Goal: Transaction & Acquisition: Purchase product/service

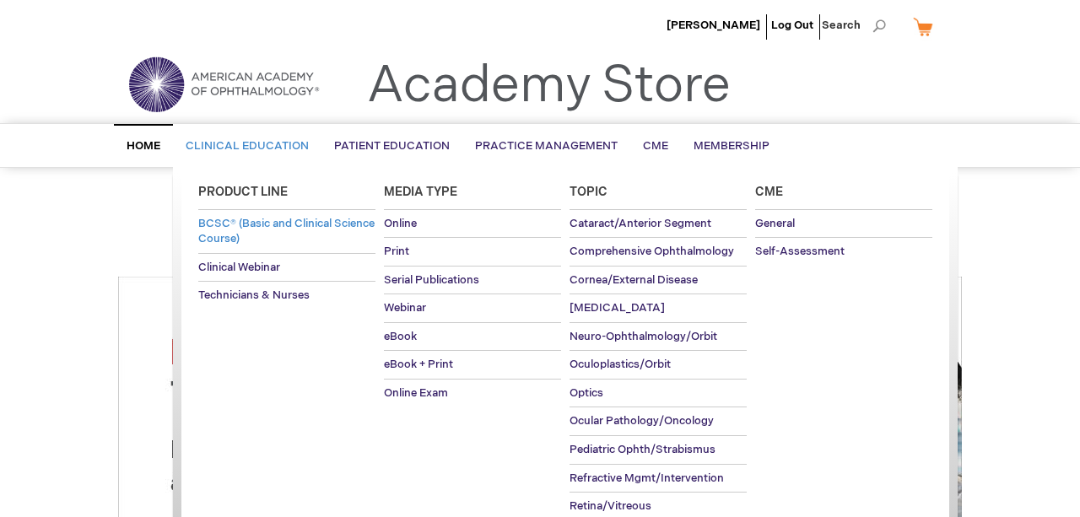
click at [271, 220] on span "BCSC® (Basic and Clinical Science Course)" at bounding box center [286, 232] width 176 height 30
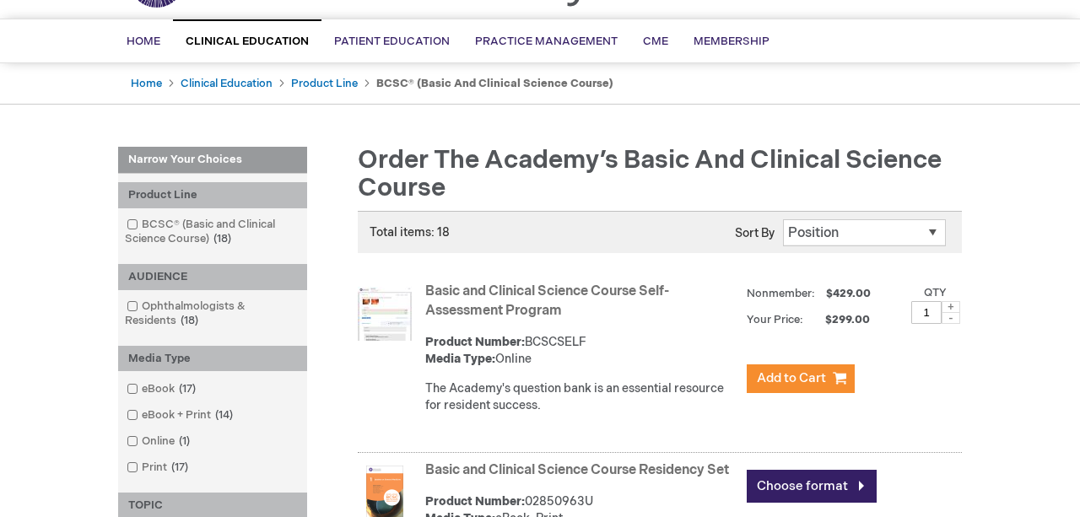
scroll to position [132, 0]
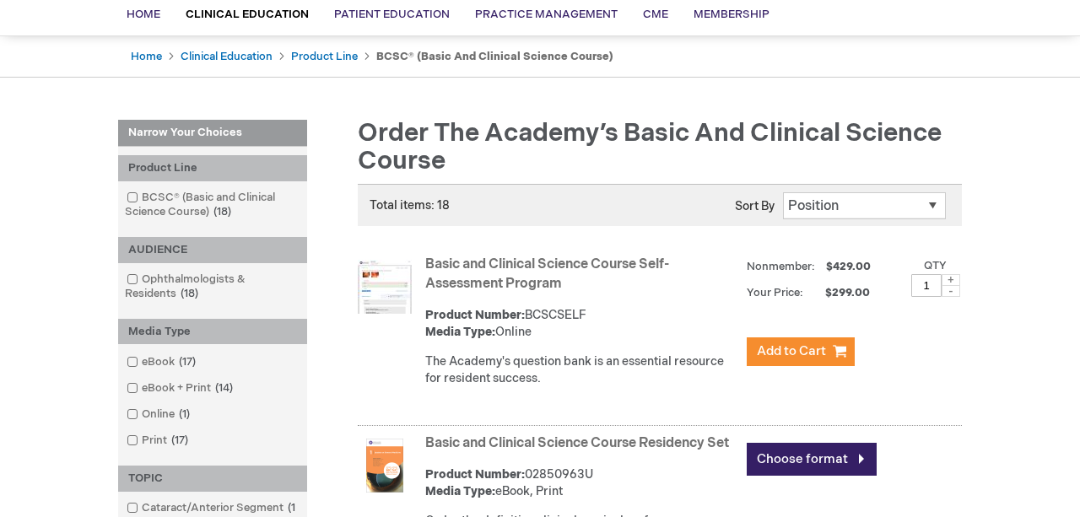
drag, startPoint x: 492, startPoint y: 373, endPoint x: 530, endPoint y: 379, distance: 38.4
click at [530, 379] on div "The Academy's question bank is an essential resource for resident success." at bounding box center [581, 370] width 313 height 34
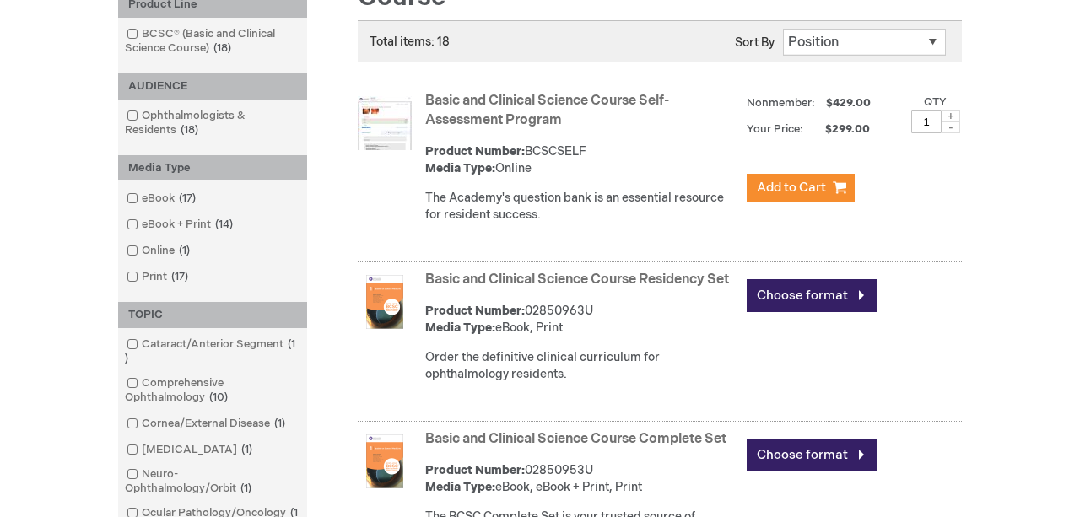
scroll to position [310, 0]
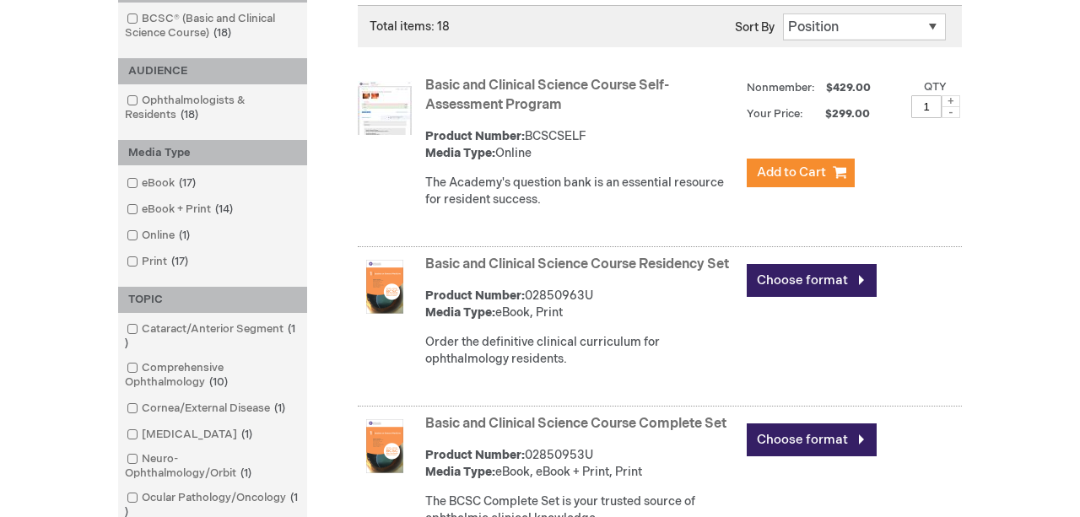
drag, startPoint x: 494, startPoint y: 366, endPoint x: 528, endPoint y: 375, distance: 35.6
click at [528, 368] on div "Order the definitive clinical curriculum for ophthalmology residents." at bounding box center [581, 351] width 313 height 34
drag, startPoint x: 528, startPoint y: 375, endPoint x: 515, endPoint y: 365, distance: 15.7
click at [515, 365] on div "Order the definitive clinical curriculum for ophthalmology residents." at bounding box center [581, 351] width 313 height 34
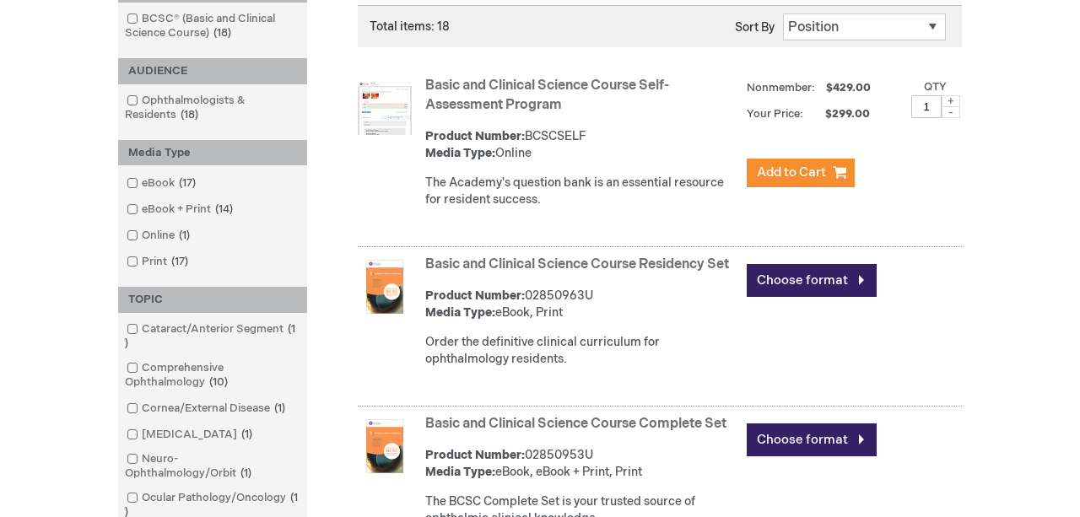
click at [521, 368] on div "Order the definitive clinical curriculum for ophthalmology residents." at bounding box center [581, 351] width 313 height 34
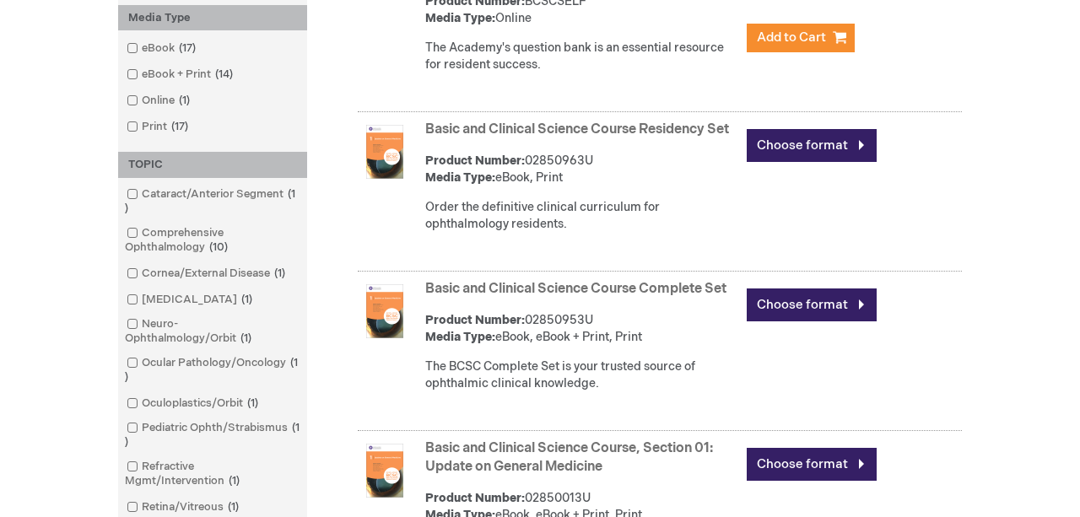
scroll to position [445, 0]
drag, startPoint x: 529, startPoint y: 386, endPoint x: 539, endPoint y: 401, distance: 17.6
click at [539, 392] on div "The BCSC Complete Set is your trusted source of ophthalmic clinical knowledge." at bounding box center [581, 376] width 313 height 34
drag, startPoint x: 527, startPoint y: 390, endPoint x: 542, endPoint y: 398, distance: 17.4
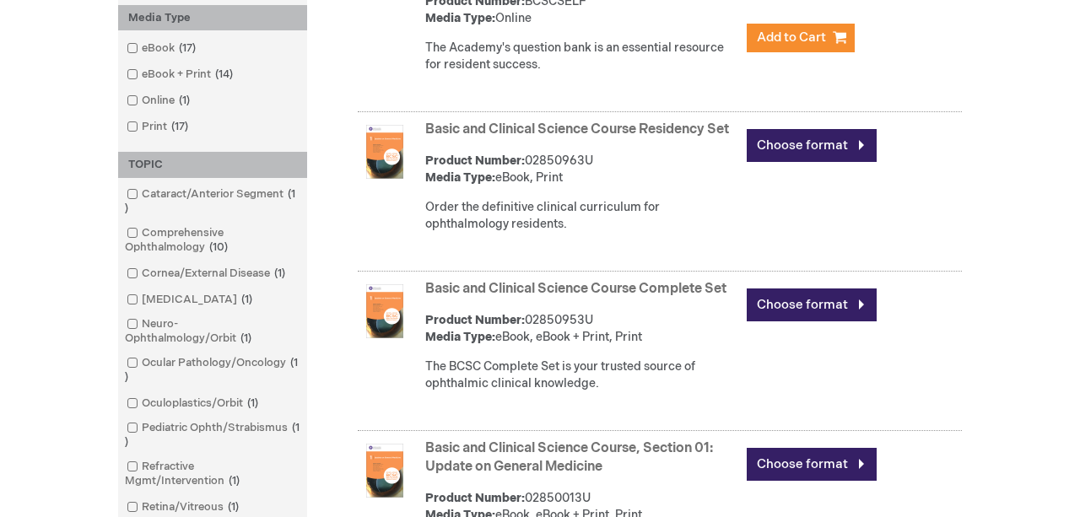
click at [542, 392] on div "The BCSC Complete Set is your trusted source of ophthalmic clinical knowledge." at bounding box center [581, 376] width 313 height 34
drag, startPoint x: 542, startPoint y: 398, endPoint x: 563, endPoint y: 407, distance: 22.3
click at [563, 392] on div "The BCSC Complete Set is your trusted source of ophthalmic clinical knowledge." at bounding box center [581, 376] width 313 height 34
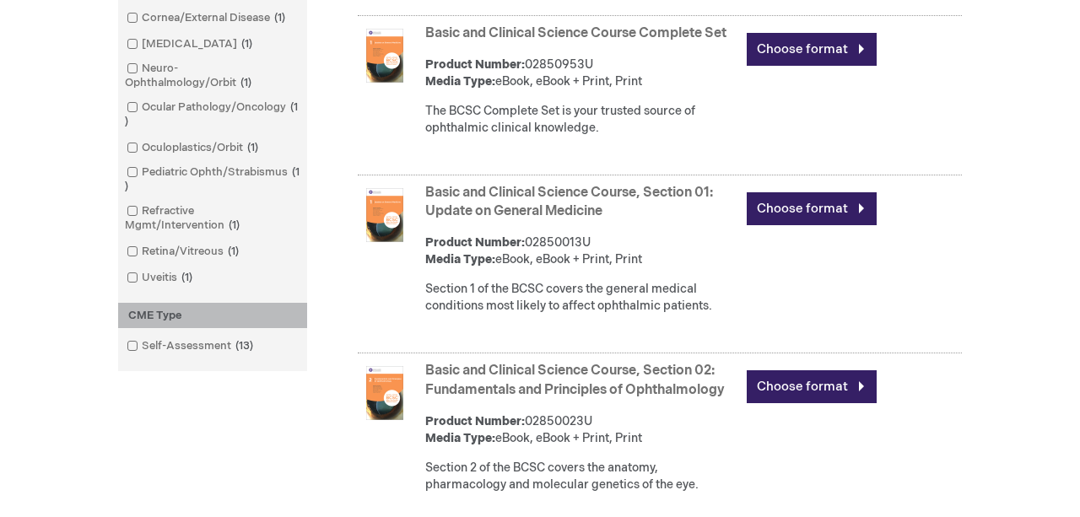
scroll to position [710, 0]
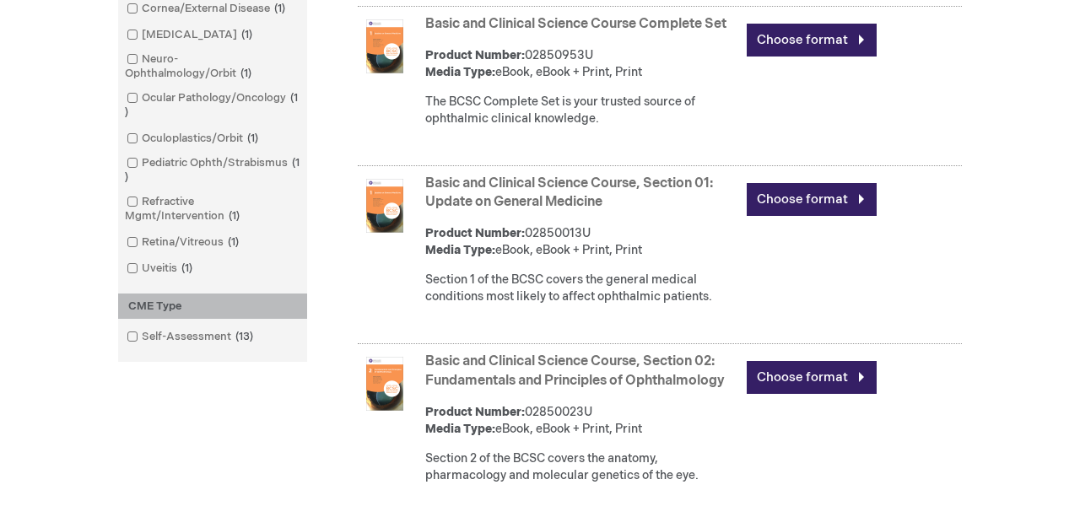
drag, startPoint x: 515, startPoint y: 304, endPoint x: 536, endPoint y: 322, distance: 28.1
click at [536, 305] on div "Section 1 of the BCSC covers the general medical conditions most likely to affe…" at bounding box center [581, 289] width 313 height 34
drag, startPoint x: 536, startPoint y: 322, endPoint x: 518, endPoint y: 301, distance: 27.5
click at [518, 301] on div "Section 1 of the BCSC covers the general medical conditions most likely to affe…" at bounding box center [581, 289] width 313 height 34
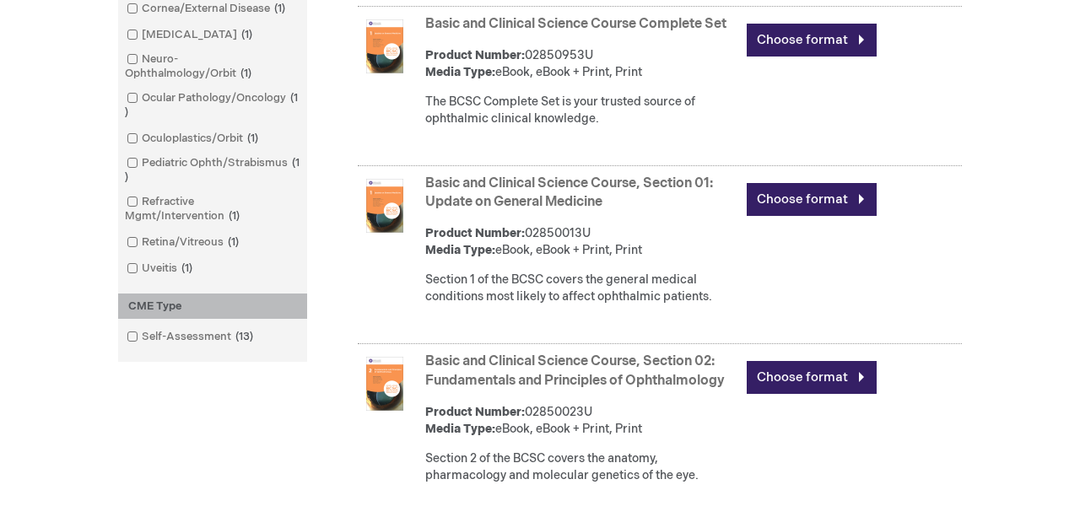
drag, startPoint x: 518, startPoint y: 301, endPoint x: 531, endPoint y: 319, distance: 21.8
click at [531, 305] on div "Section 1 of the BCSC covers the general medical conditions most likely to affe…" at bounding box center [581, 289] width 313 height 34
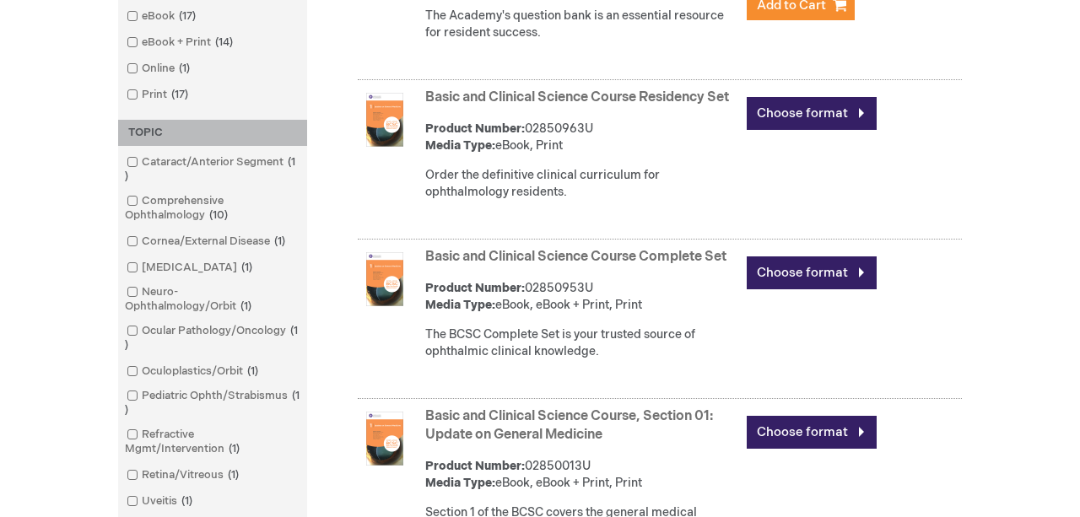
scroll to position [471, 0]
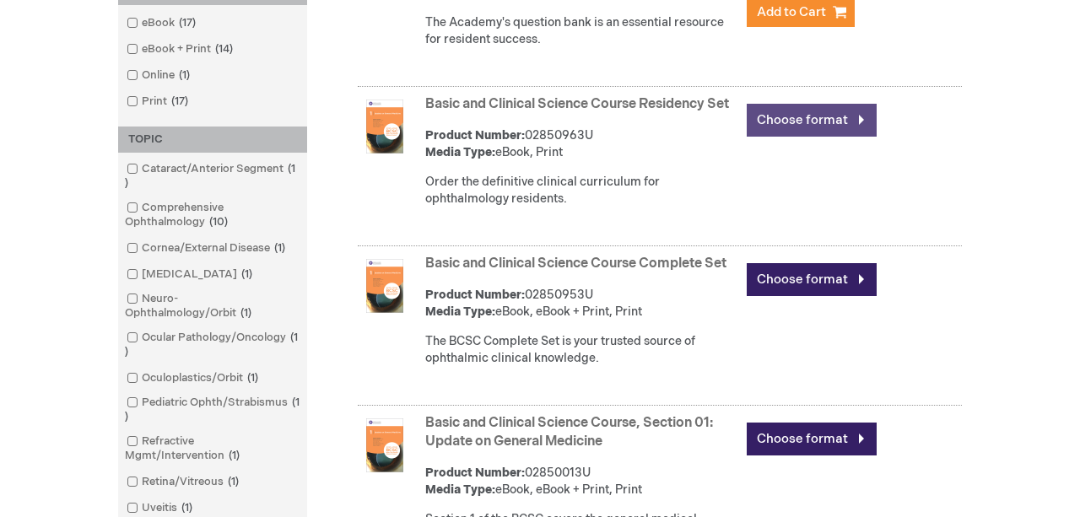
click at [785, 105] on link "Choose format" at bounding box center [812, 120] width 130 height 33
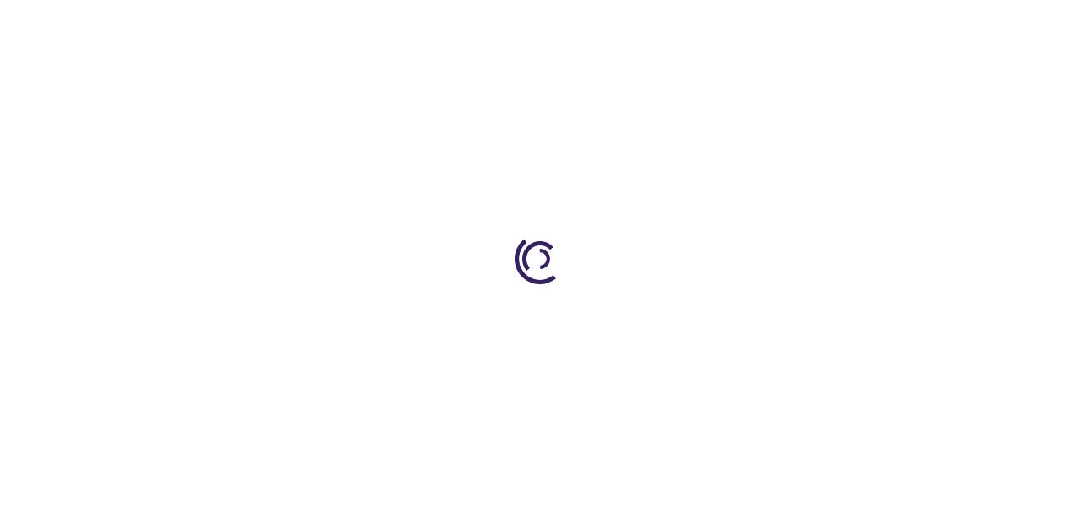
type input "0"
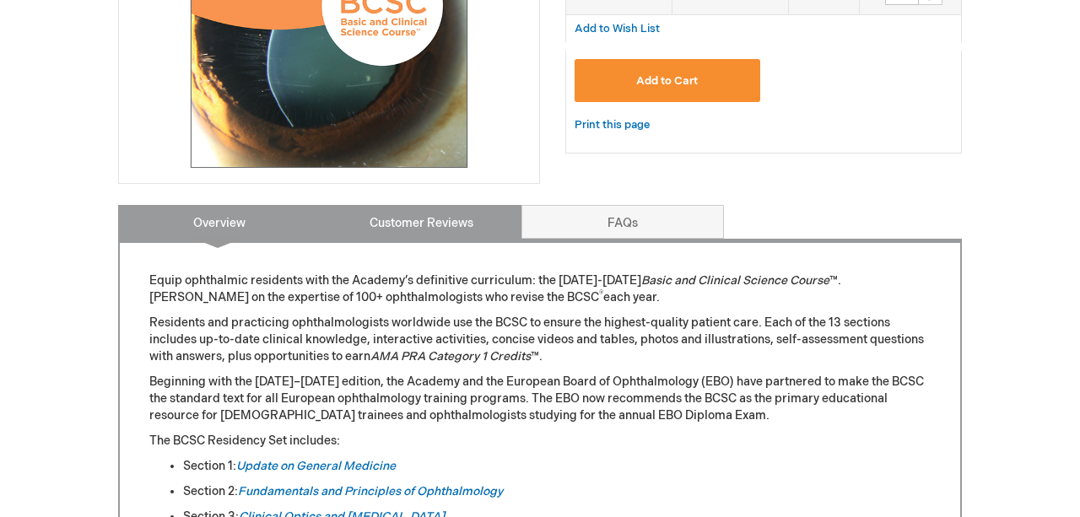
scroll to position [526, 0]
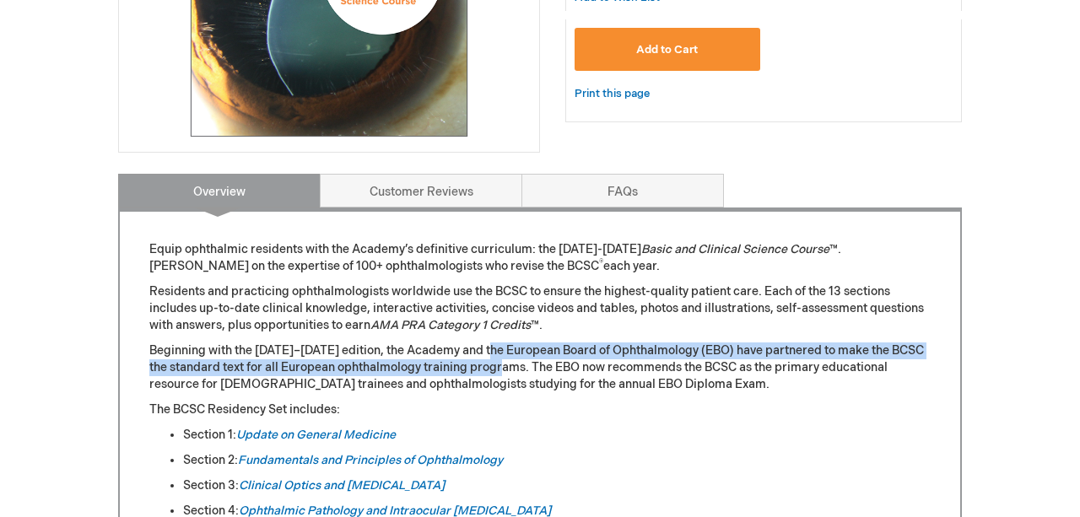
drag, startPoint x: 494, startPoint y: 346, endPoint x: 508, endPoint y: 370, distance: 28.4
click at [508, 370] on p "Beginning with the 2013–2014 edition, the Academy and the European Board of Oph…" at bounding box center [539, 368] width 781 height 51
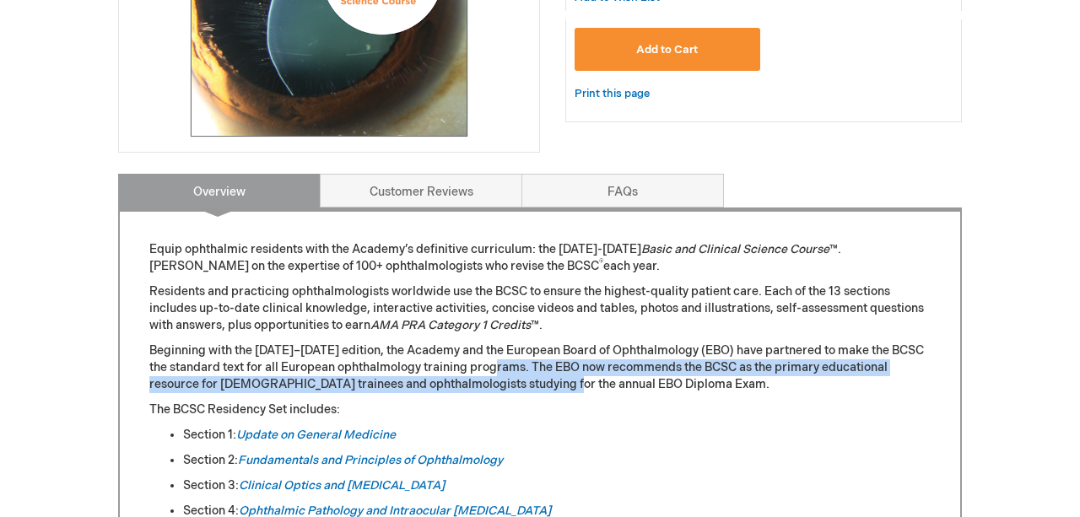
drag, startPoint x: 508, startPoint y: 370, endPoint x: 521, endPoint y: 386, distance: 19.8
click at [521, 386] on p "Beginning with the 2013–2014 edition, the Academy and the European Board of Oph…" at bounding box center [539, 368] width 781 height 51
drag, startPoint x: 521, startPoint y: 386, endPoint x: 503, endPoint y: 362, distance: 29.5
click at [503, 362] on p "Beginning with the 2013–2014 edition, the Academy and the European Board of Oph…" at bounding box center [539, 368] width 781 height 51
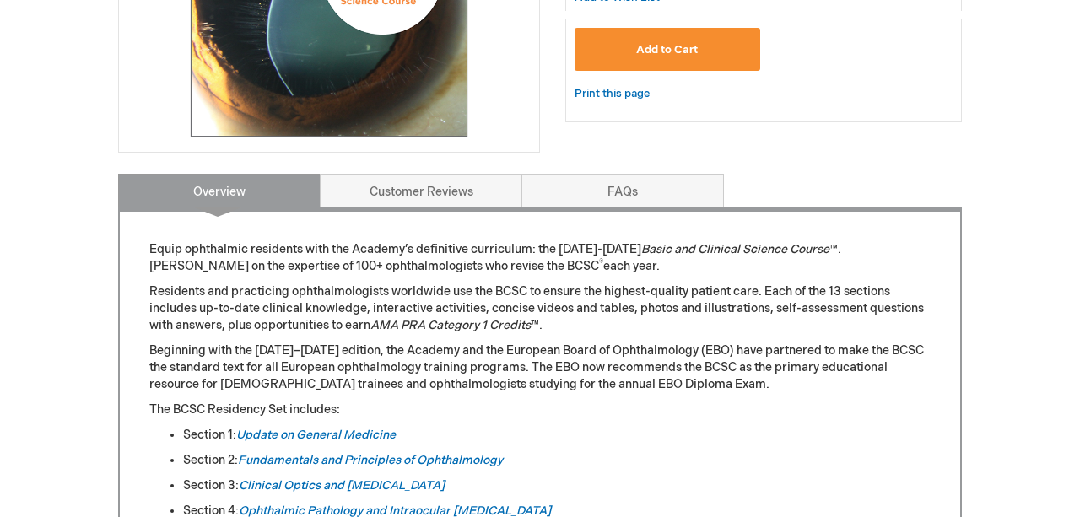
click at [503, 362] on p "Beginning with the 2013–2014 edition, the Academy and the European Board of Oph…" at bounding box center [539, 368] width 781 height 51
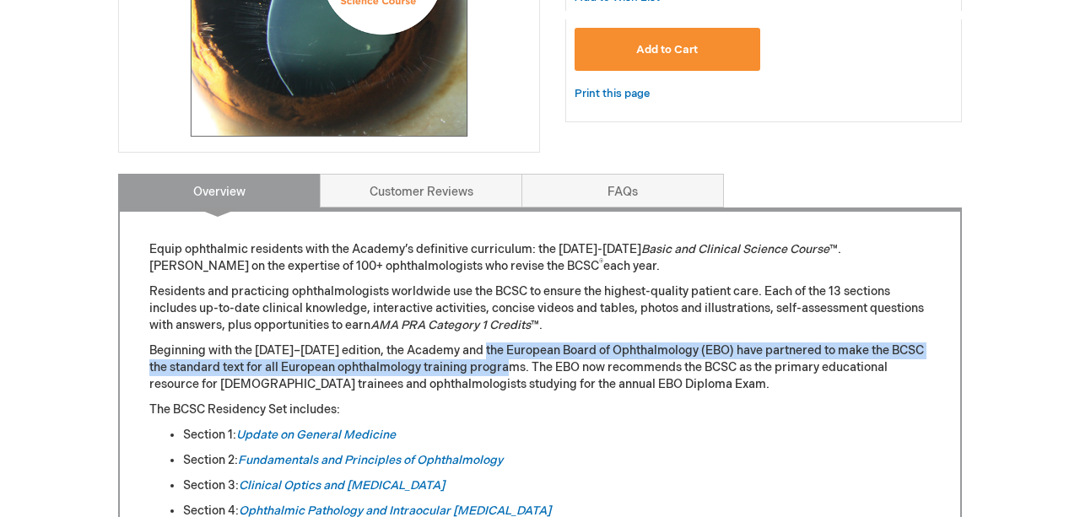
drag, startPoint x: 503, startPoint y: 362, endPoint x: 498, endPoint y: 348, distance: 14.4
click at [498, 348] on p "Beginning with the 2013–2014 edition, the Academy and the European Board of Oph…" at bounding box center [539, 368] width 781 height 51
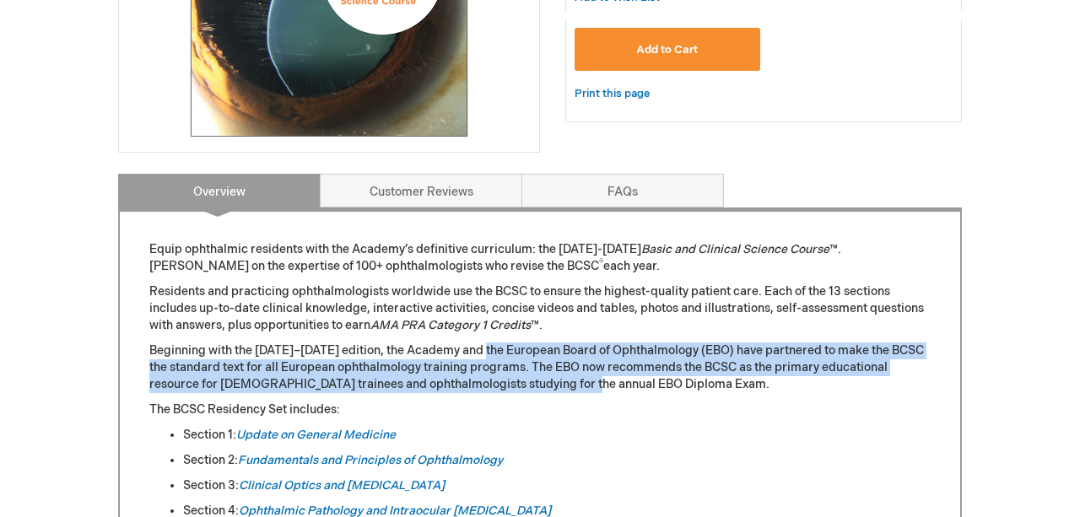
drag, startPoint x: 498, startPoint y: 348, endPoint x: 532, endPoint y: 384, distance: 49.5
click at [532, 384] on p "Beginning with the 2013–2014 edition, the Academy and the European Board of Oph…" at bounding box center [539, 368] width 781 height 51
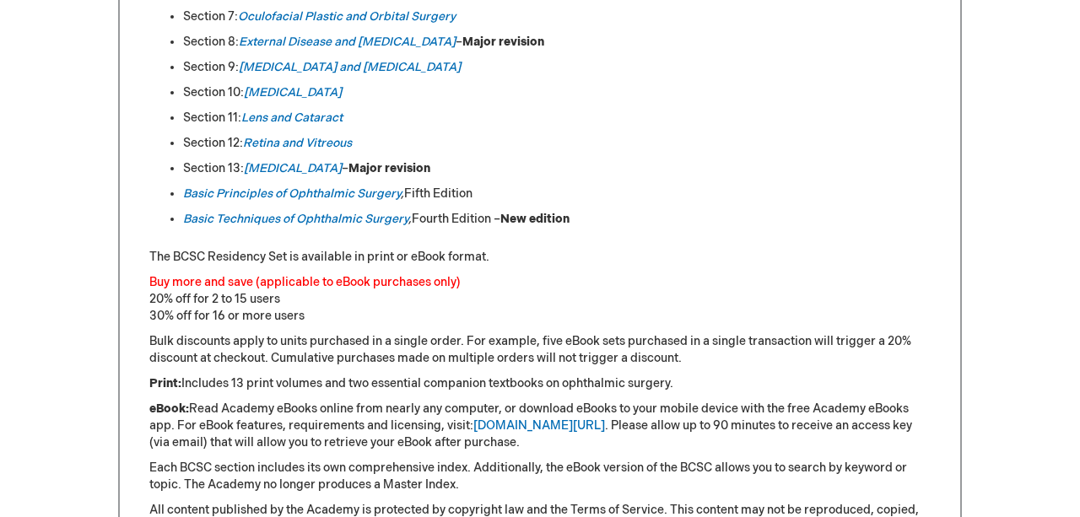
scroll to position [1097, 0]
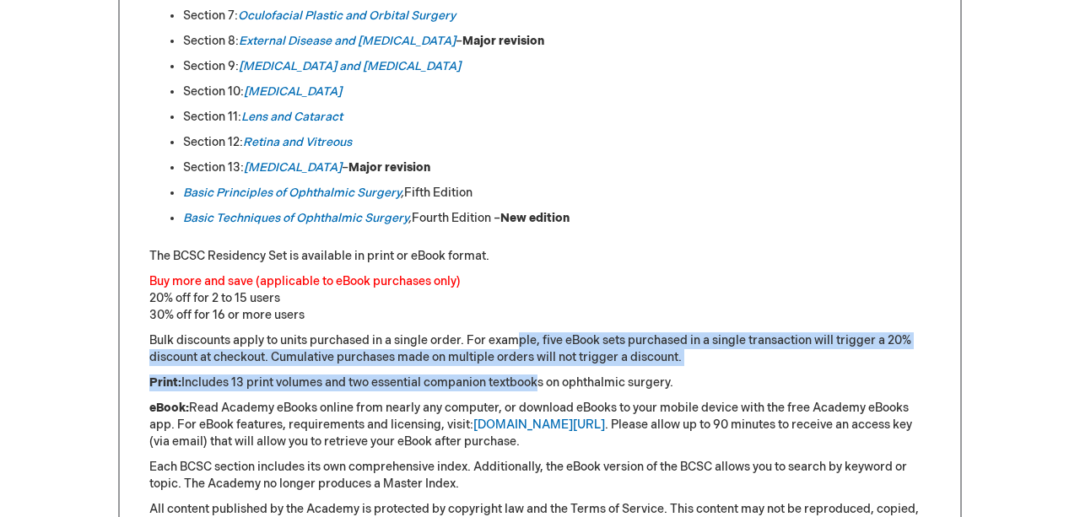
drag, startPoint x: 532, startPoint y: 384, endPoint x: 515, endPoint y: 356, distance: 33.0
click at [515, 356] on div "Equip ophthalmic residents with the Academy’s definitive curriculum: the 2025-2…" at bounding box center [539, 237] width 781 height 1135
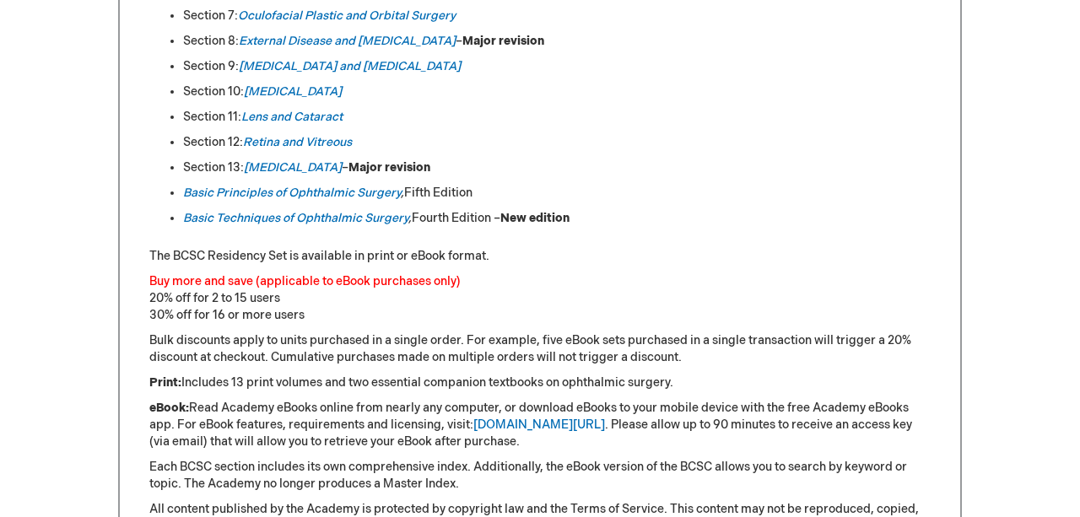
click at [515, 356] on p "Bulk discounts apply to units purchased in a single order. For example, five eB…" at bounding box center [539, 349] width 781 height 34
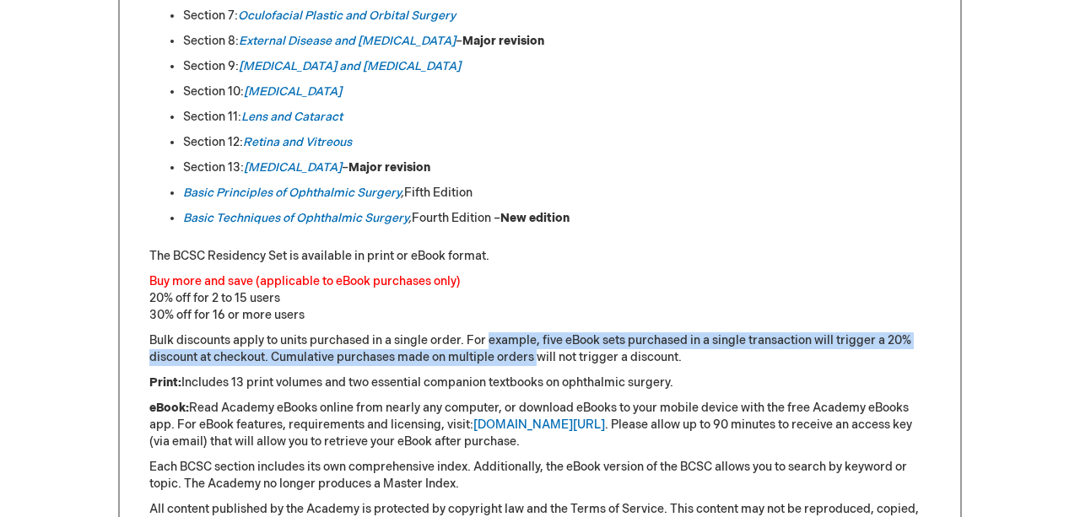
drag, startPoint x: 515, startPoint y: 356, endPoint x: 521, endPoint y: 367, distance: 12.5
click at [521, 366] on p "Bulk discounts apply to units purchased in a single order. For example, five eB…" at bounding box center [539, 349] width 781 height 34
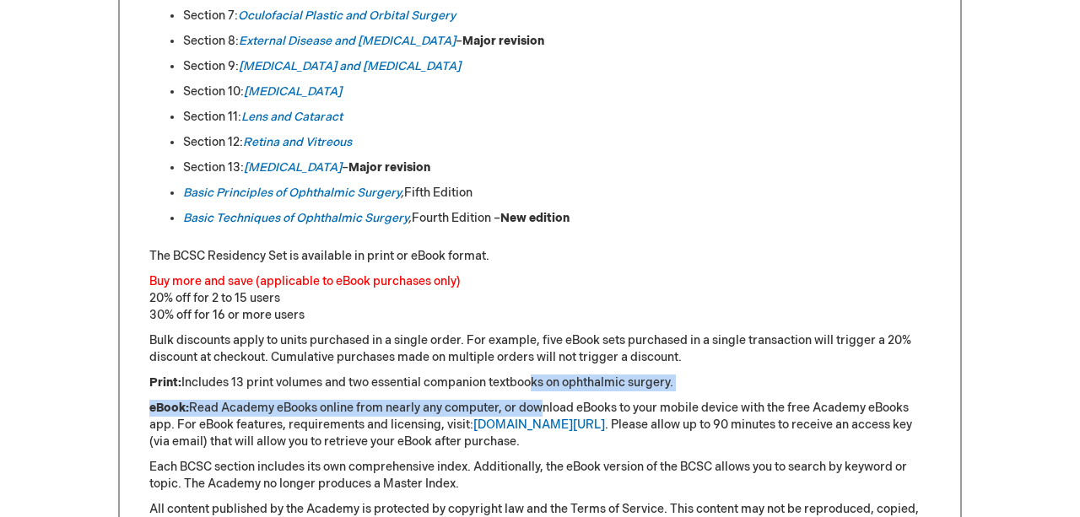
drag, startPoint x: 527, startPoint y: 385, endPoint x: 539, endPoint y: 407, distance: 25.7
click at [539, 407] on div "Equip ophthalmic residents with the Academy’s definitive curriculum: the 2025-2…" at bounding box center [539, 237] width 781 height 1135
drag, startPoint x: 539, startPoint y: 407, endPoint x: 536, endPoint y: 396, distance: 12.3
click at [536, 396] on div "Equip ophthalmic residents with the Academy’s definitive curriculum: the 2025-2…" at bounding box center [539, 237] width 781 height 1135
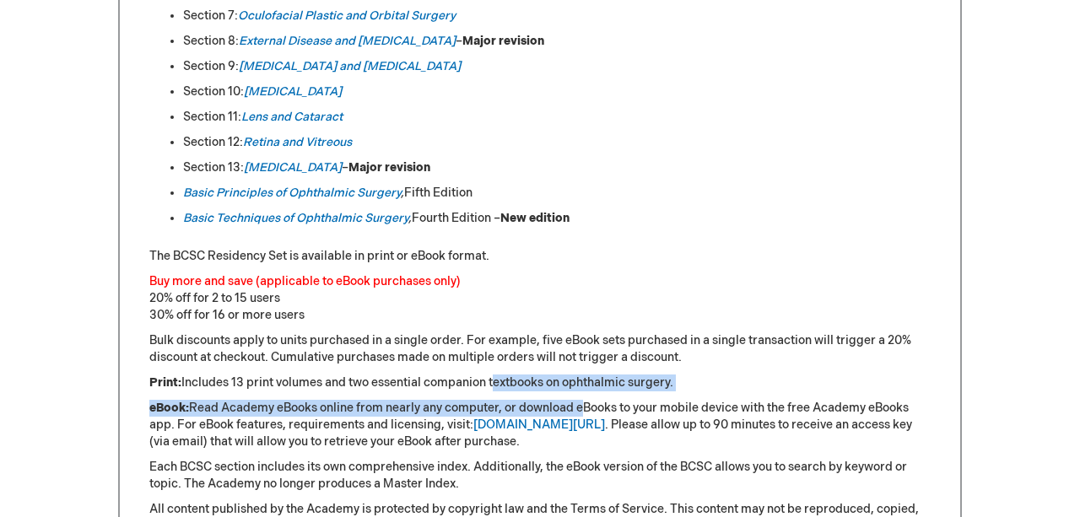
click at [536, 391] on p "Print: Includes 13 print volumes and two essential companion textbooks on ophth…" at bounding box center [539, 383] width 781 height 17
drag, startPoint x: 536, startPoint y: 396, endPoint x: 539, endPoint y: 407, distance: 12.3
click at [539, 407] on div "Equip ophthalmic residents with the Academy’s definitive curriculum: the 2025-2…" at bounding box center [539, 237] width 781 height 1135
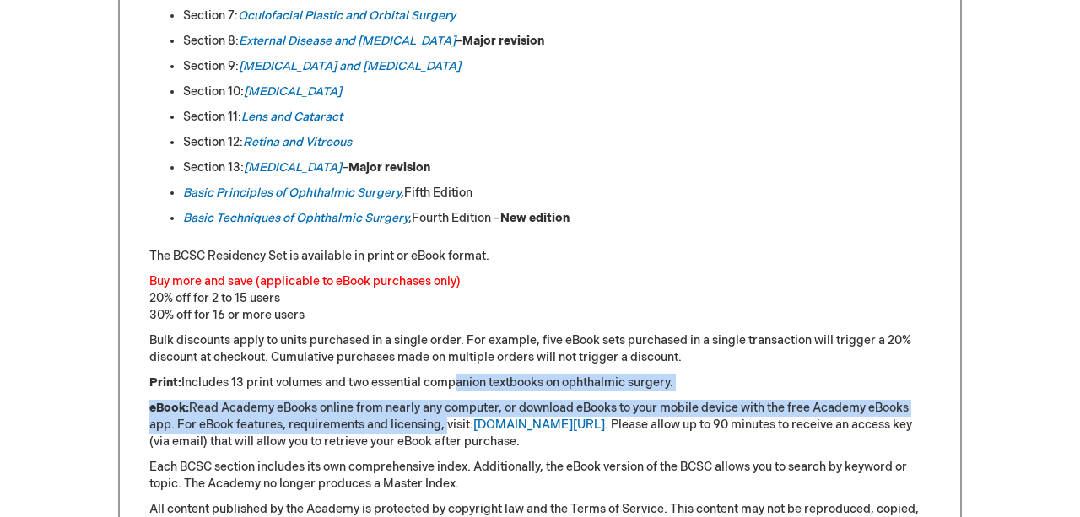
drag, startPoint x: 450, startPoint y: 407, endPoint x: 441, endPoint y: 433, distance: 27.5
click at [441, 433] on div "Equip ophthalmic residents with the Academy’s definitive curriculum: the 2025-2…" at bounding box center [539, 237] width 781 height 1135
click at [441, 433] on p "eBook: Read Academy eBooks online from nearly any computer, or download eBooks …" at bounding box center [539, 425] width 781 height 51
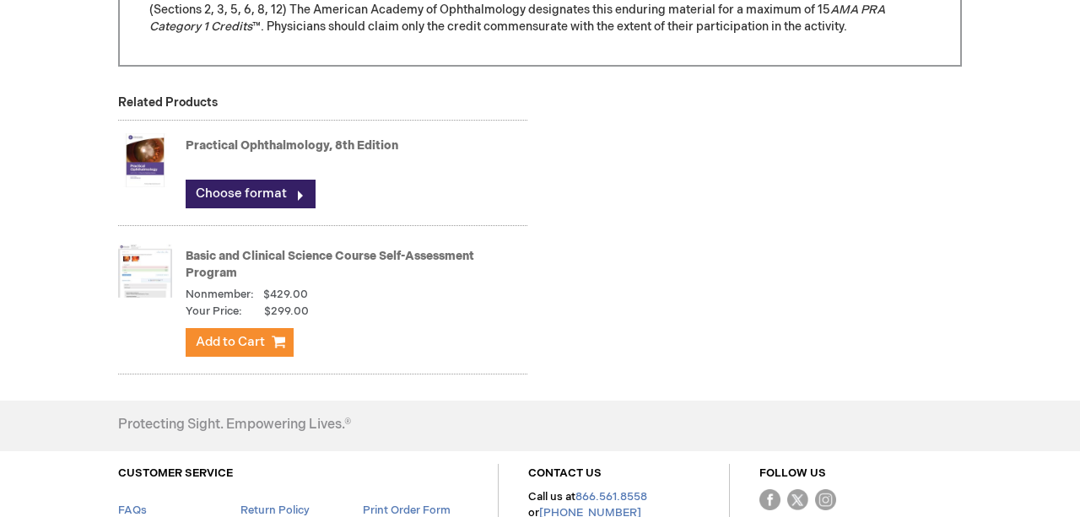
scroll to position [1866, 0]
click at [250, 208] on link "Choose format" at bounding box center [251, 194] width 130 height 29
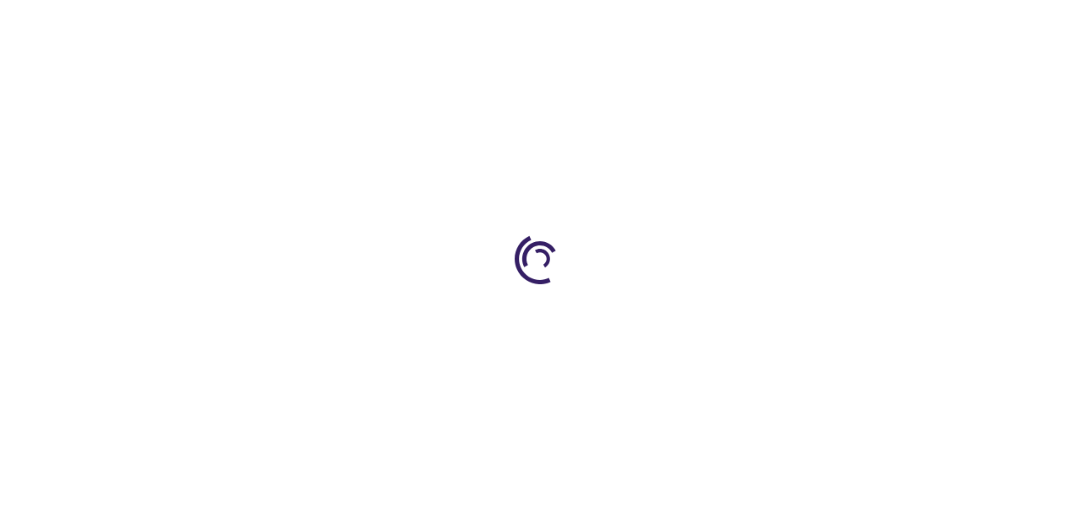
type input "0"
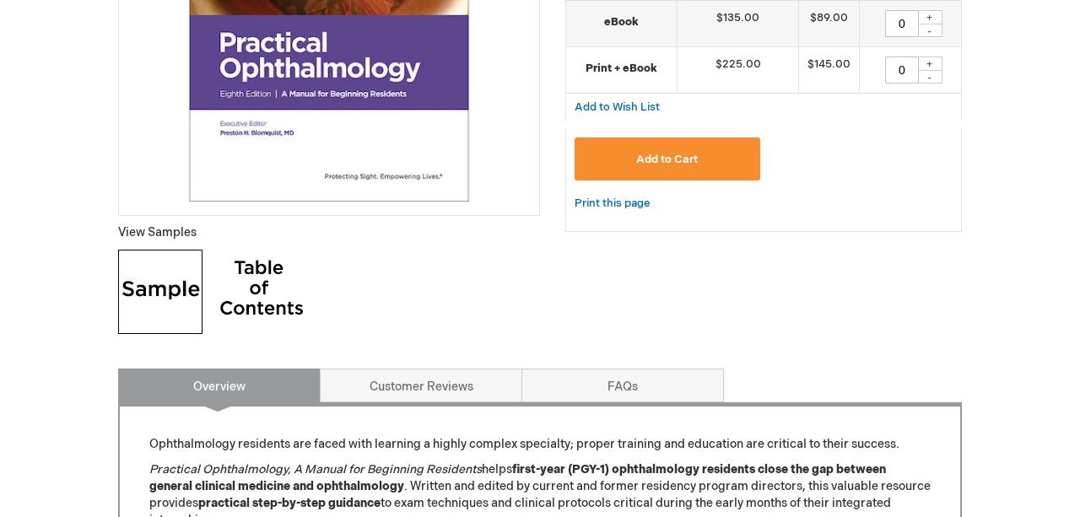
scroll to position [727, 0]
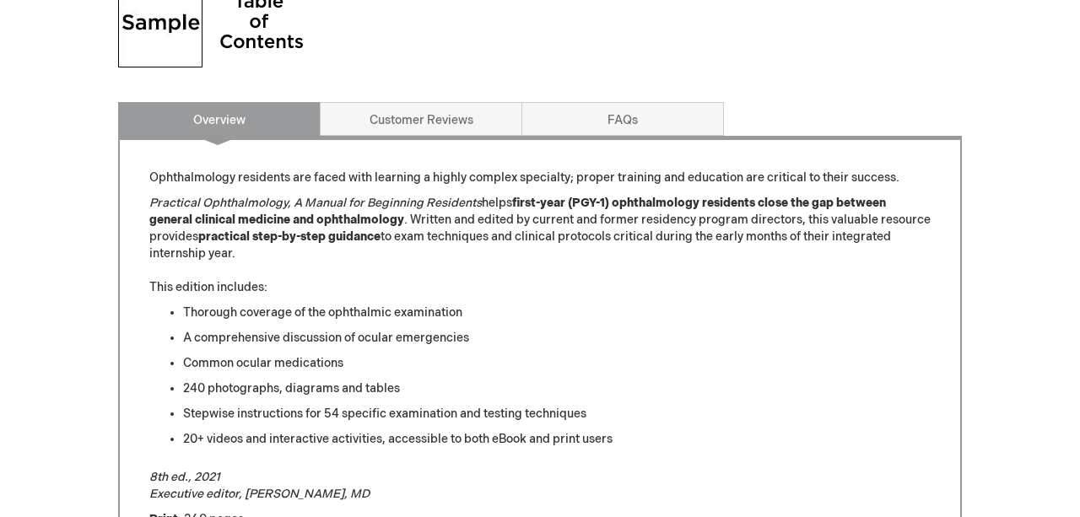
drag, startPoint x: 524, startPoint y: 230, endPoint x: 529, endPoint y: 245, distance: 16.0
click at [529, 245] on p "Practical Ophthalmology, A Manual for Beginning Residents helps first-year (PGY…" at bounding box center [539, 245] width 781 height 101
drag, startPoint x: 529, startPoint y: 245, endPoint x: 504, endPoint y: 208, distance: 45.6
click at [504, 208] on p "Practical Ophthalmology, A Manual for Beginning Residents helps first-year (PGY…" at bounding box center [539, 245] width 781 height 101
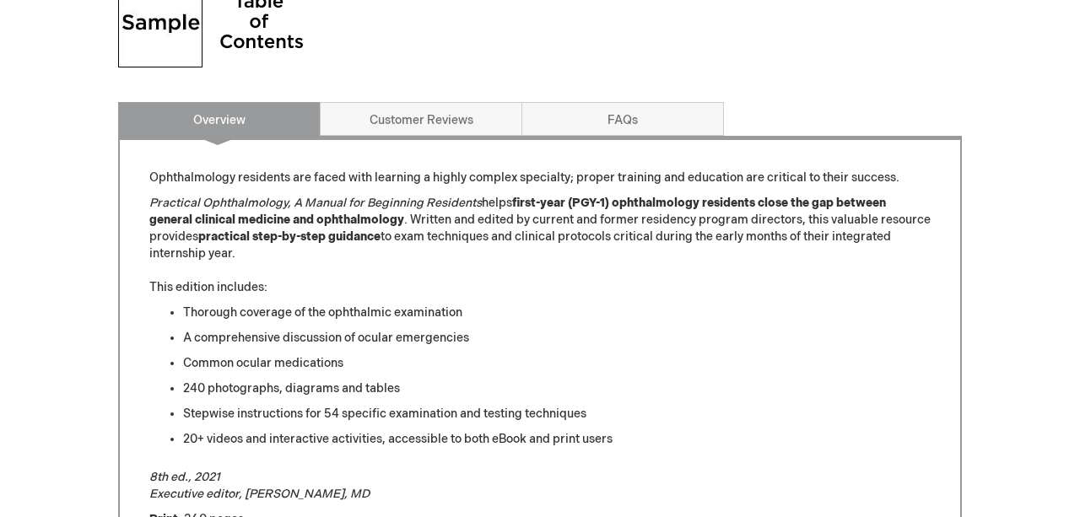
click at [504, 208] on p "Practical Ophthalmology, A Manual for Beginning Residents helps first-year (PGY…" at bounding box center [539, 245] width 781 height 101
drag, startPoint x: 504, startPoint y: 208, endPoint x: 510, endPoint y: 235, distance: 27.8
click at [510, 235] on p "Practical Ophthalmology, A Manual for Beginning Residents helps first-year (PGY…" at bounding box center [539, 245] width 781 height 101
drag, startPoint x: 510, startPoint y: 235, endPoint x: 510, endPoint y: 256, distance: 21.1
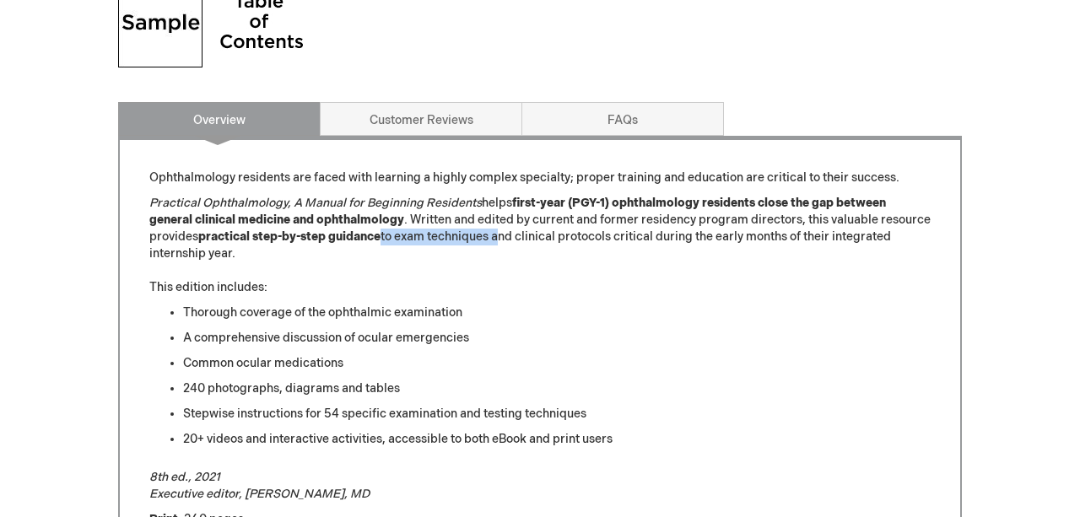
click at [510, 256] on p "Practical Ophthalmology, A Manual for Beginning Residents helps first-year (PGY…" at bounding box center [539, 245] width 781 height 101
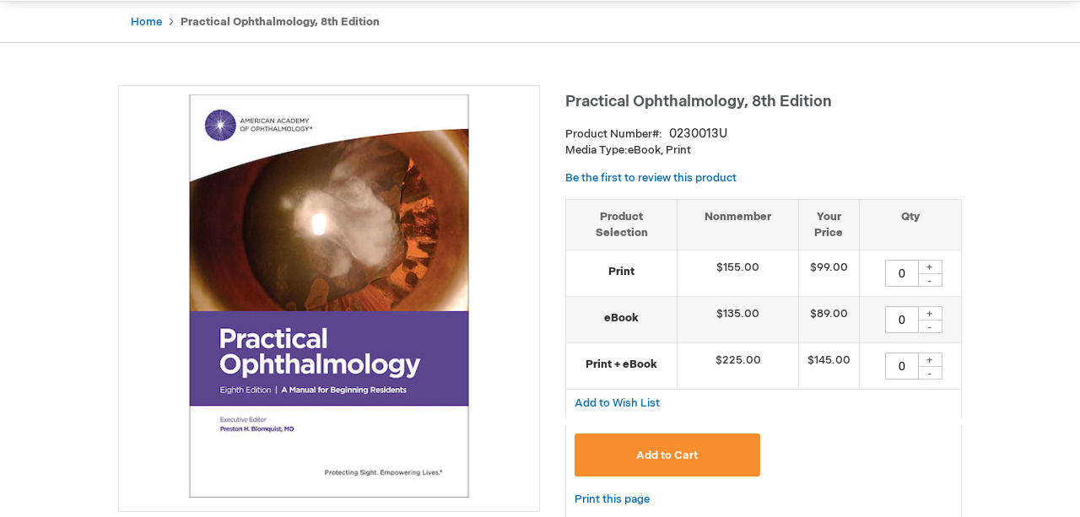
scroll to position [165, 0]
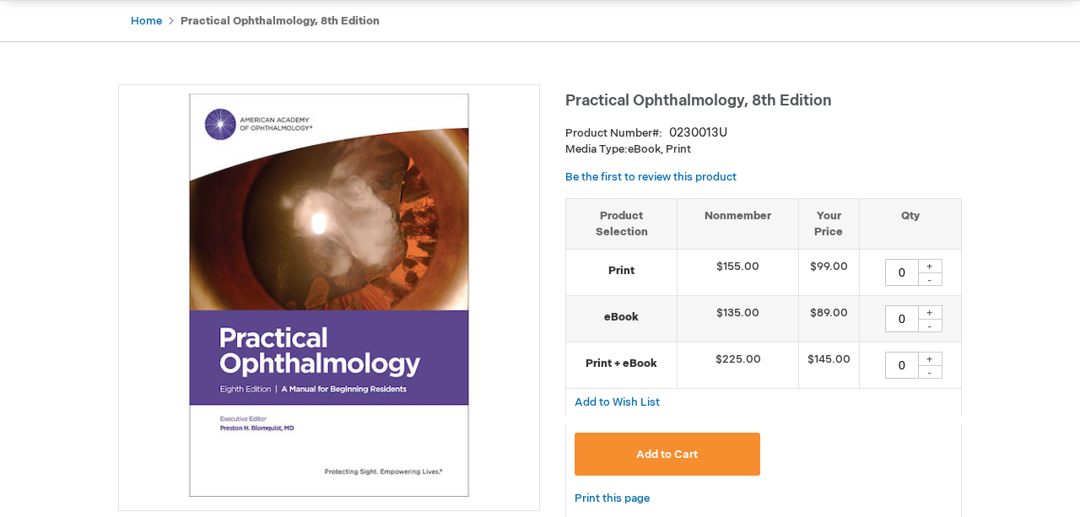
click at [931, 353] on div "+" at bounding box center [929, 359] width 25 height 14
type input "1"
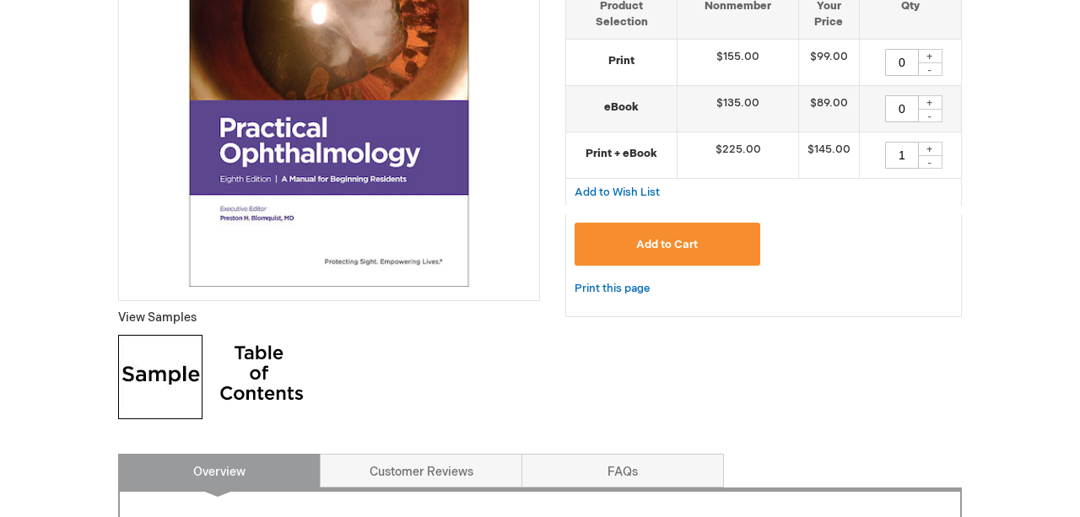
scroll to position [376, 0]
click at [947, 324] on div "Practical Ophthalmology, 8th Edition Product Number 0230013U Media Type: eBook,…" at bounding box center [763, 103] width 397 height 460
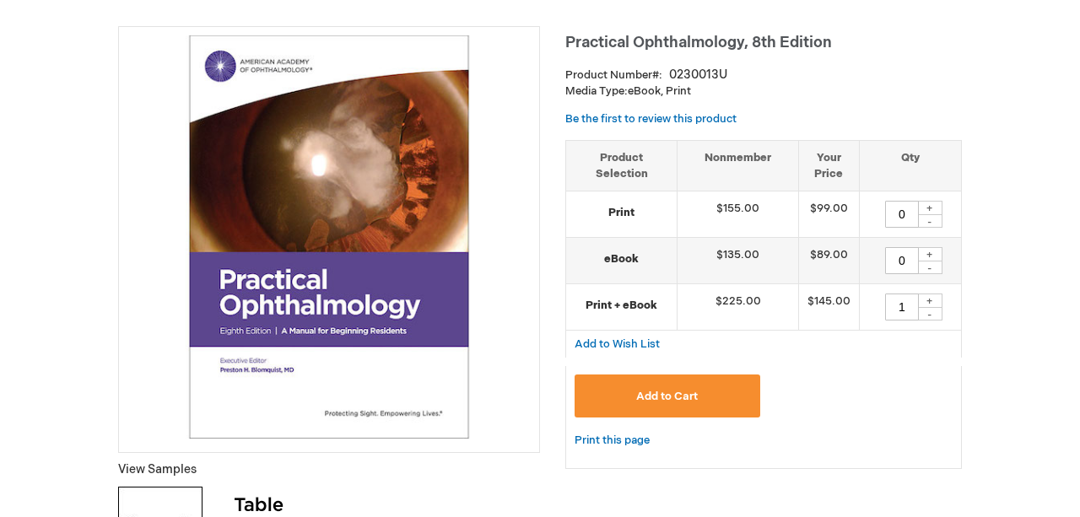
scroll to position [224, 0]
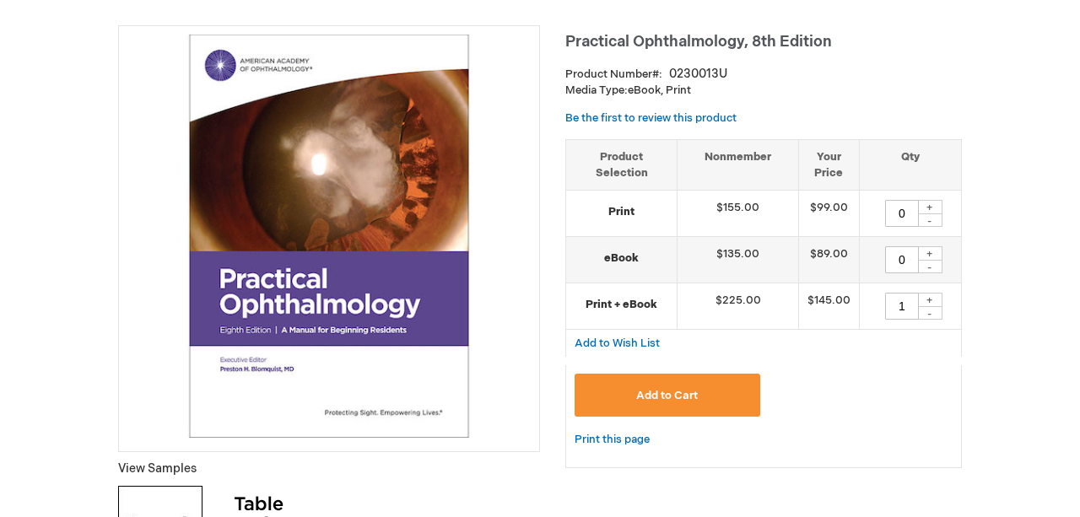
click at [722, 399] on button "Add to Cart" at bounding box center [668, 395] width 186 height 43
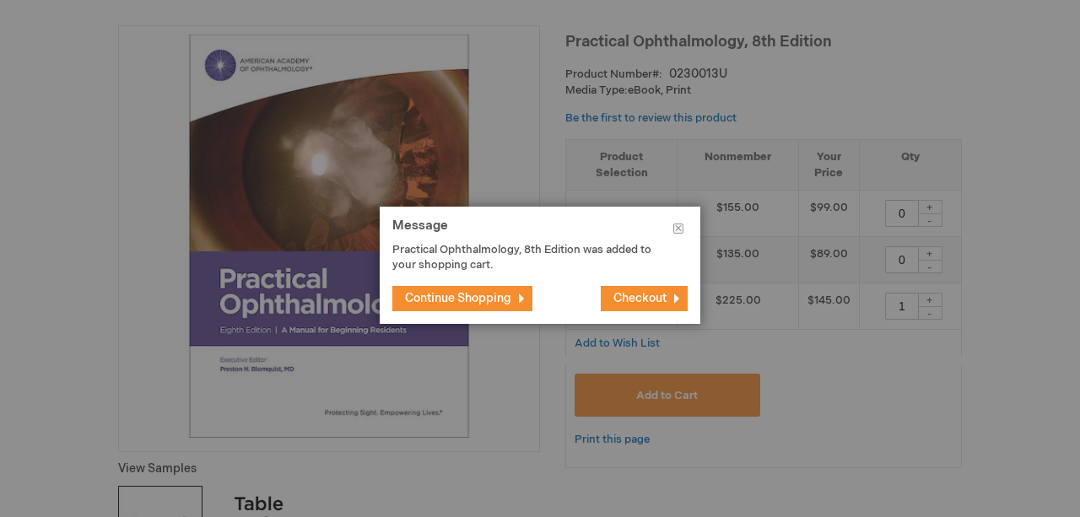
click at [529, 295] on button "Continue Shopping" at bounding box center [462, 298] width 140 height 25
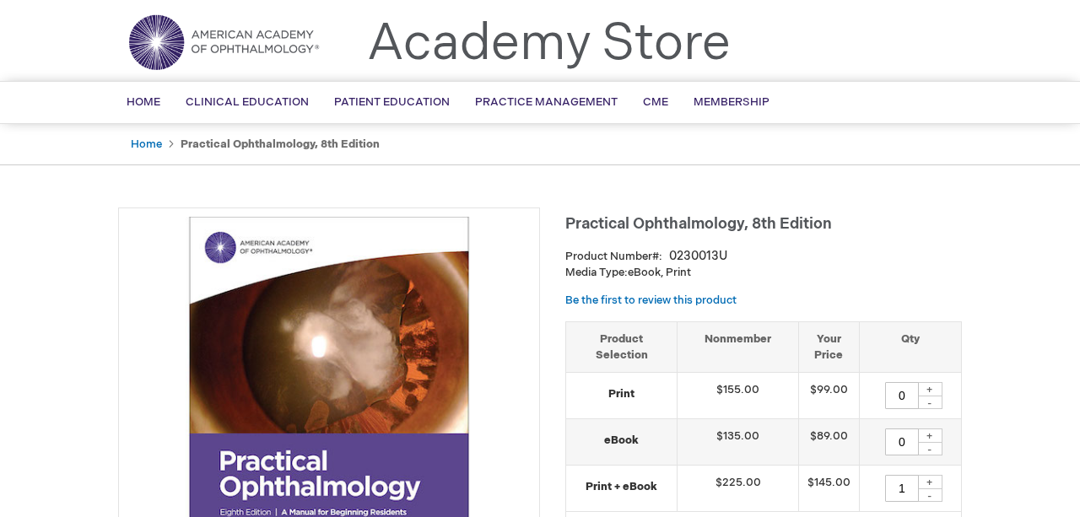
scroll to position [0, 0]
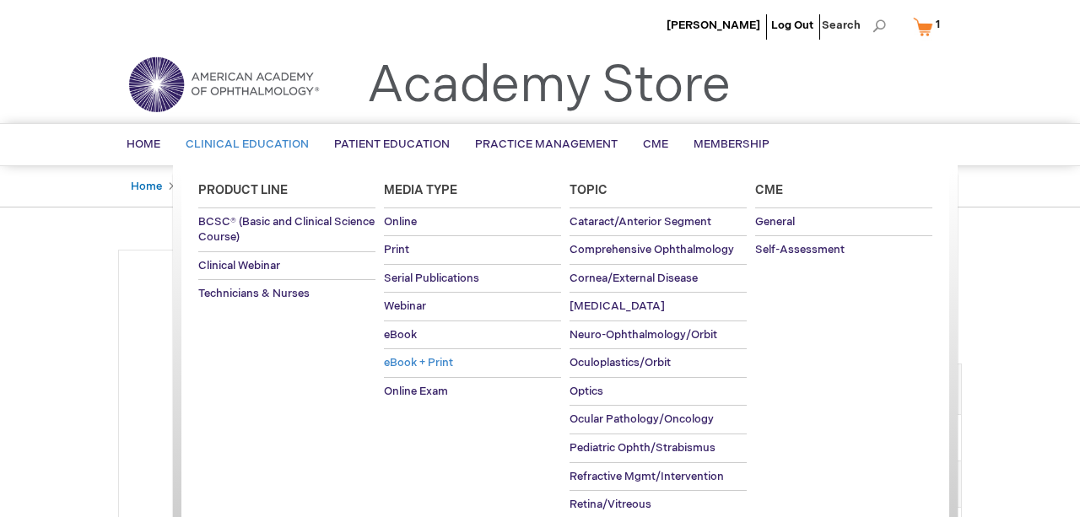
click at [431, 359] on span "eBook + Print" at bounding box center [418, 362] width 69 height 13
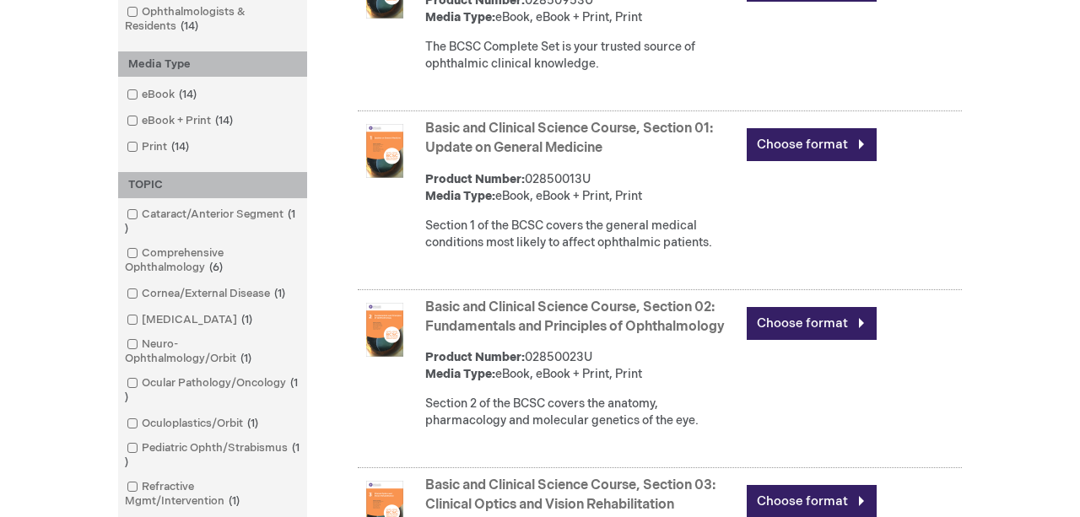
scroll to position [402, 0]
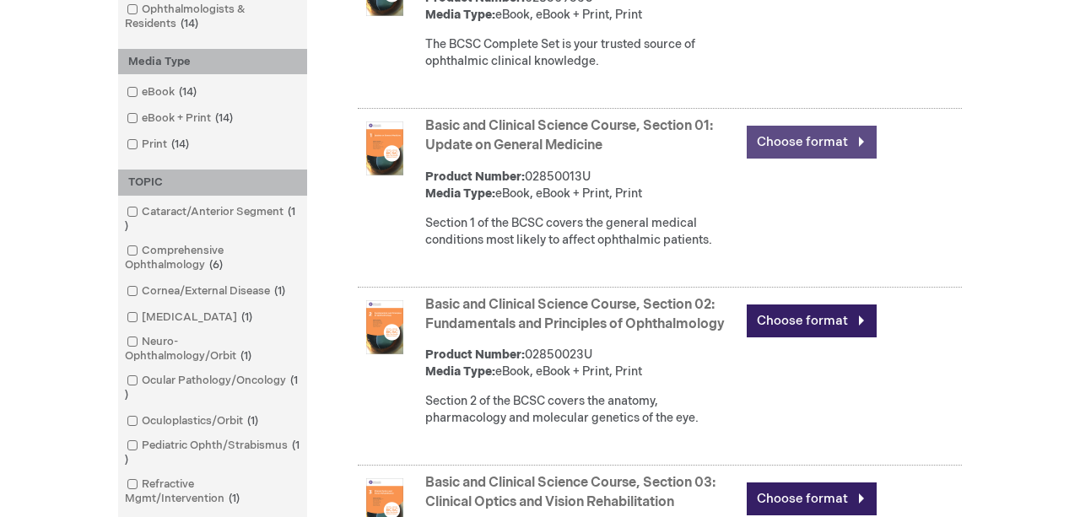
click at [804, 148] on link "Choose format" at bounding box center [812, 142] width 130 height 33
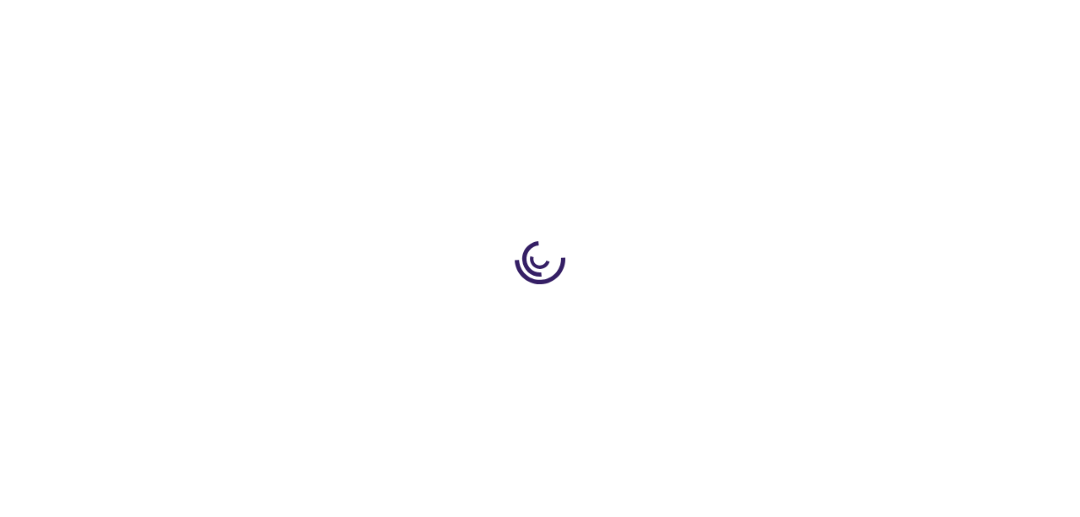
type input "0"
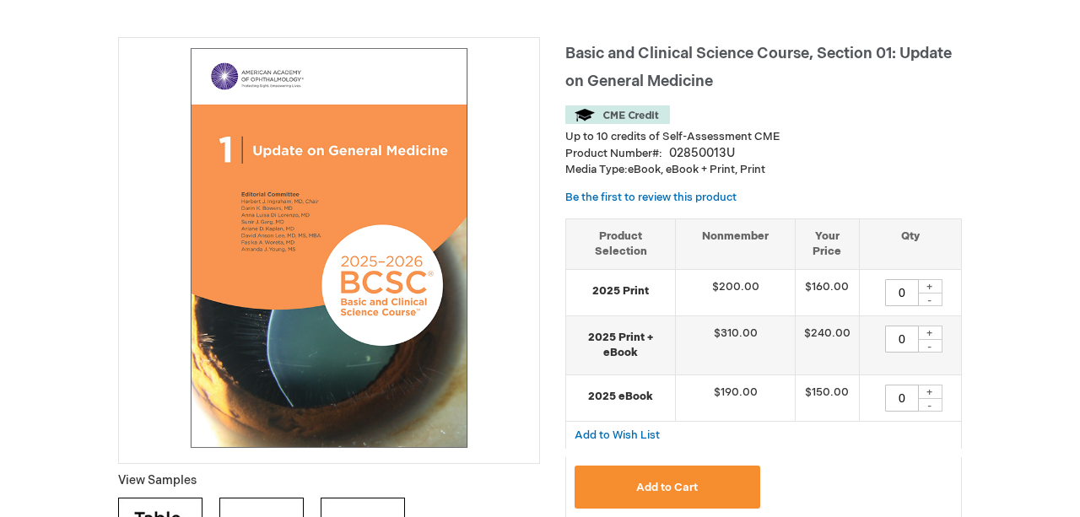
scroll to position [216, 0]
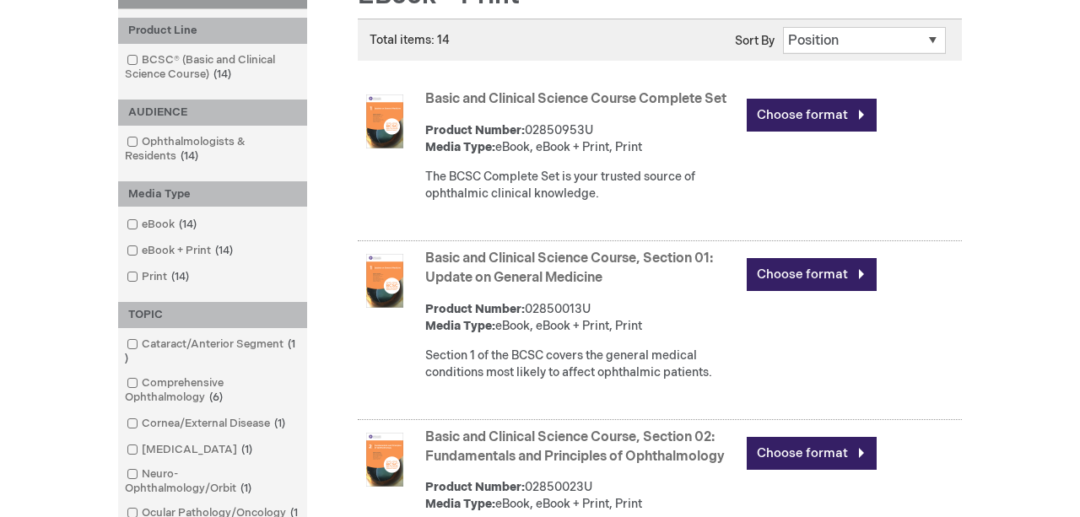
scroll to position [208, 0]
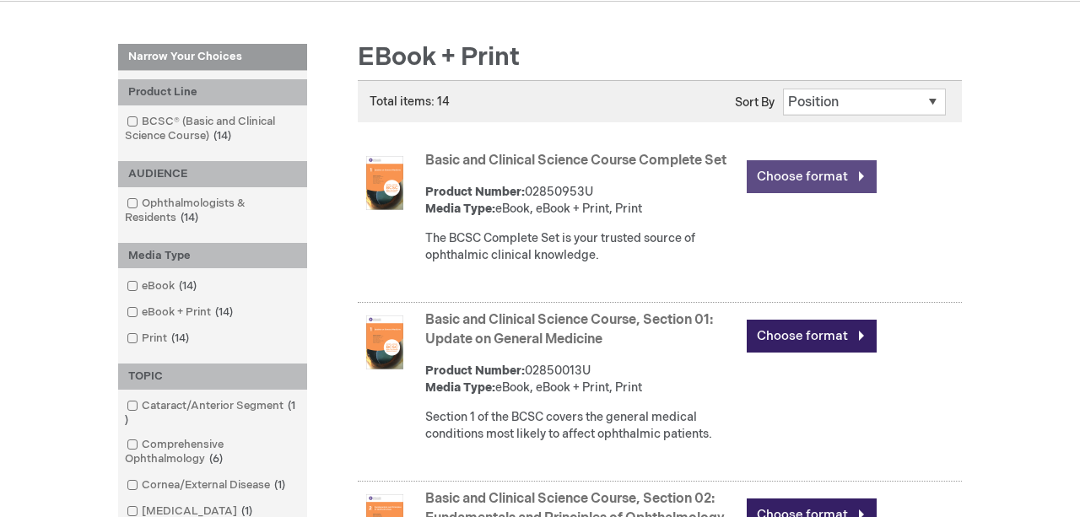
click at [797, 182] on link "Choose format" at bounding box center [812, 176] width 130 height 33
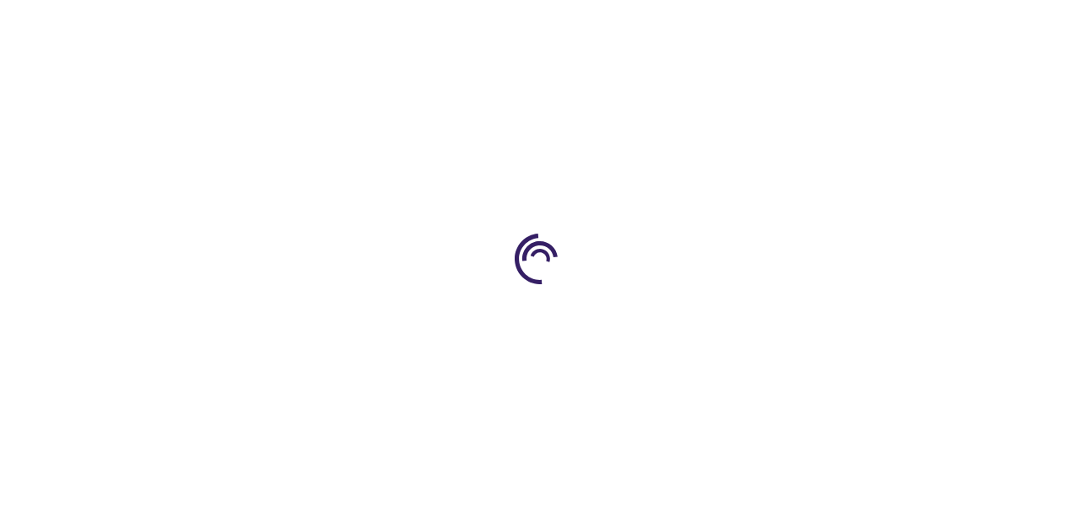
type input "0"
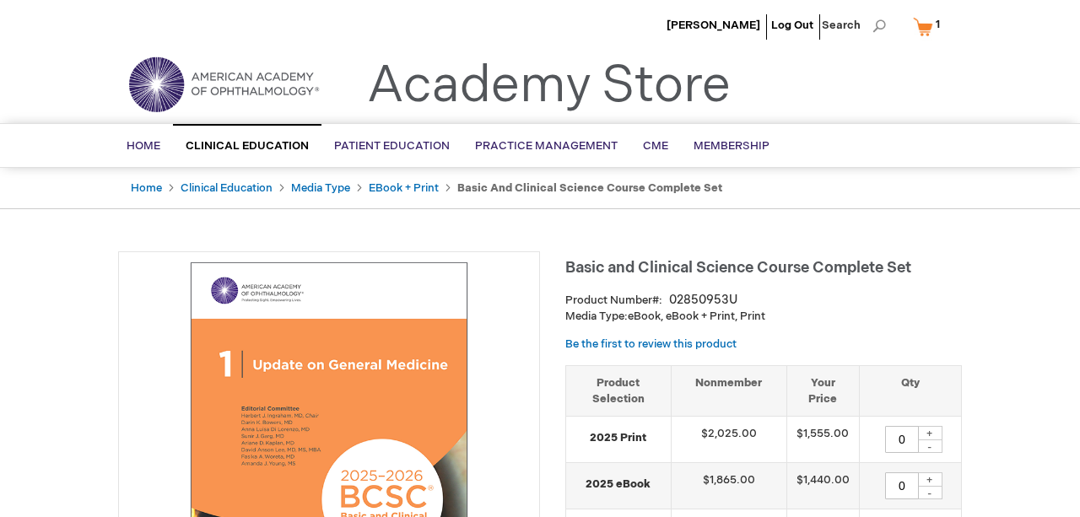
click at [928, 23] on link "My Cart 1 1 items" at bounding box center [929, 27] width 41 height 30
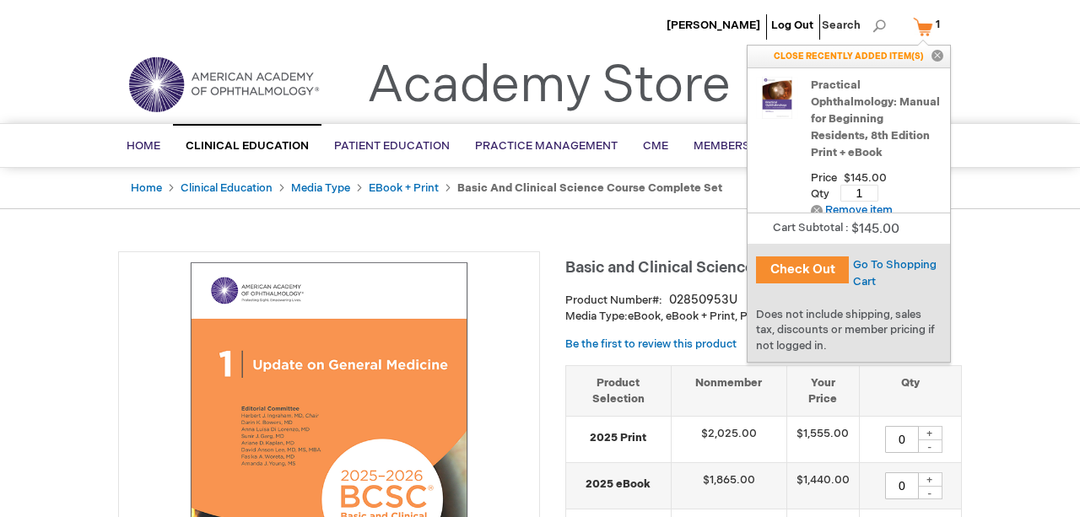
click at [892, 124] on link "Practical Ophthalmology: Manual for Beginning Residents, 8th Edition Print + eB…" at bounding box center [876, 119] width 131 height 84
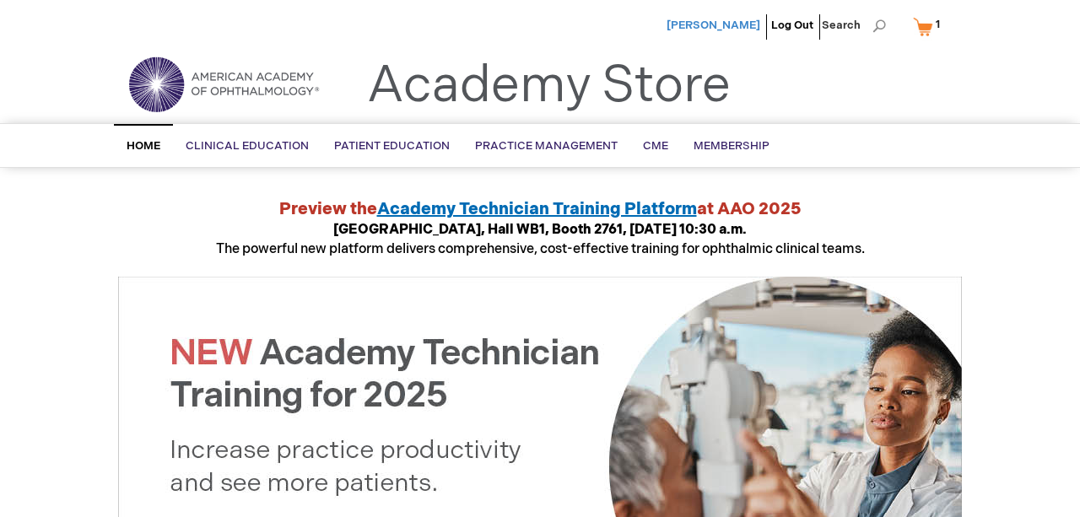
click at [740, 23] on span "[PERSON_NAME]" at bounding box center [713, 25] width 94 height 13
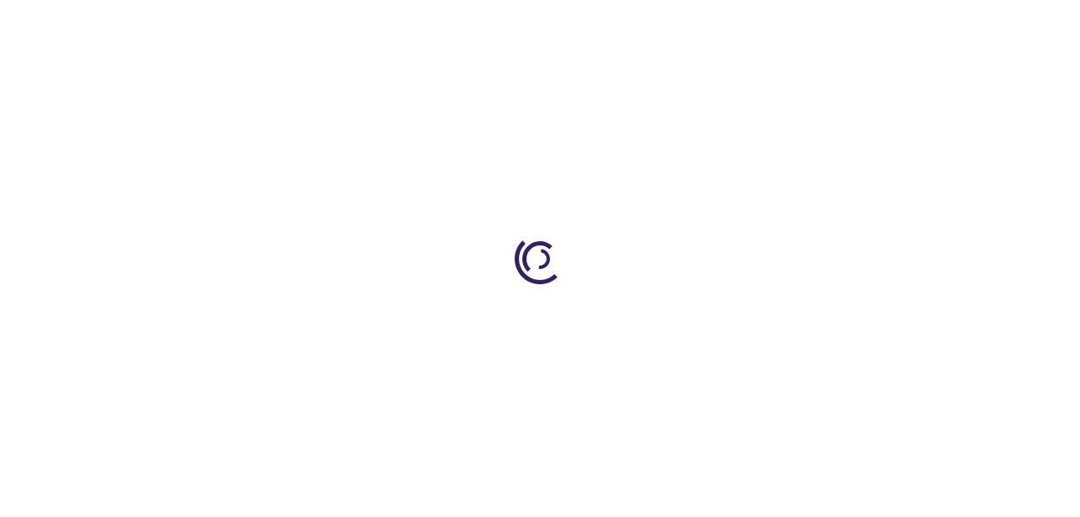
type input "0"
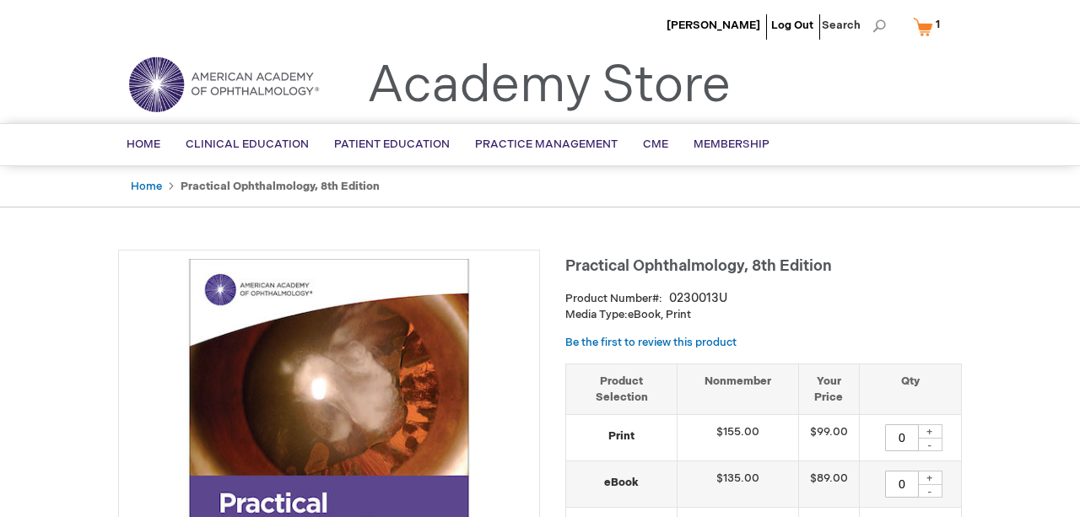
click at [925, 21] on link "My Cart 1 1 items" at bounding box center [929, 27] width 41 height 30
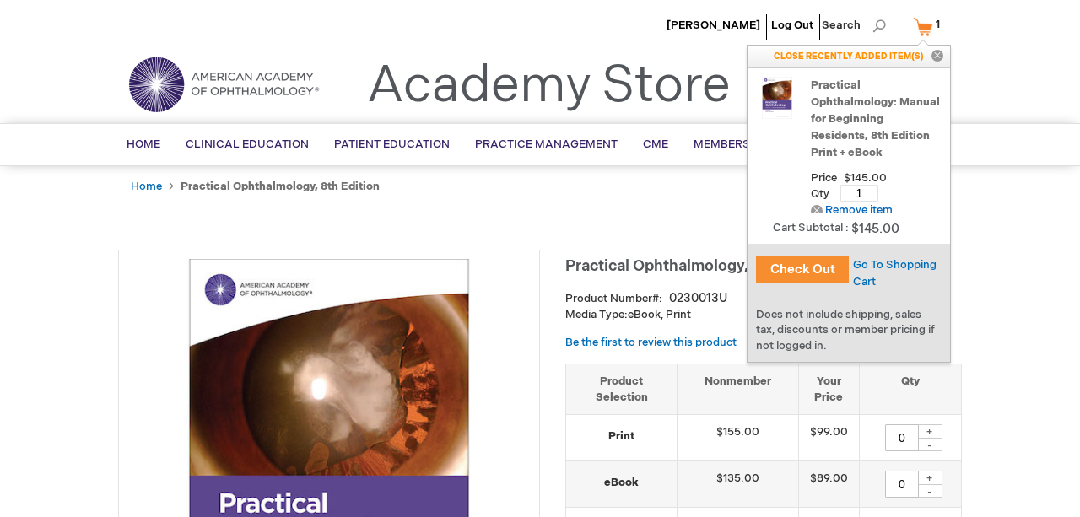
click at [815, 276] on button "Check Out" at bounding box center [802, 269] width 93 height 27
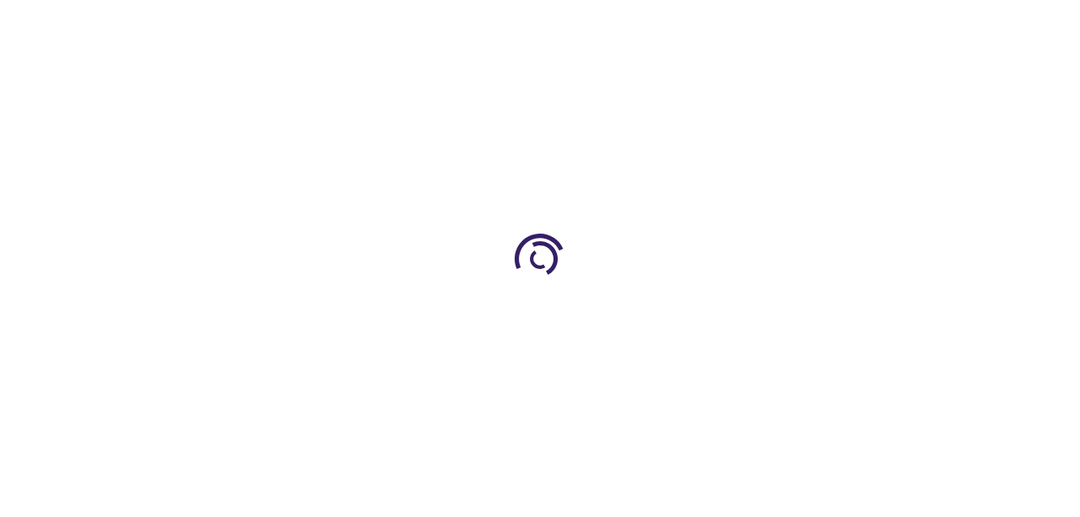
select select "US"
select select "61"
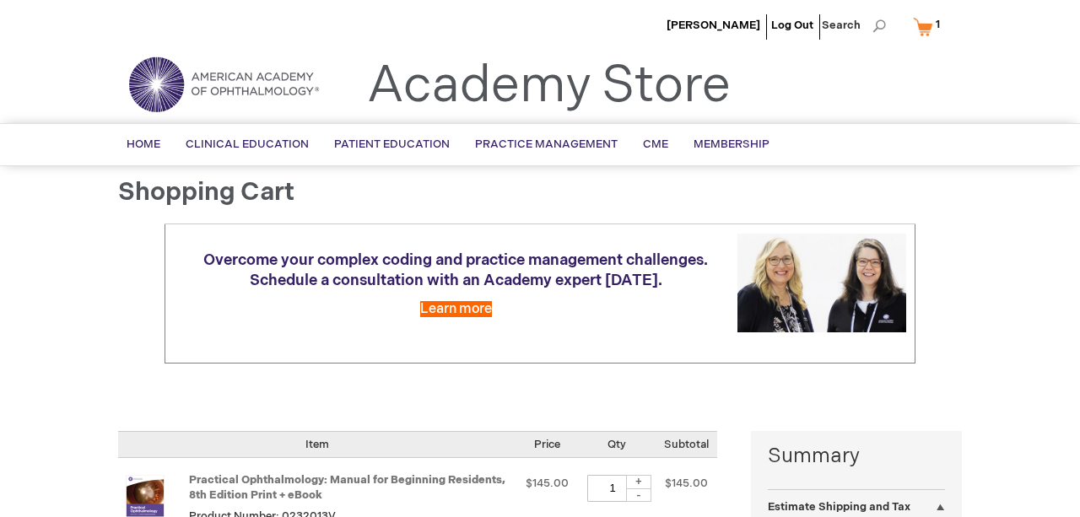
click at [925, 29] on link "My Cart 1 1 items" at bounding box center [929, 27] width 41 height 30
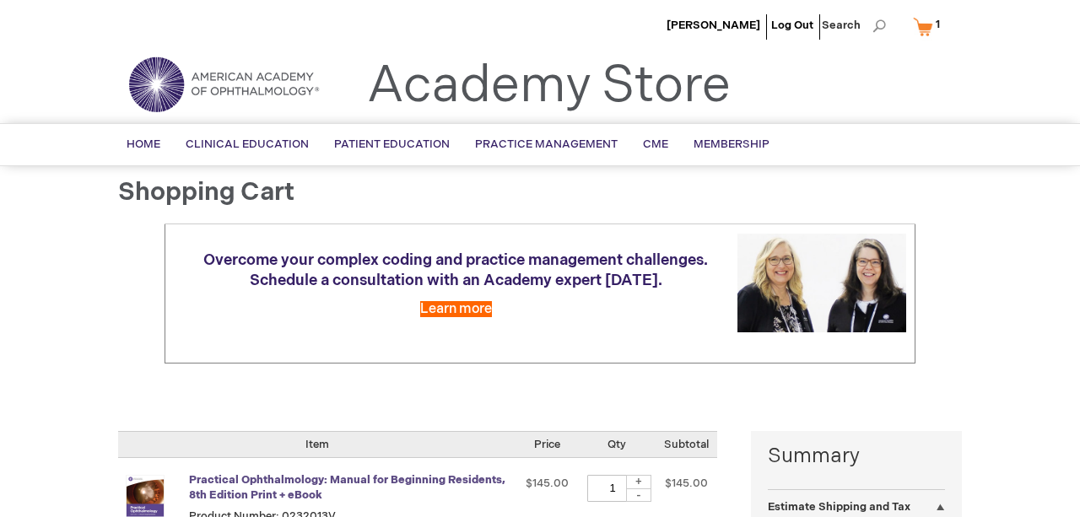
click at [271, 482] on link "Practical Ophthalmology: Manual for Beginning Residents, 8th Edition Print + eB…" at bounding box center [347, 488] width 316 height 30
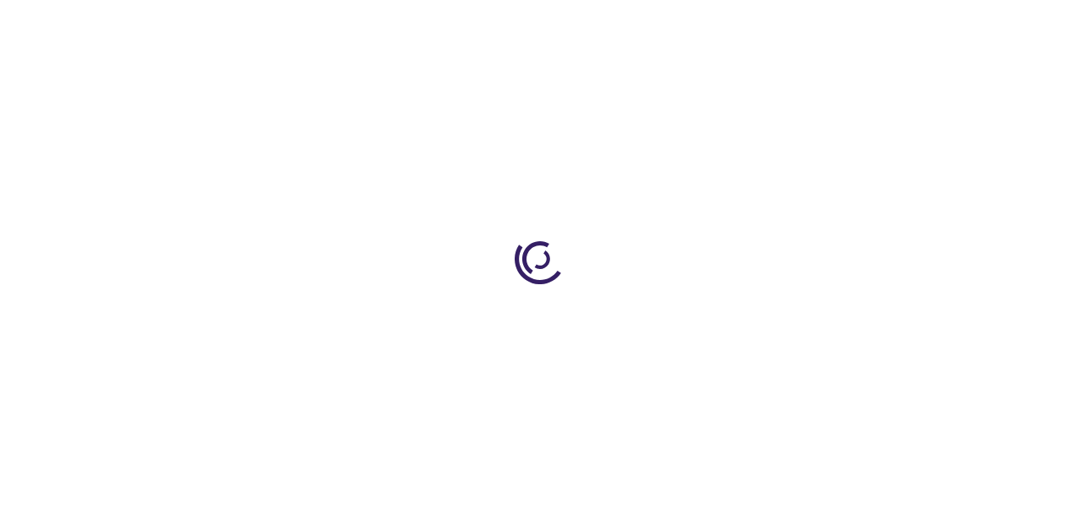
type input "0"
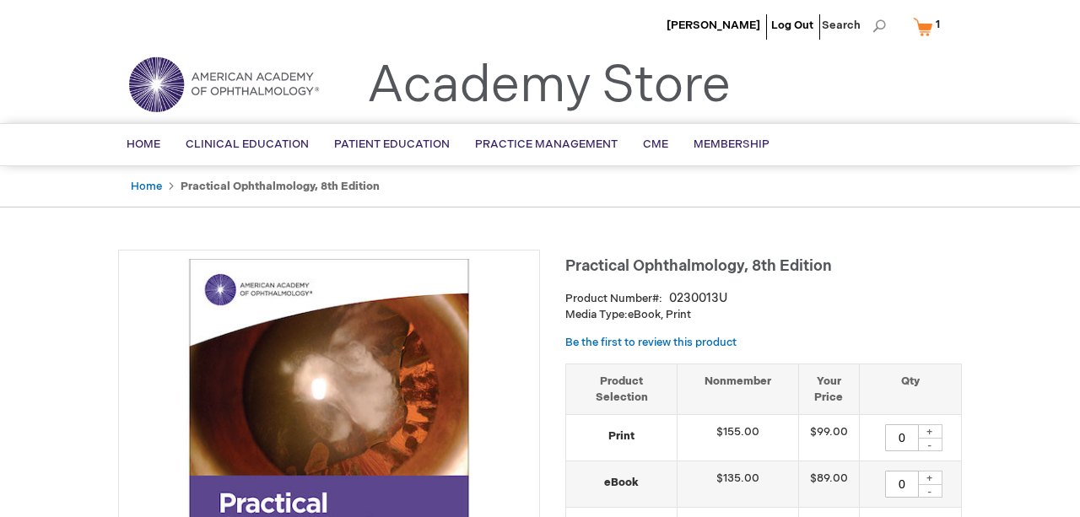
click at [922, 23] on link "My Cart 1 1 items" at bounding box center [929, 27] width 41 height 30
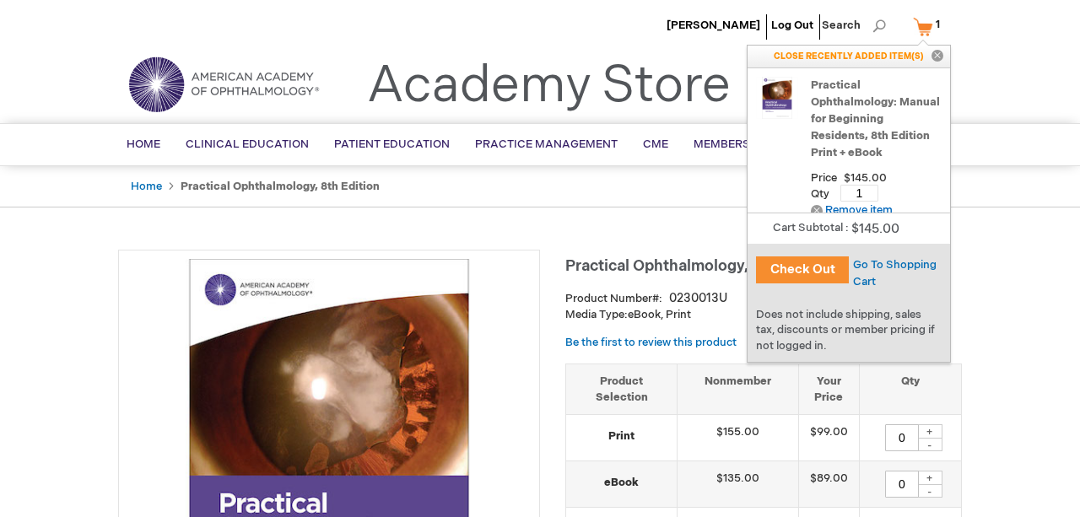
click at [922, 23] on link "My Cart 1 1 items" at bounding box center [929, 27] width 41 height 30
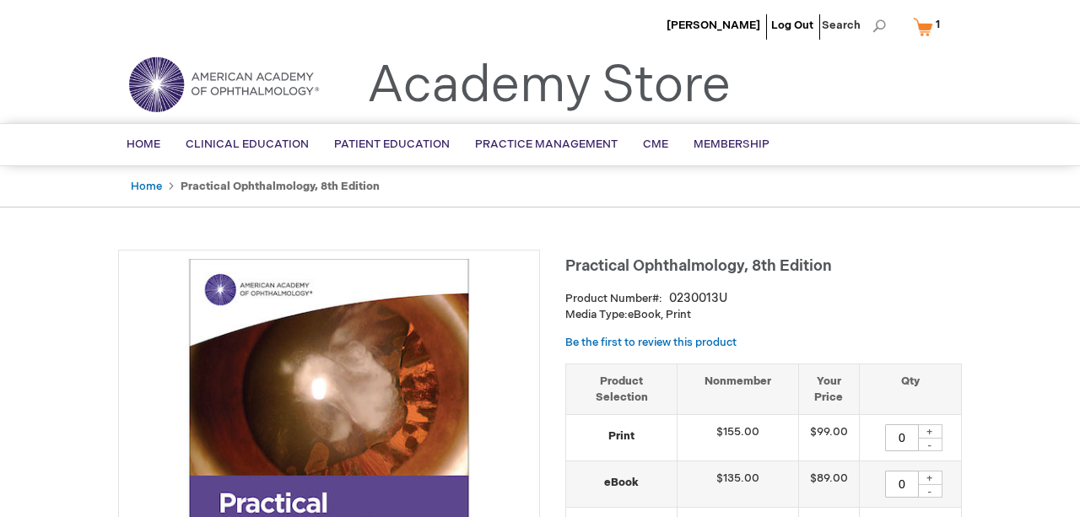
click at [922, 31] on link "My Cart 1 1 items" at bounding box center [929, 27] width 41 height 30
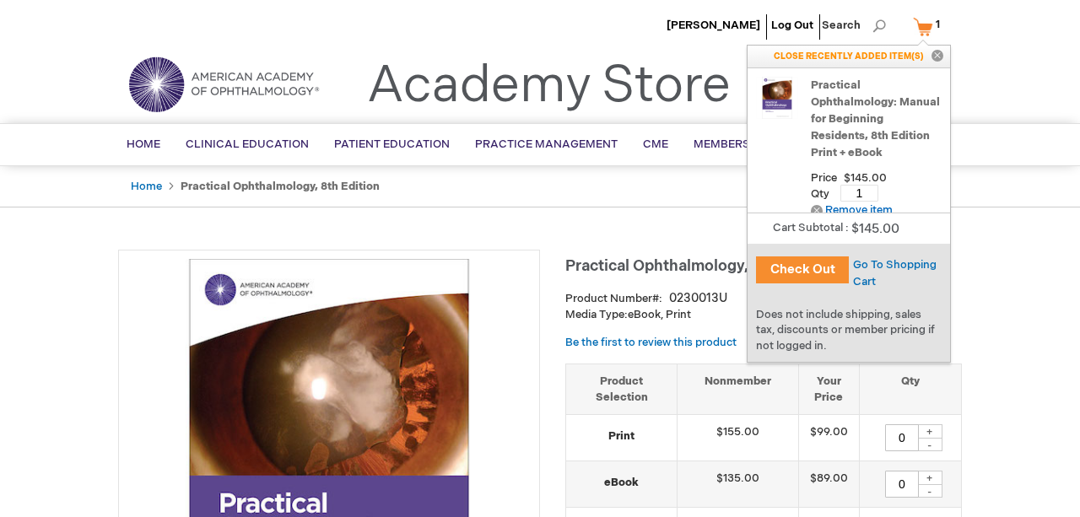
click at [822, 259] on button "Check Out" at bounding box center [802, 269] width 93 height 27
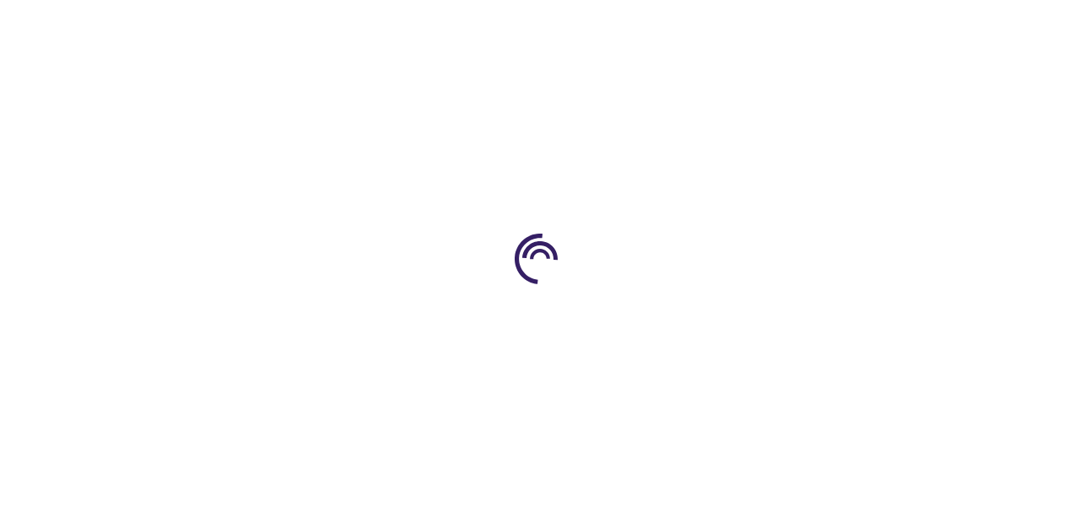
select select "US"
select select "61"
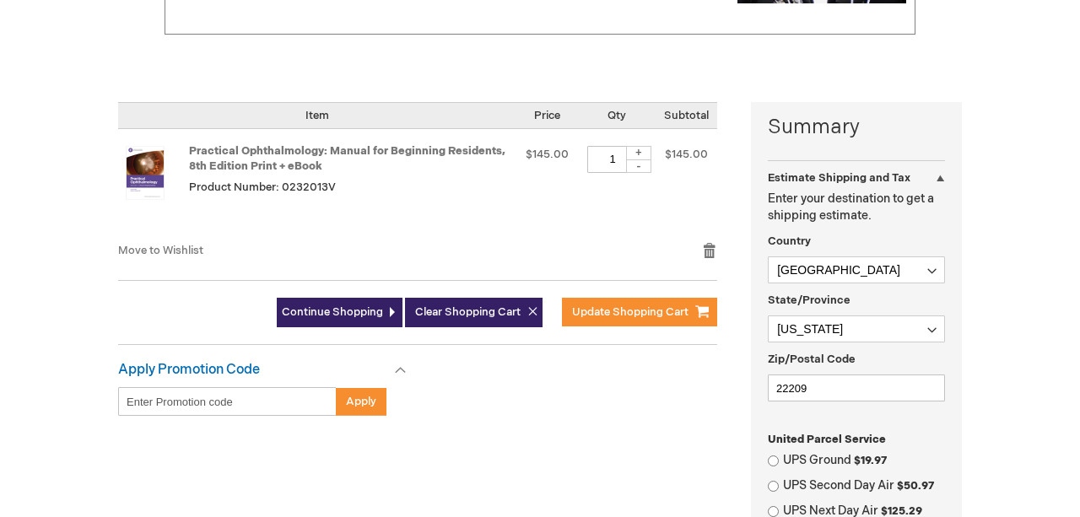
scroll to position [330, 0]
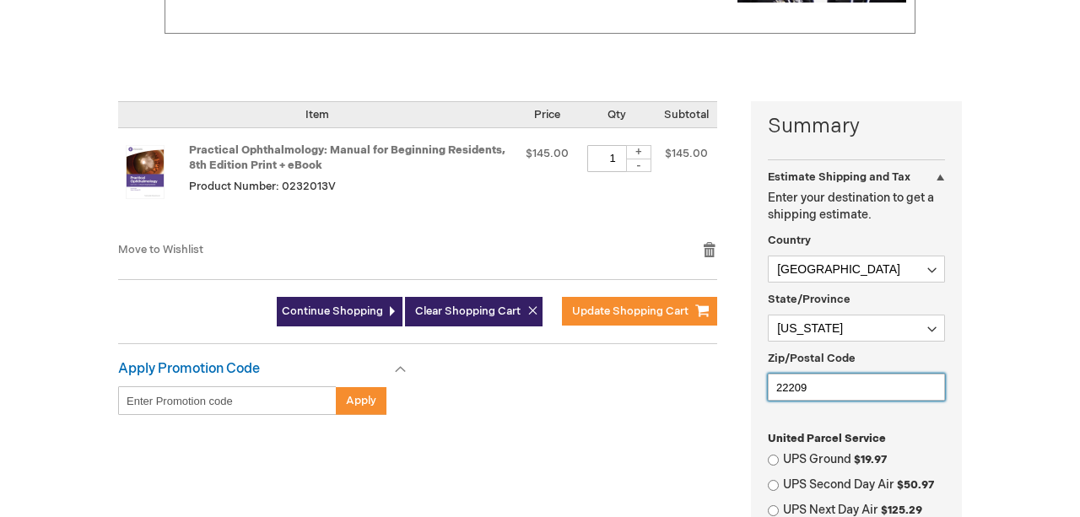
drag, startPoint x: 840, startPoint y: 379, endPoint x: 819, endPoint y: 392, distance: 25.0
click at [819, 392] on input "22209" at bounding box center [856, 387] width 177 height 27
type input "2"
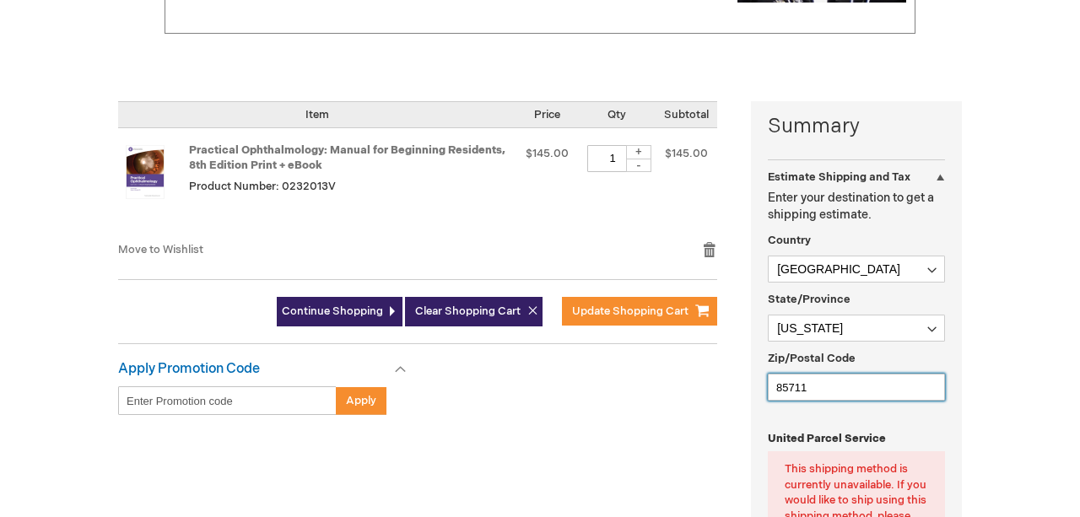
type input "85711"
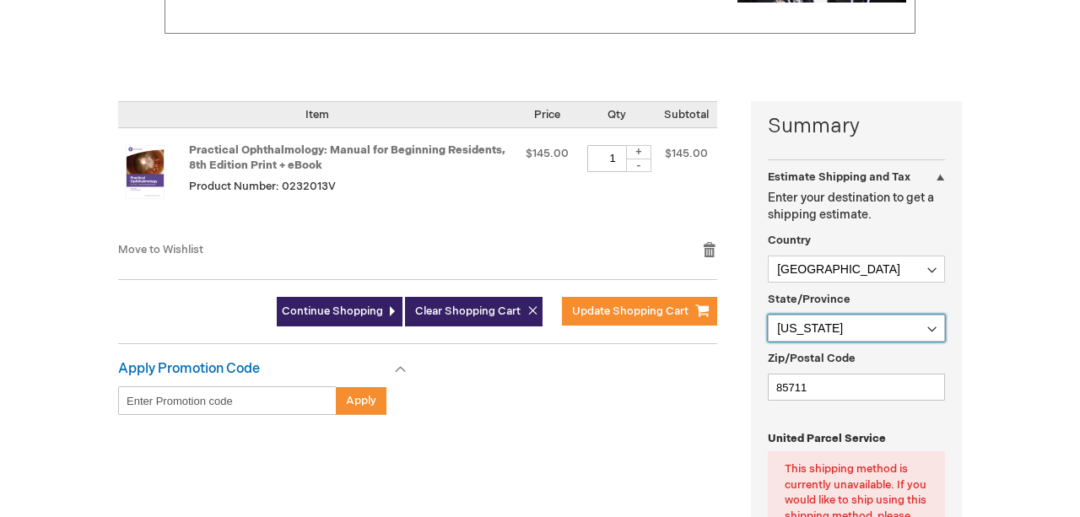
select select "4"
click option "Arizona" at bounding box center [0, 0] width 0 height 0
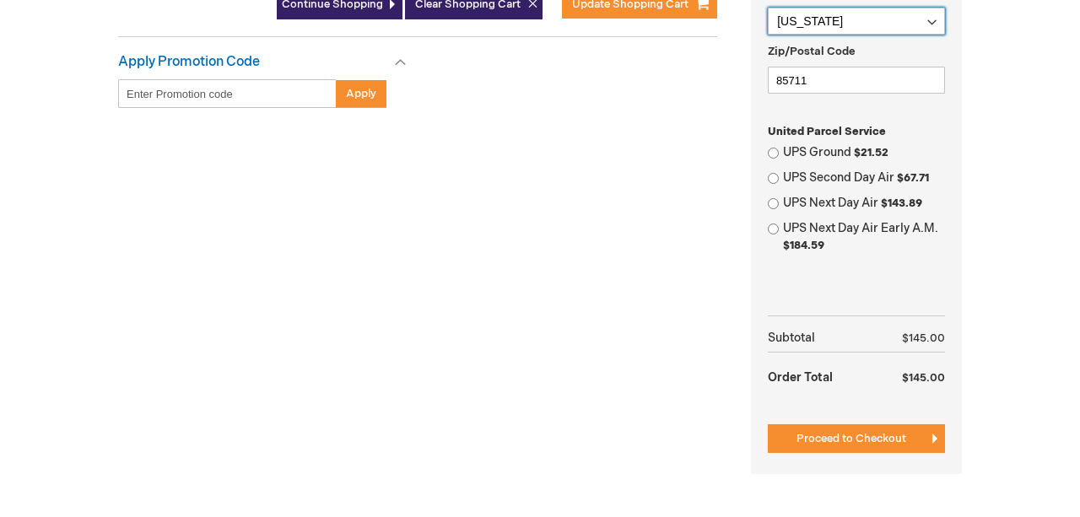
scroll to position [618, 0]
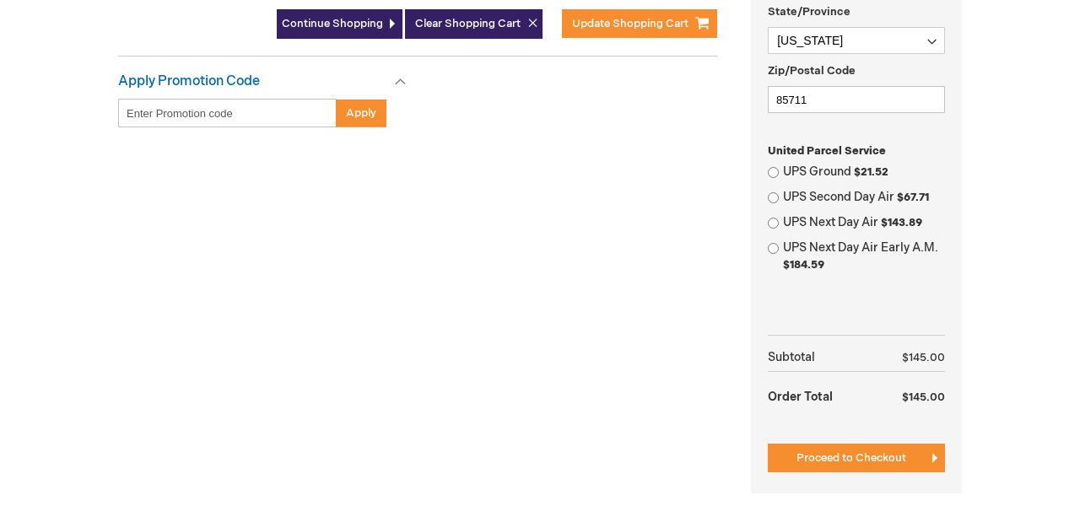
click at [858, 173] on span "$21.52" at bounding box center [871, 171] width 35 height 13
click at [779, 173] on input "UPS Ground $21.52" at bounding box center [773, 172] width 11 height 11
radio input "true"
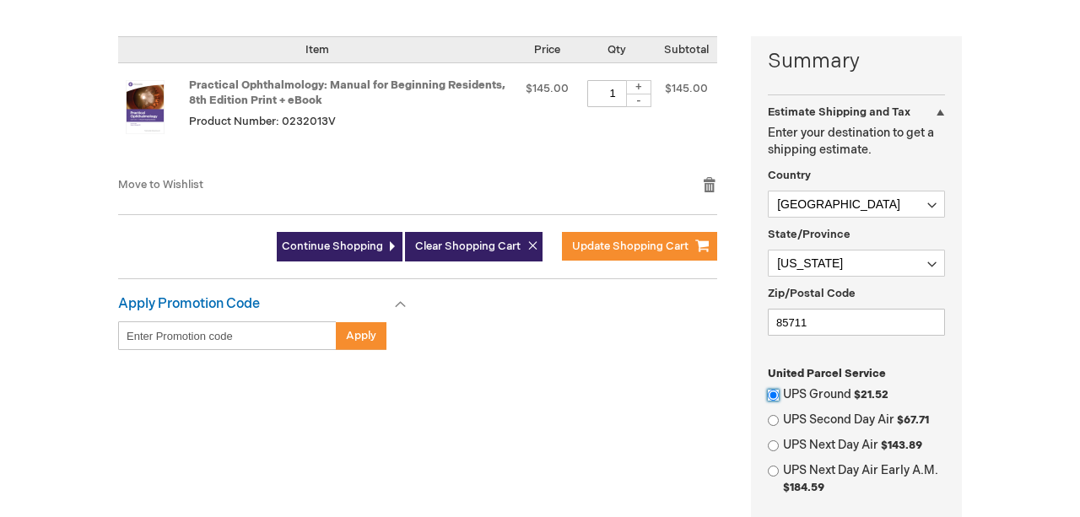
scroll to position [395, 0]
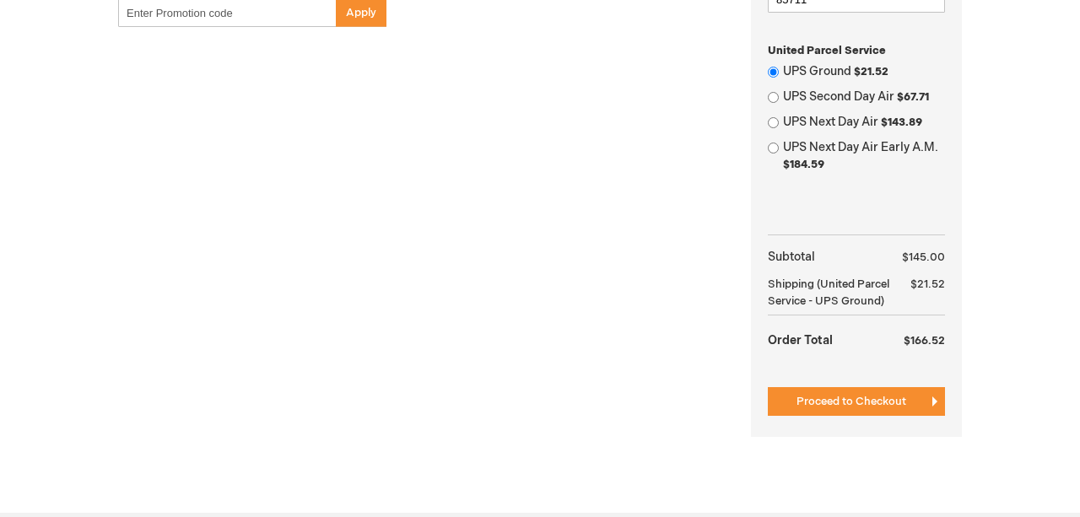
click at [735, 316] on div "Summary Estimate Shipping and Tax Estimate Shipping and Tax Enter your destinat…" at bounding box center [540, 85] width 844 height 745
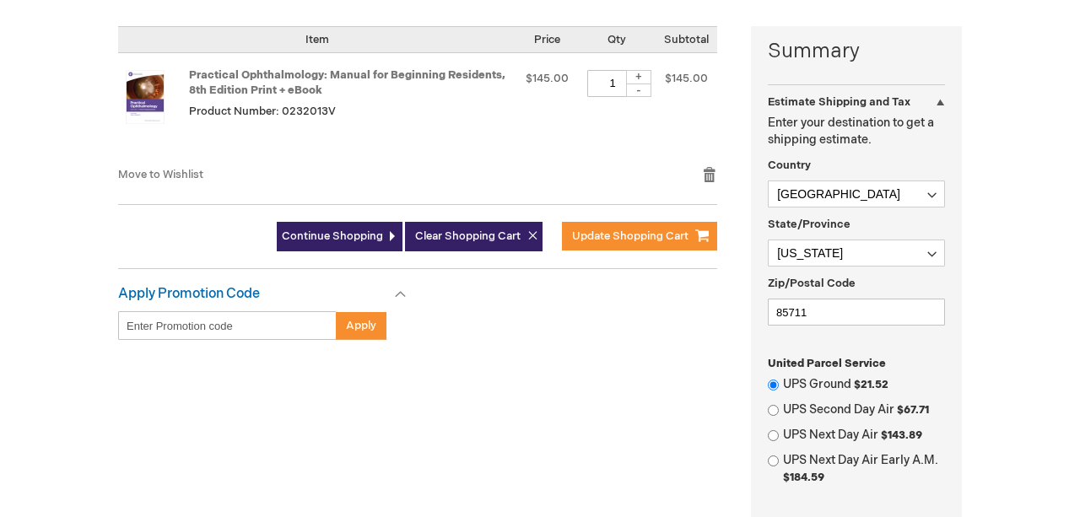
scroll to position [406, 0]
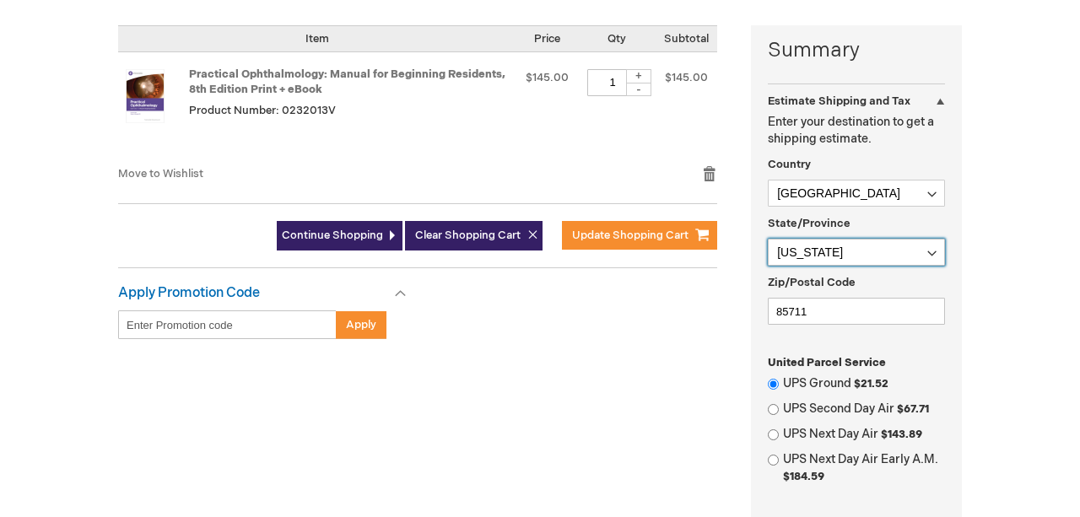
click at [768, 239] on select "Please select a region, state or province. Alabama Alaska American Samoa Arizon…" at bounding box center [856, 252] width 177 height 27
select select "61"
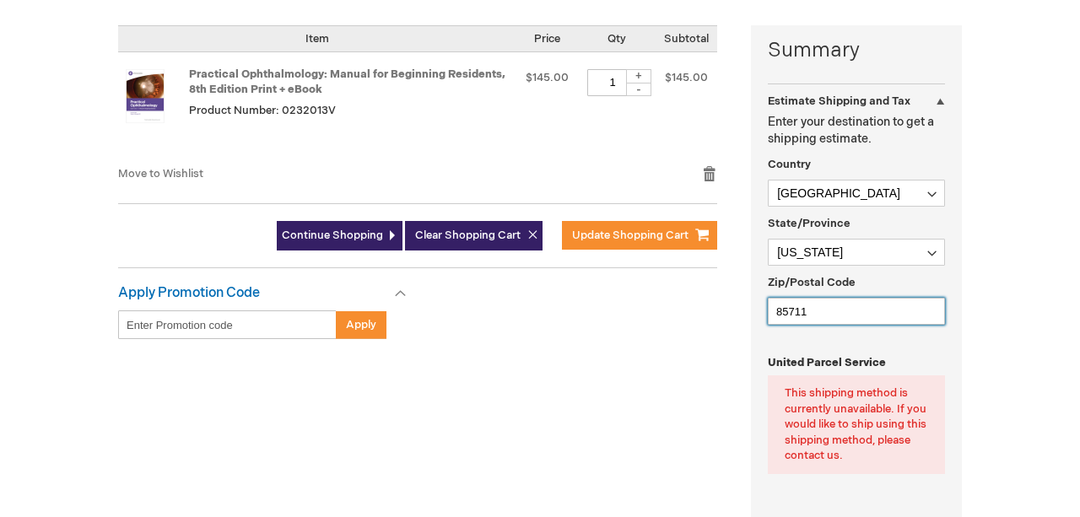
click at [814, 317] on input "85711" at bounding box center [856, 311] width 177 height 27
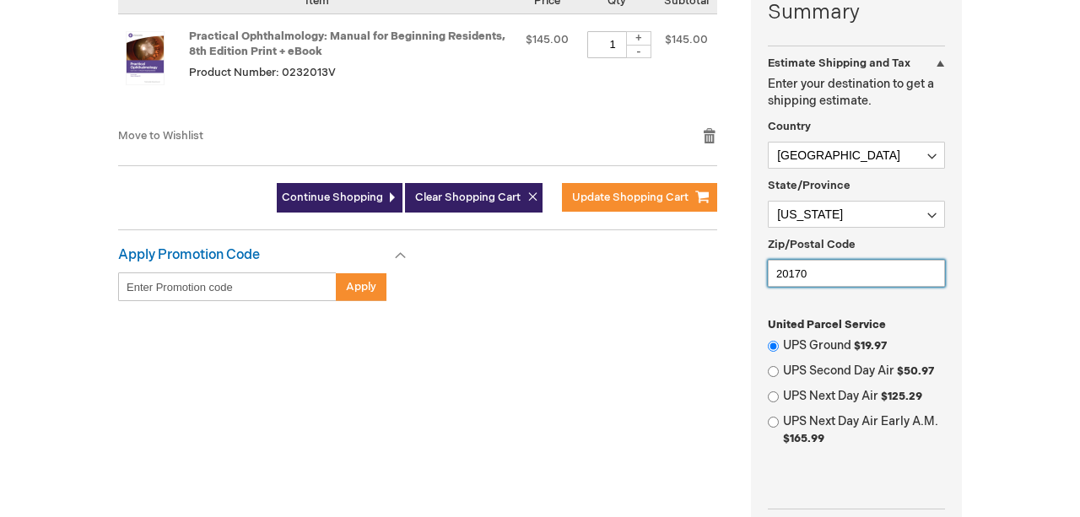
scroll to position [444, 0]
type input "20170"
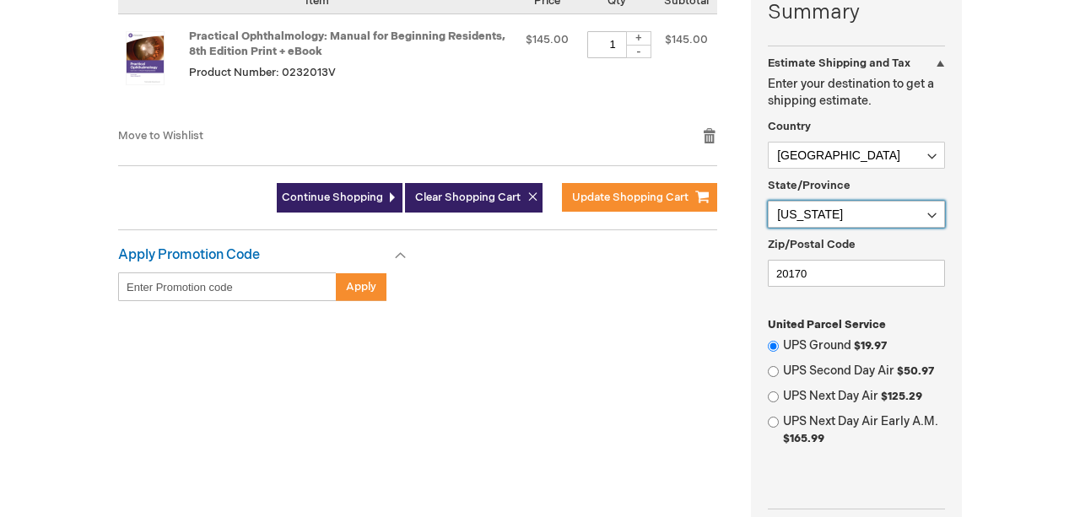
click at [768, 201] on select "Please select a region, state or province. Alabama Alaska American Samoa Arizon…" at bounding box center [856, 214] width 177 height 27
select select "4"
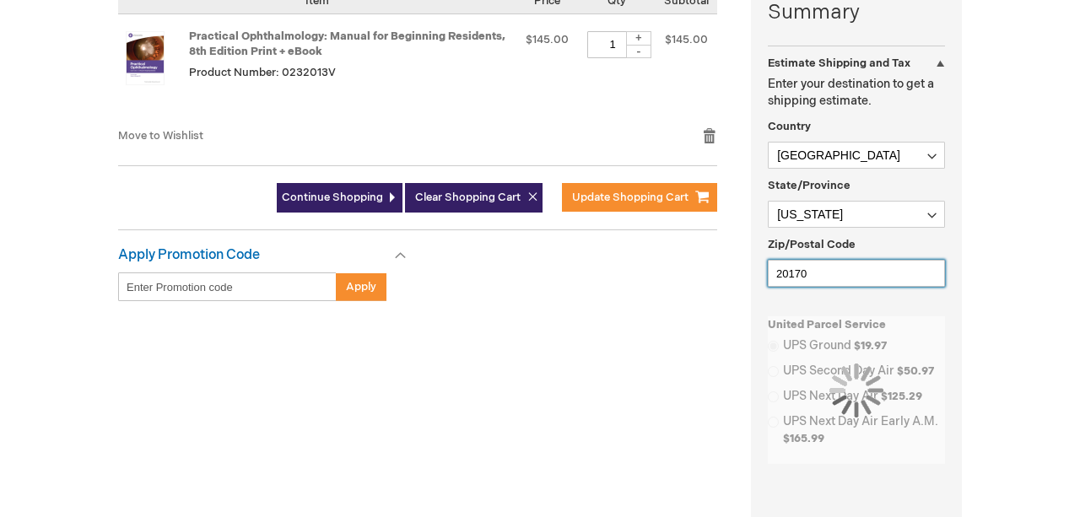
click at [808, 270] on input "20170" at bounding box center [856, 273] width 177 height 27
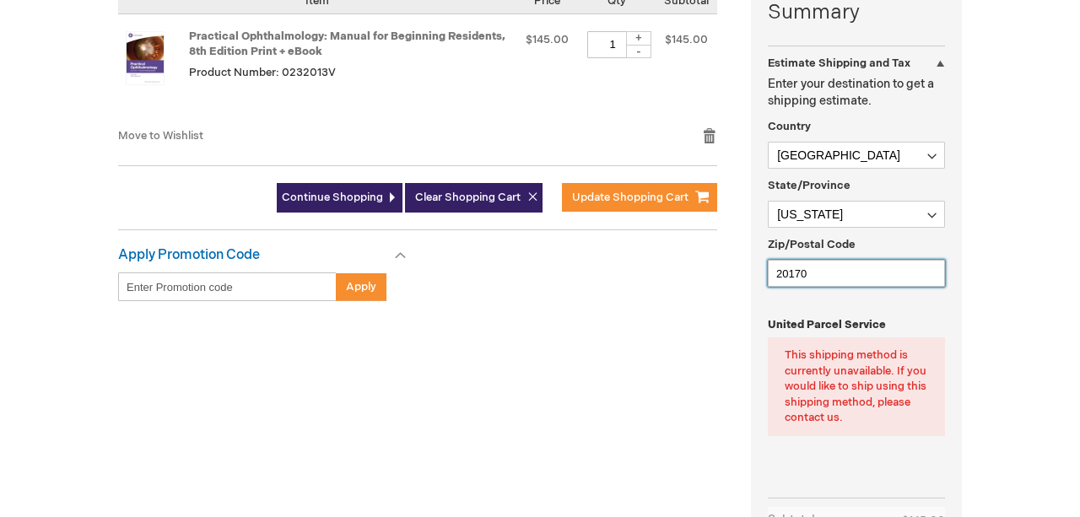
click at [808, 270] on input "20170" at bounding box center [856, 273] width 177 height 27
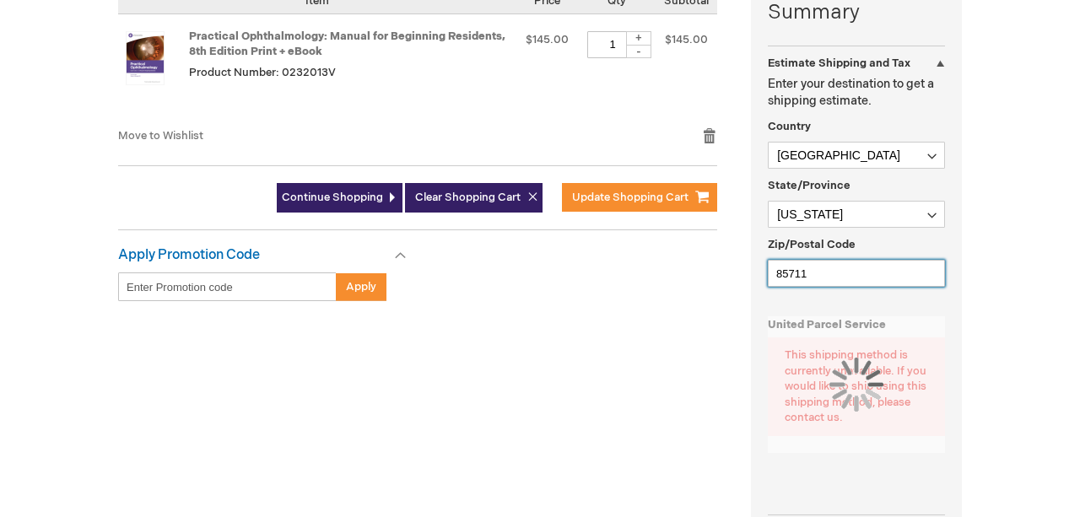
type input "85711"
click at [798, 291] on fieldset "Estimate Shipping and Tax Enter your destination to get a shipping estimate. Co…" at bounding box center [856, 185] width 177 height 219
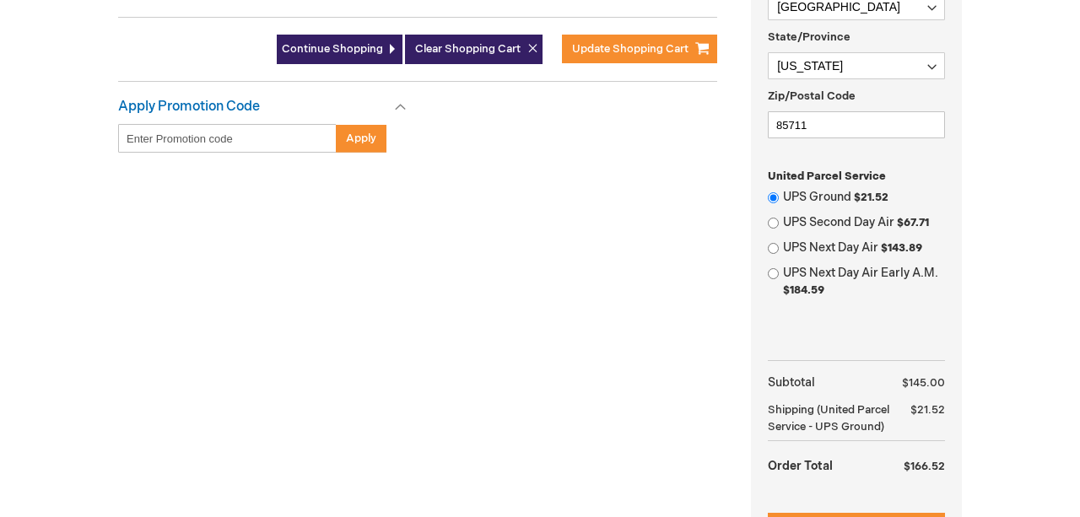
scroll to position [698, 0]
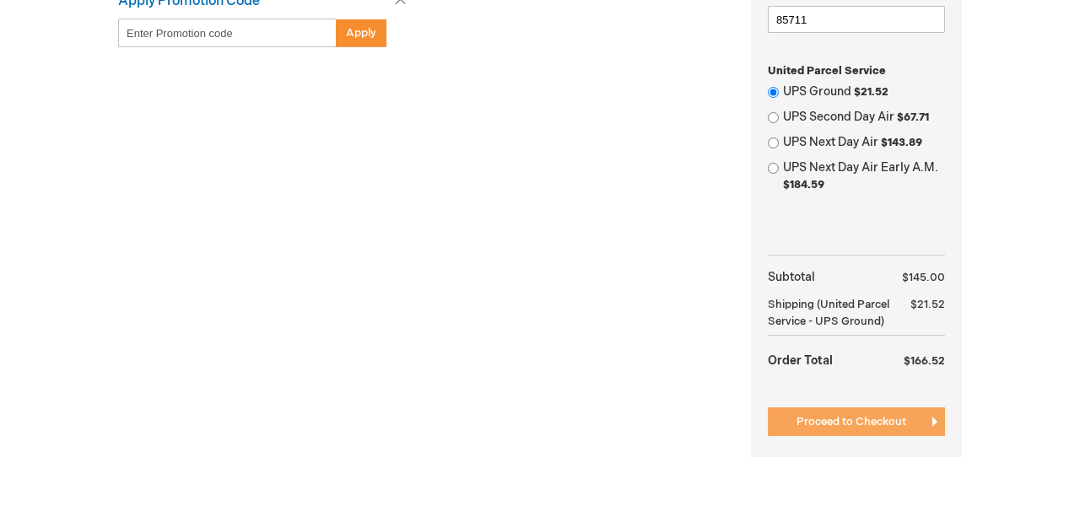
click at [840, 413] on button "Proceed to Checkout" at bounding box center [856, 421] width 177 height 29
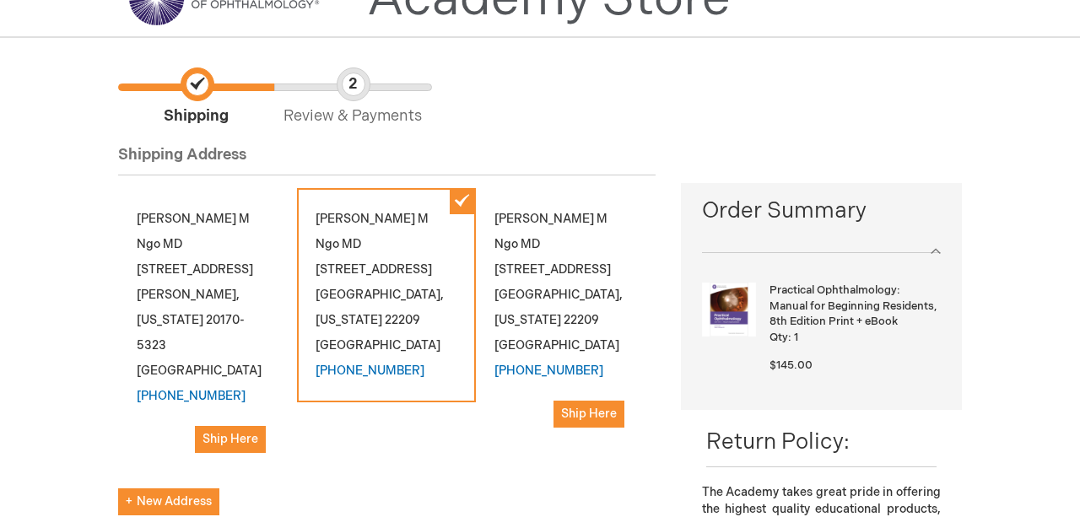
scroll to position [110, 0]
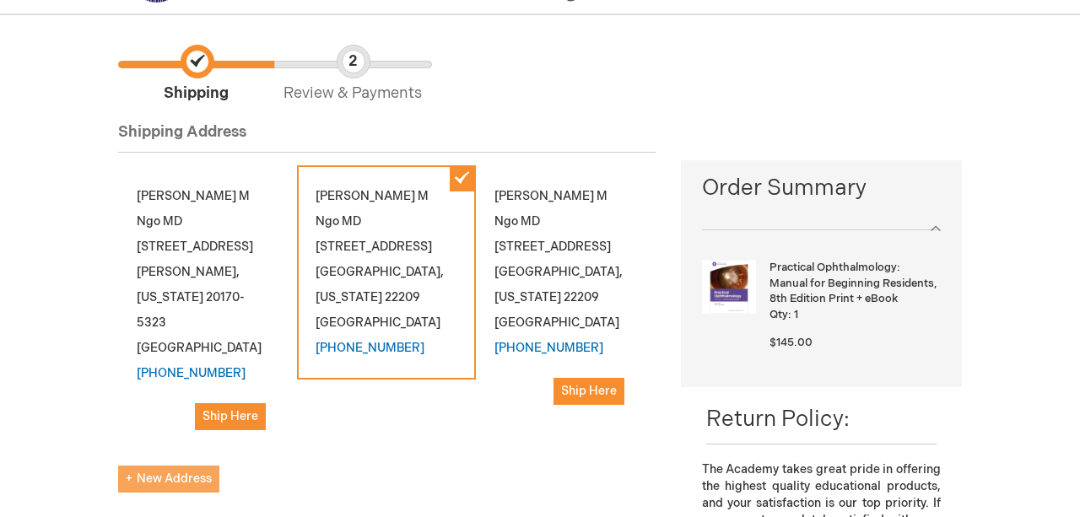
click at [192, 472] on span "New Address" at bounding box center [169, 479] width 86 height 14
select select "US"
select select "4"
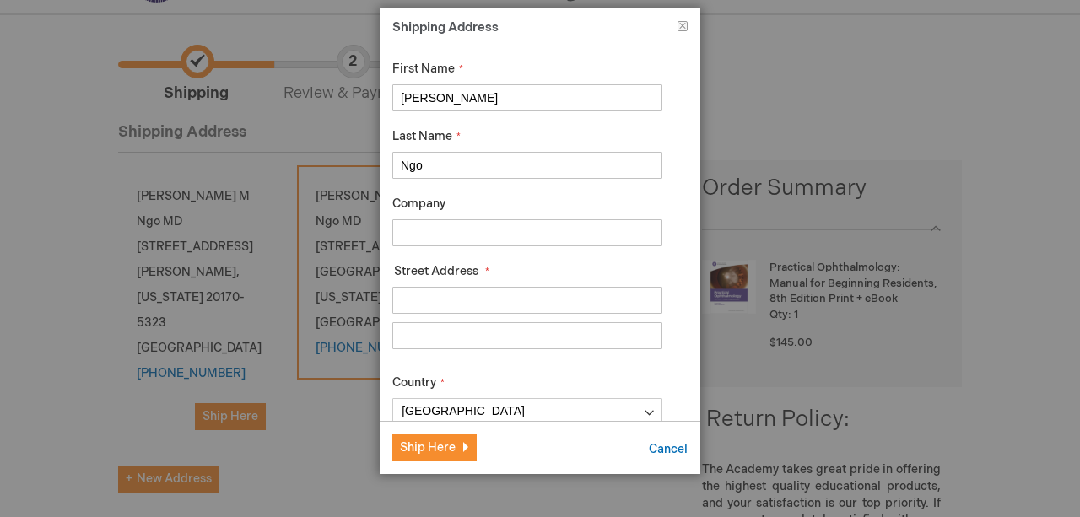
click at [497, 303] on input "Street Address: Line 1" at bounding box center [527, 300] width 270 height 27
type input "[STREET_ADDRESS][PERSON_NAME]"
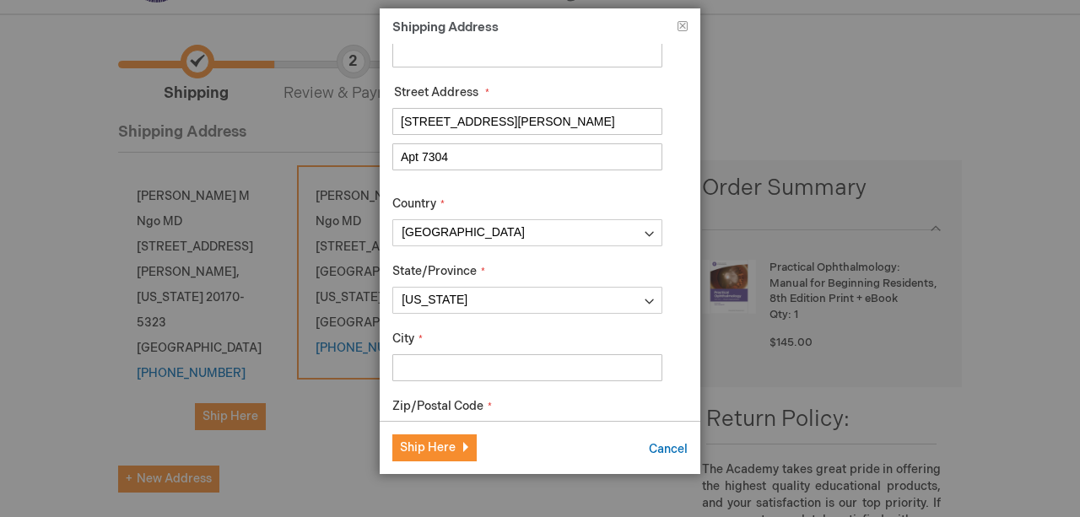
scroll to position [180, 0]
type input "Apt 7304"
click at [521, 359] on input "City" at bounding box center [527, 366] width 270 height 27
type input "Tuscon"
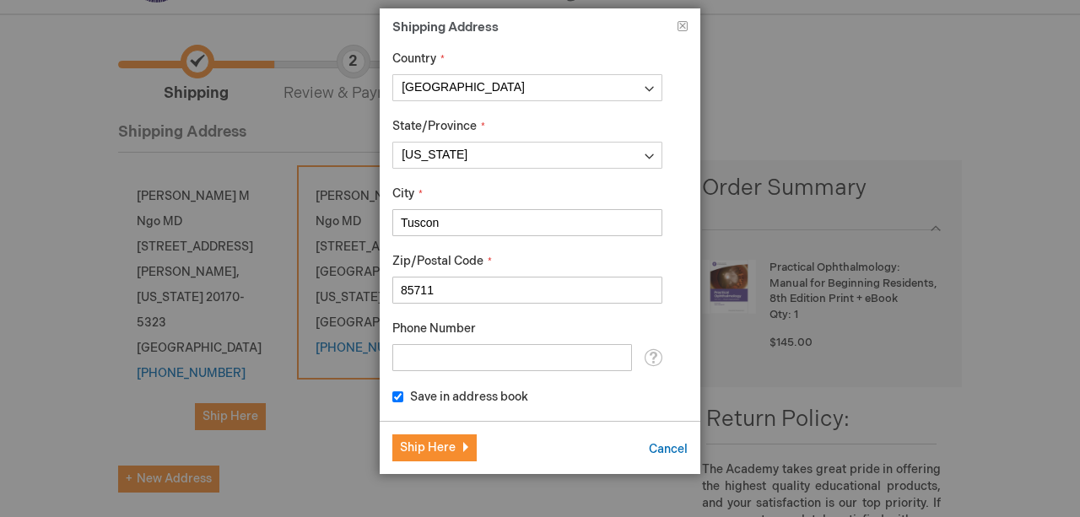
click at [552, 353] on input "Phone Number" at bounding box center [512, 357] width 240 height 27
type input "5712247172"
click at [569, 379] on div "First Name Angela Last Name Ngo Company Street Address Street Address: Line 1 5…" at bounding box center [527, 71] width 270 height 669
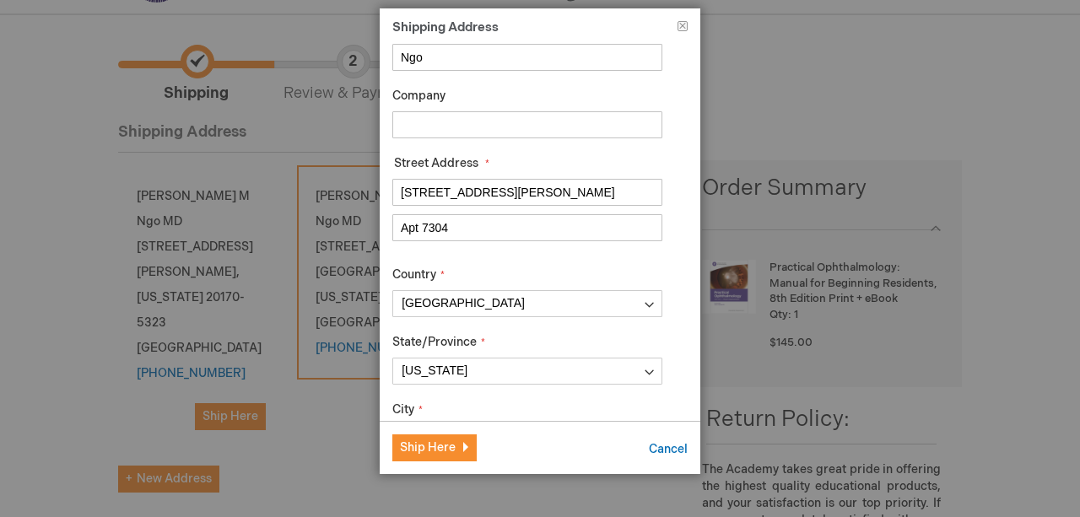
scroll to position [106, 0]
click at [450, 450] on span "Ship Here" at bounding box center [428, 447] width 56 height 14
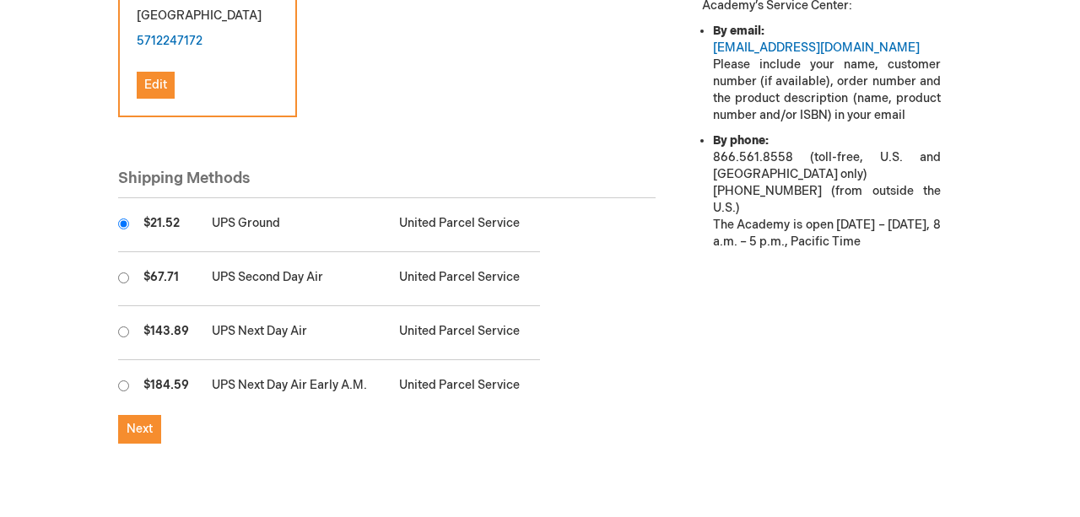
scroll to position [666, 0]
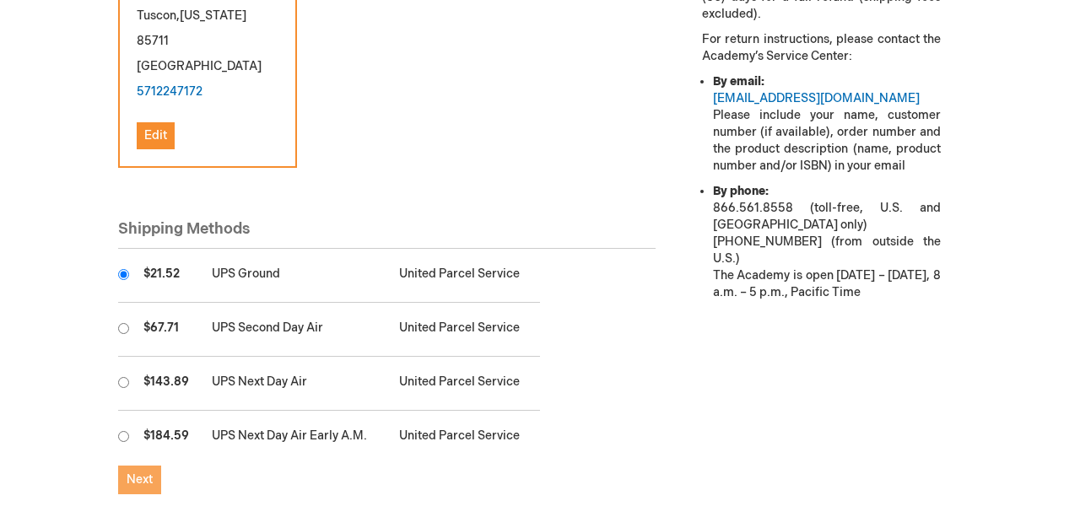
click at [147, 472] on span "Next" at bounding box center [140, 479] width 26 height 14
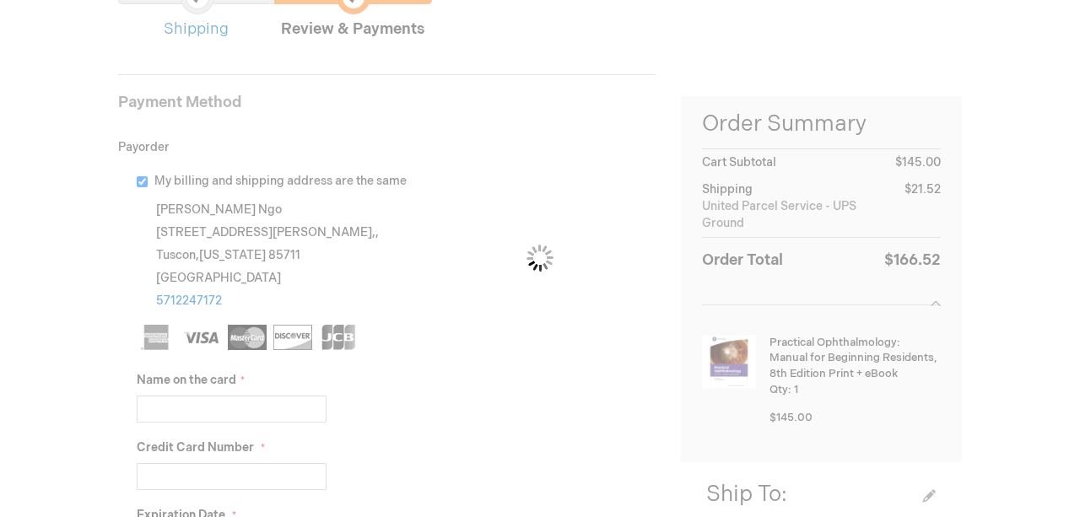
scroll to position [175, 0]
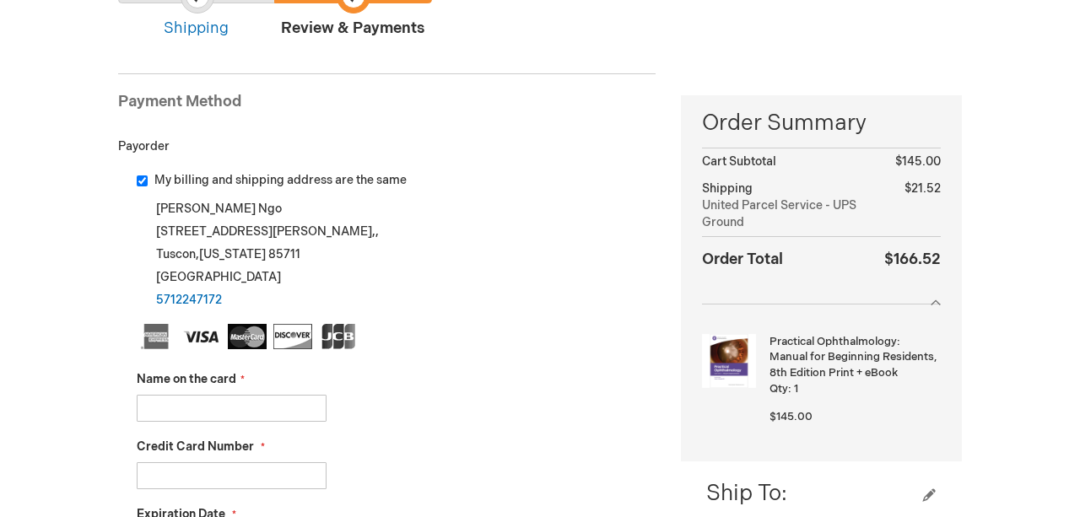
click at [148, 170] on div "Payorder" at bounding box center [386, 146] width 537 height 51
click at [145, 172] on div "My billing and shipping address are the same" at bounding box center [396, 180] width 519 height 17
click at [143, 177] on input "My billing and shipping address are the same" at bounding box center [142, 180] width 11 height 11
checkbox input "false"
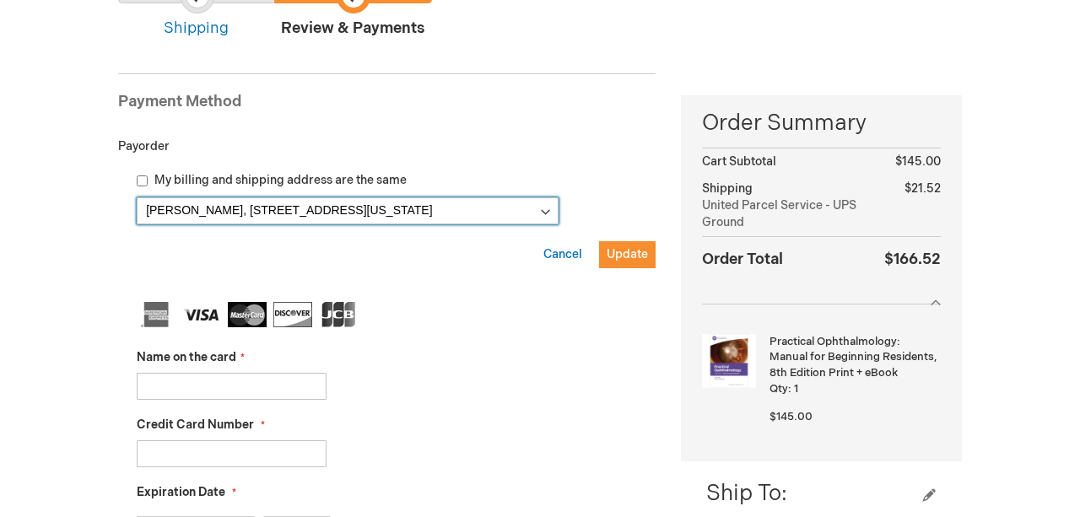
click at [137, 197] on select "Angela Ngo, 402 Old Dominion Ave , Herndon, Virginia 20170-5323, United States …" at bounding box center [348, 210] width 422 height 27
click option "Angela Ngo, 402 Old Dominion Ave , Herndon, Virginia 20170-5323, United States" at bounding box center [0, 0] width 0 height 0
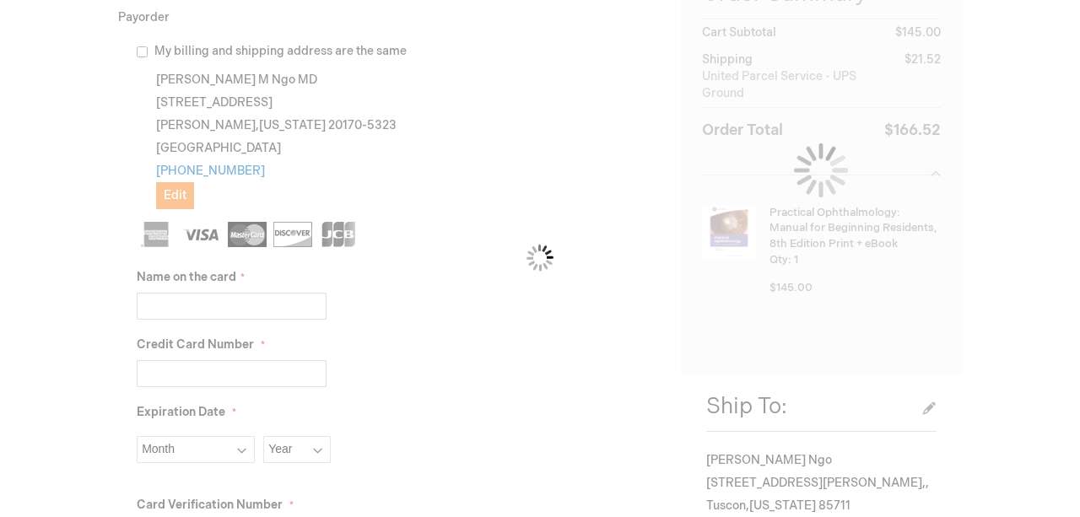
scroll to position [305, 0]
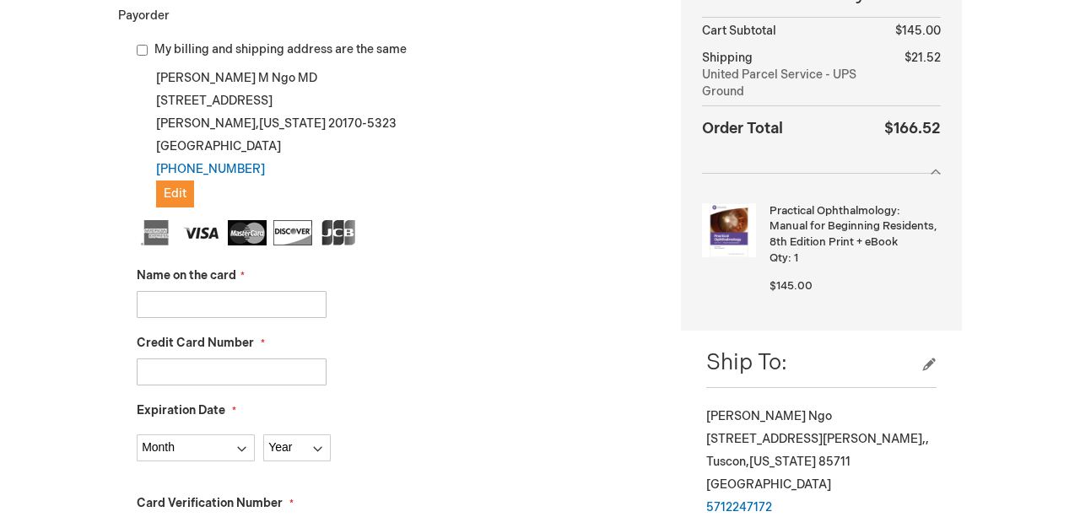
click at [311, 310] on input "Name on the card" at bounding box center [232, 304] width 190 height 27
type input "Angela M Ngo"
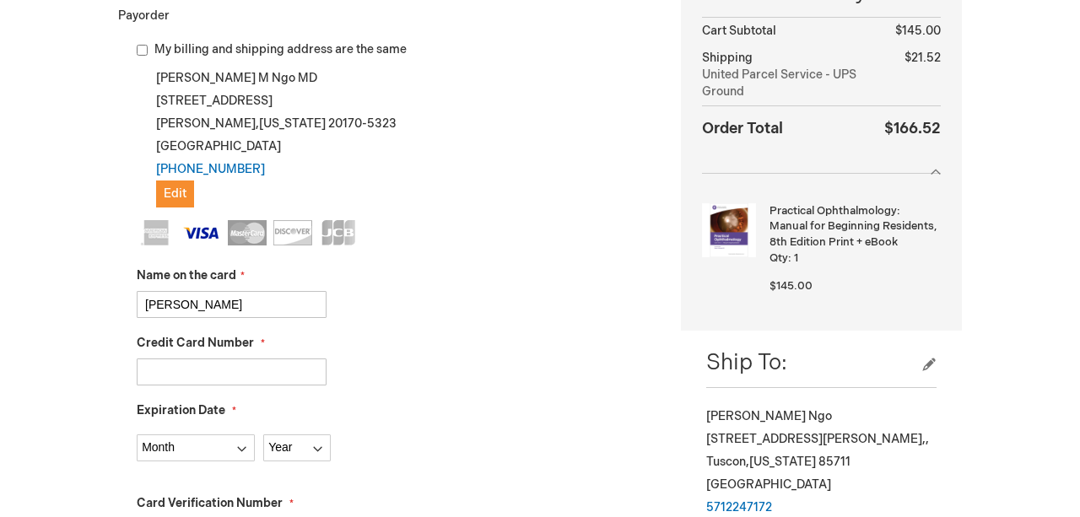
click at [186, 370] on input "4400666488933603" at bounding box center [232, 372] width 190 height 27
type input "4400666488933602"
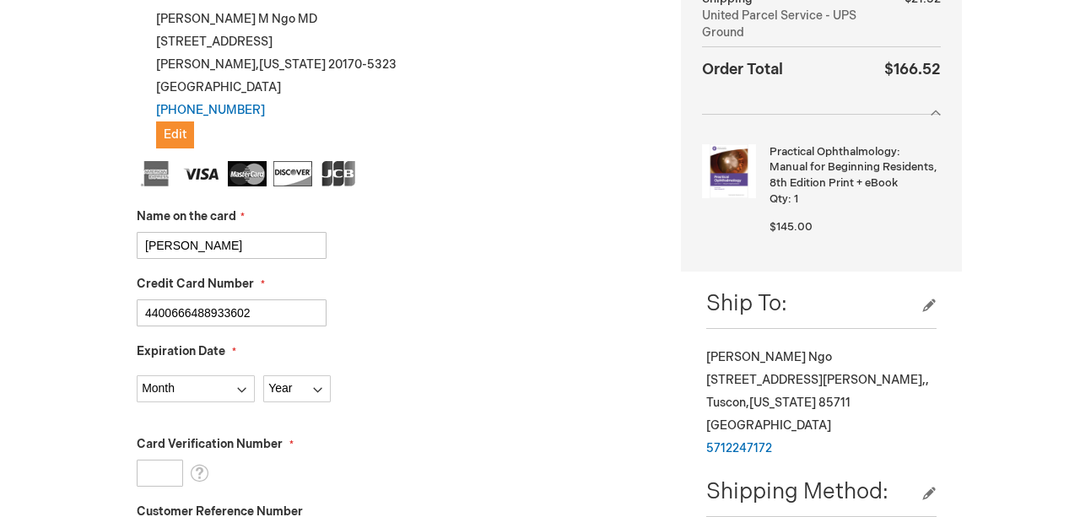
scroll to position [366, 0]
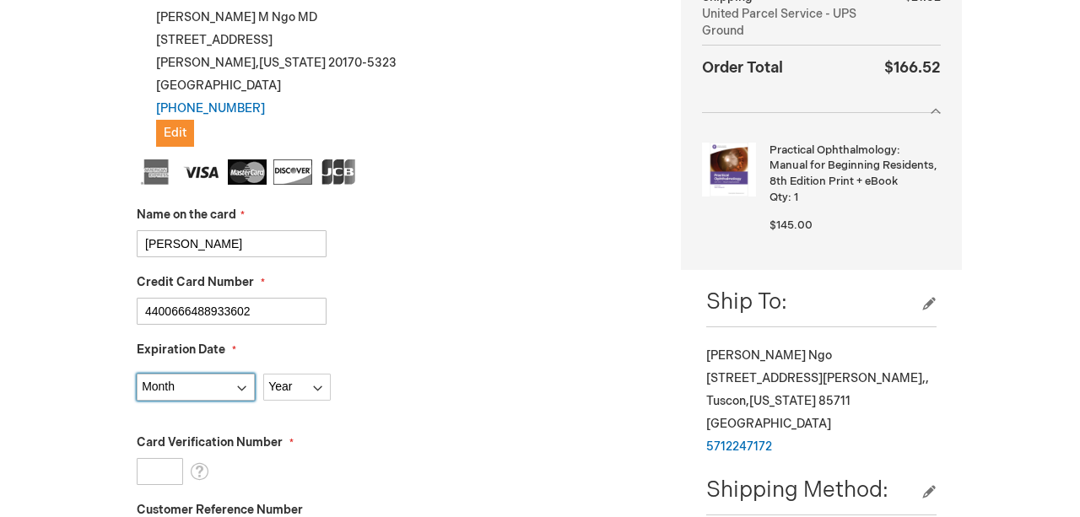
click at [137, 374] on select "Month 01 - January 02 - February 03 - March 04 - April 05 - May 06 - June 07 - …" at bounding box center [196, 387] width 118 height 27
select select "2"
click option "02 - February" at bounding box center [0, 0] width 0 height 0
click at [263, 374] on select "Year 2025 2026 2027 2028 2029 2030 2031 2032 2033 2034 2035" at bounding box center [296, 387] width 67 height 27
select select "2026"
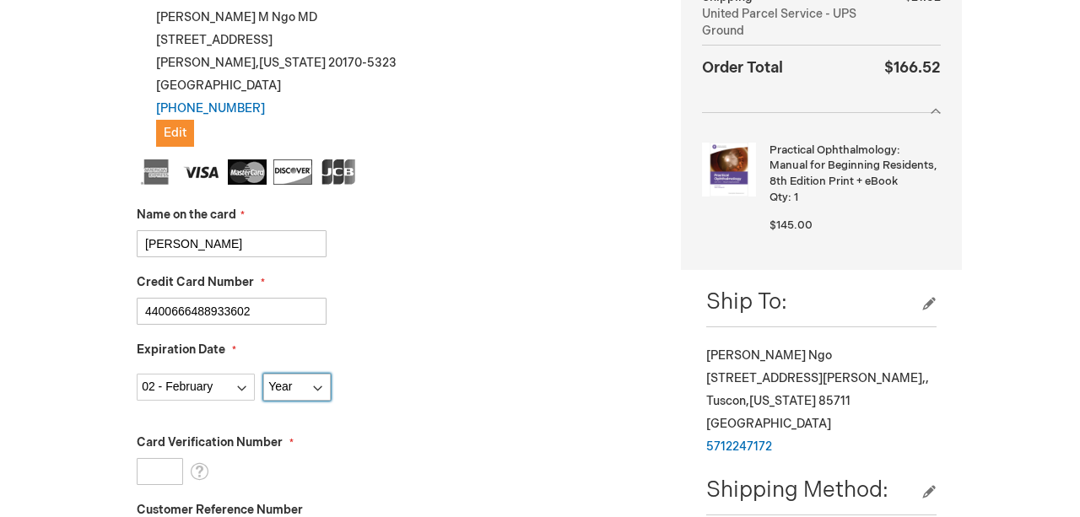
click option "2026" at bounding box center [0, 0] width 0 height 0
click at [326, 441] on label "Card Verification Number" at bounding box center [396, 442] width 519 height 17
click at [183, 458] on input "Card Verification Number" at bounding box center [160, 471] width 46 height 27
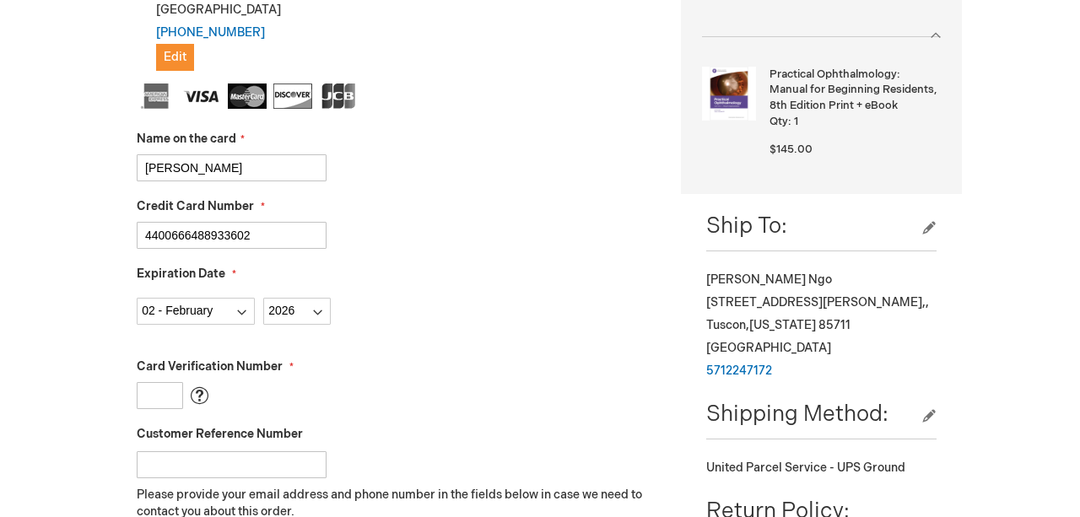
click at [197, 393] on span "What is this?" at bounding box center [199, 395] width 19 height 25
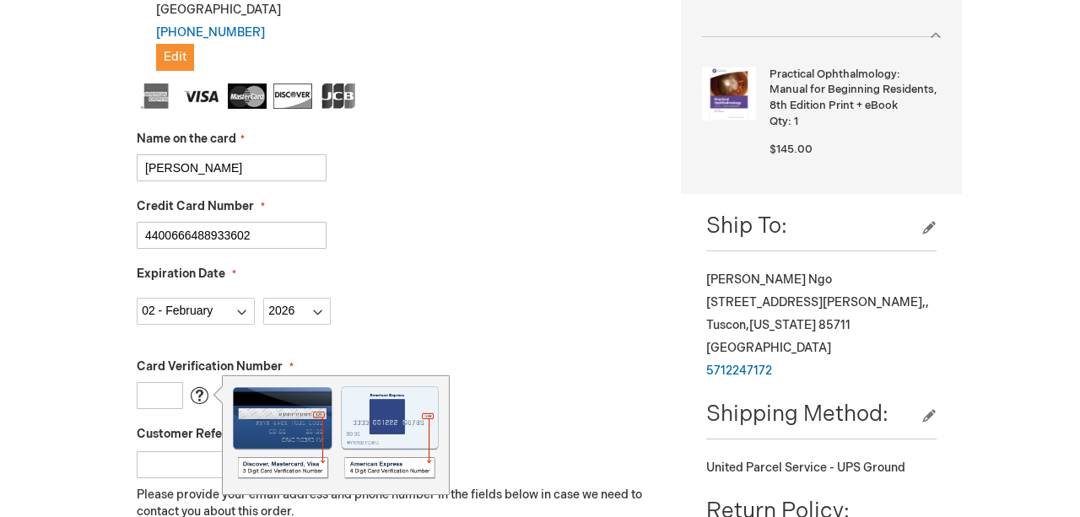
click at [171, 394] on input "Card Verification Number" at bounding box center [160, 395] width 46 height 27
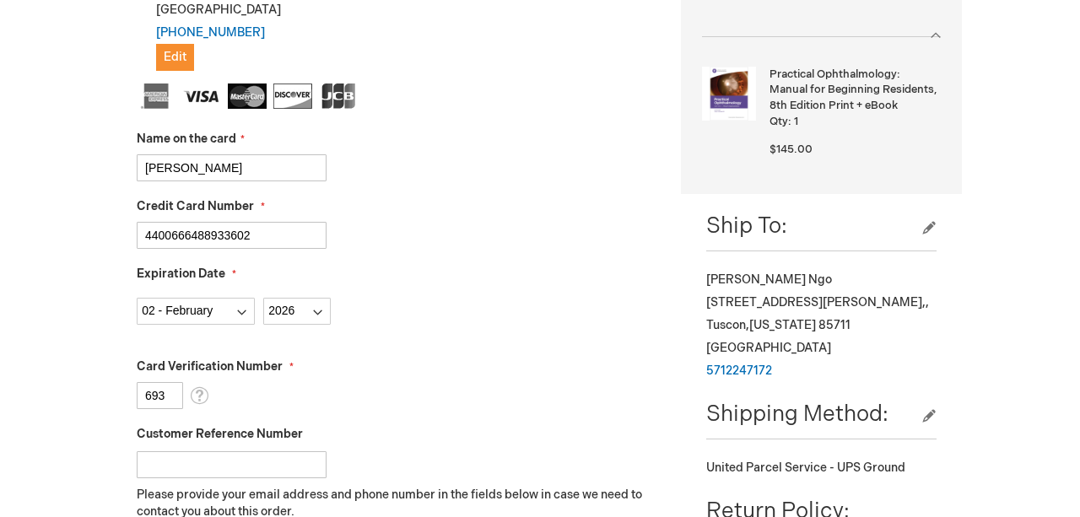
scroll to position [520, 0]
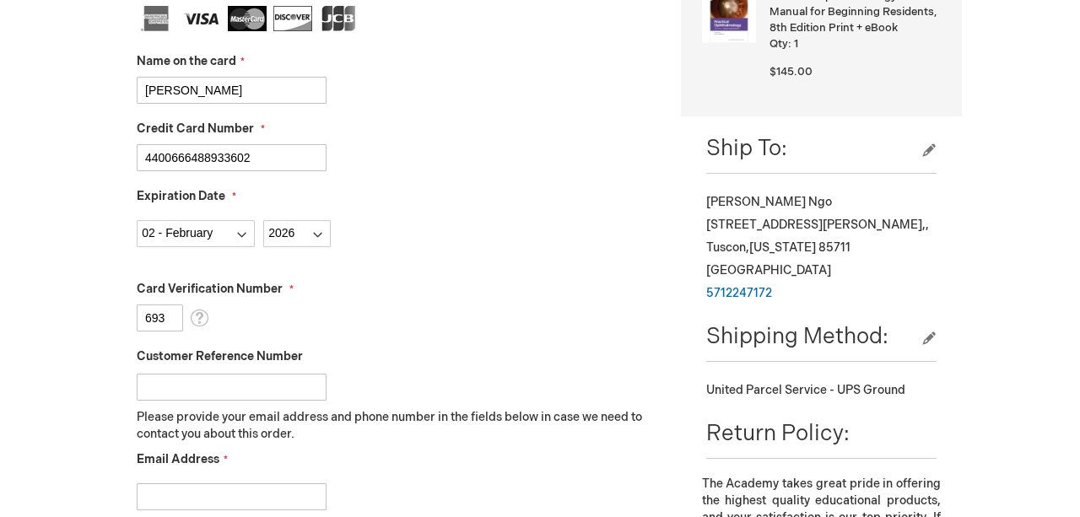
type input "693"
click at [215, 434] on p "Please provide your email address and phone number in the fields below in case …" at bounding box center [396, 426] width 519 height 34
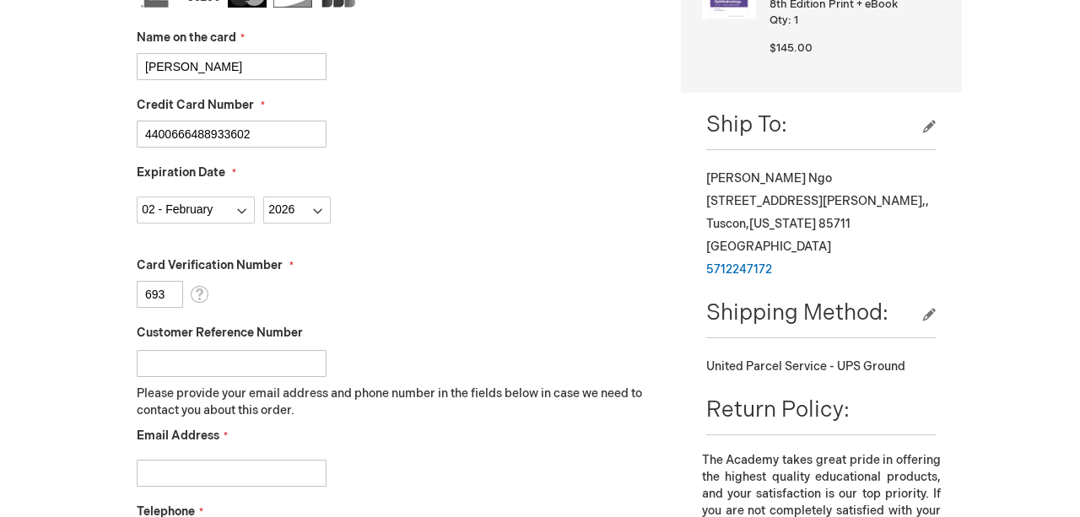
scroll to position [542, 0]
click at [216, 467] on input "Email Address" at bounding box center [232, 474] width 190 height 27
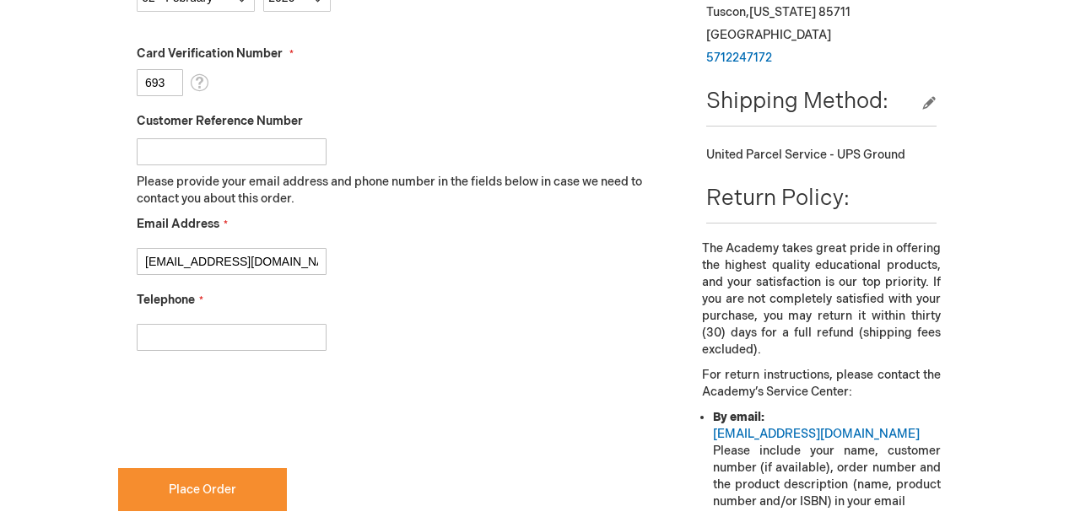
scroll to position [758, 0]
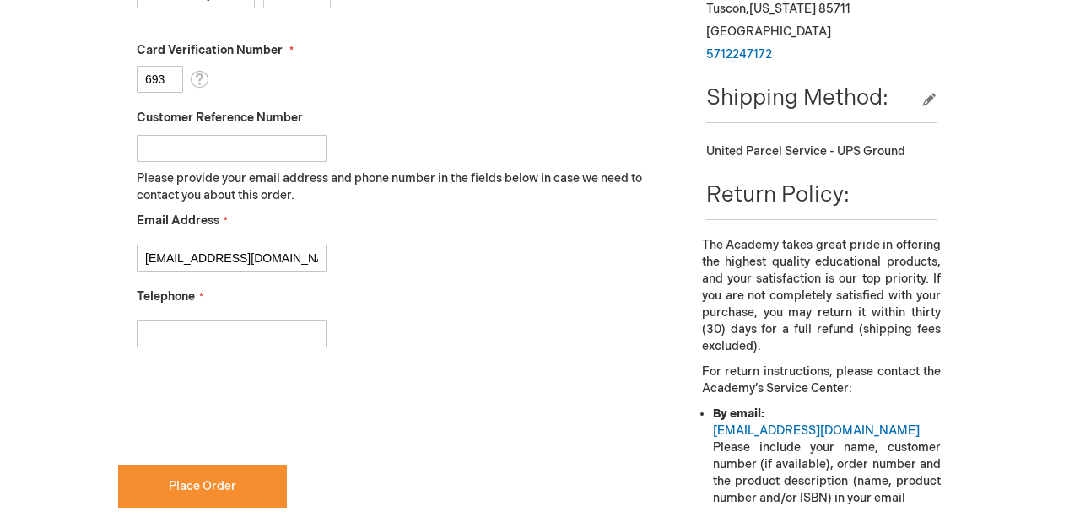
type input "angelamngo1@gmail.com"
click at [171, 347] on fieldset "Name on the card Angela M Ngo Credit Card Number 4400666488933602 Expiration Da…" at bounding box center [396, 65] width 519 height 597
click at [174, 337] on input "Telephone" at bounding box center [232, 334] width 190 height 27
type input "5712247172"
checkbox input "true"
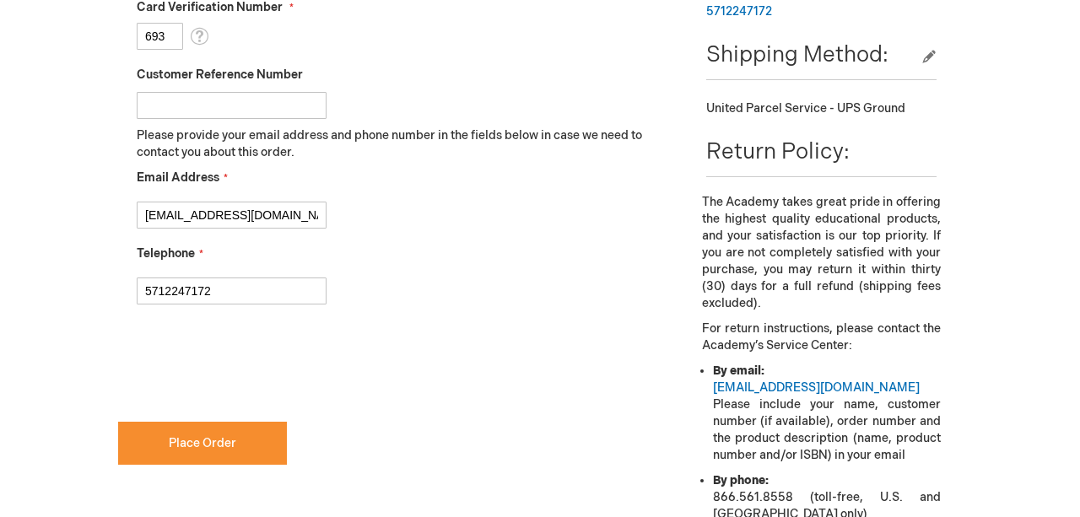
scroll to position [1063, 0]
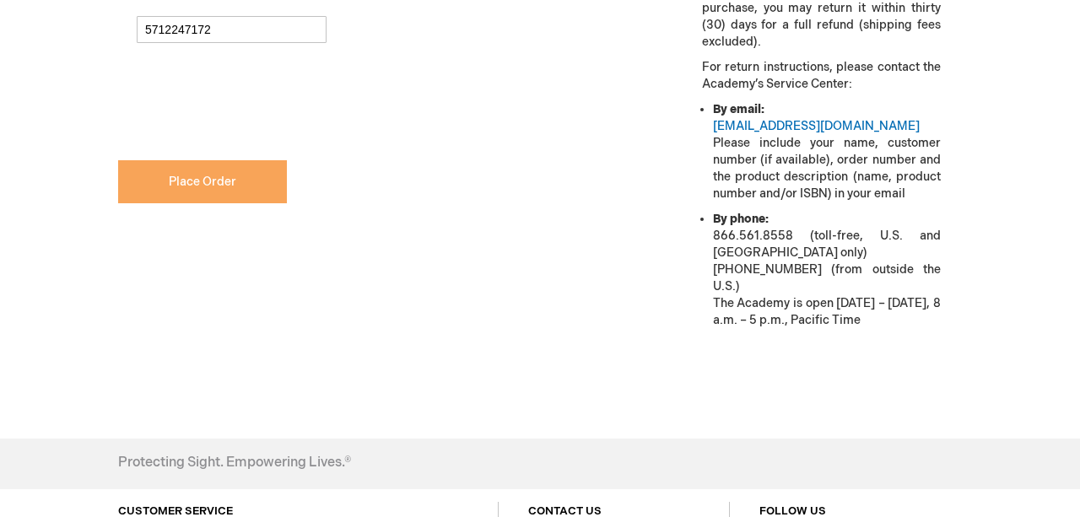
click at [227, 172] on button "Place Order" at bounding box center [202, 181] width 169 height 43
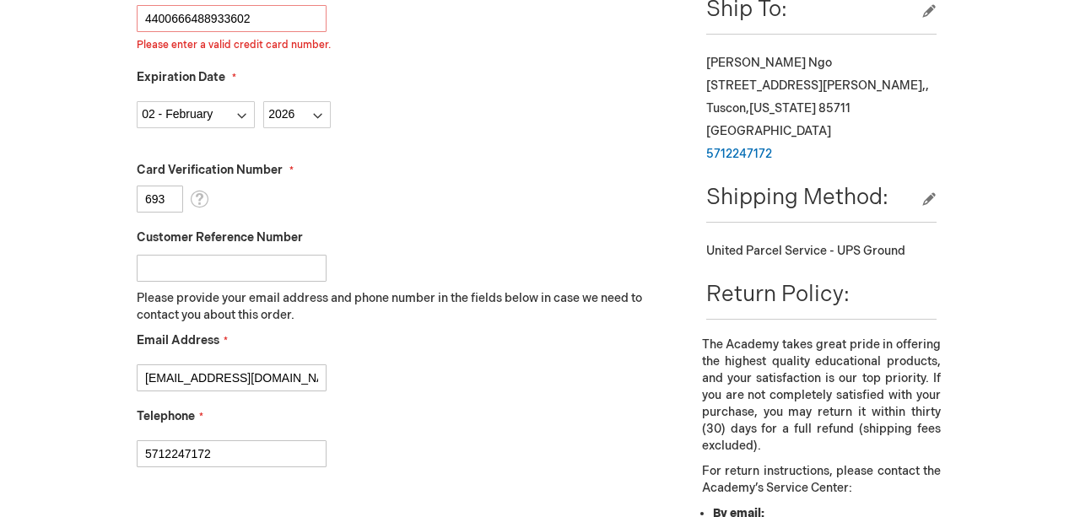
scroll to position [403, 0]
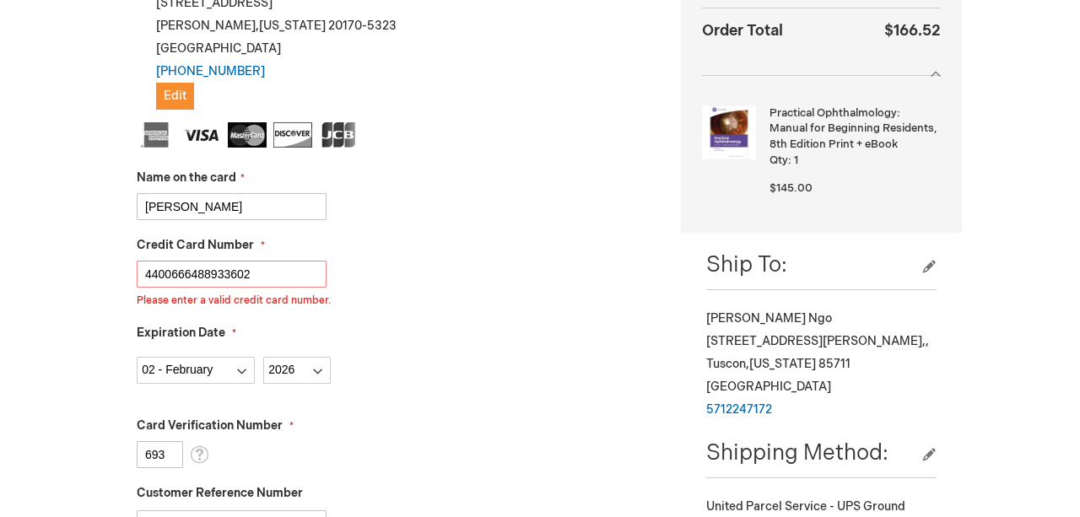
drag, startPoint x: 175, startPoint y: 274, endPoint x: 190, endPoint y: 274, distance: 15.2
click at [190, 274] on input "4400666488933602" at bounding box center [232, 274] width 190 height 27
click at [264, 281] on input "4400666488933602" at bounding box center [232, 274] width 190 height 27
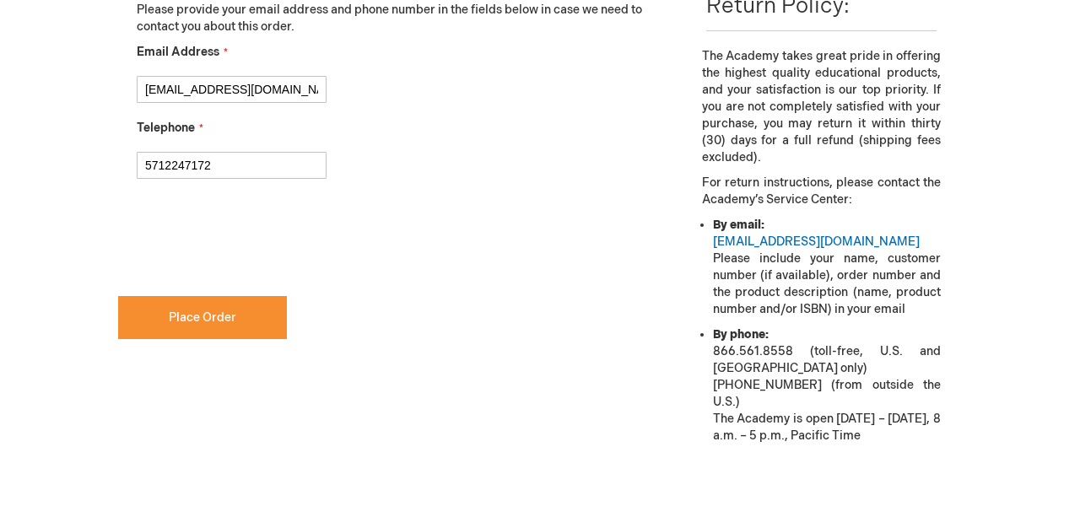
scroll to position [950, 0]
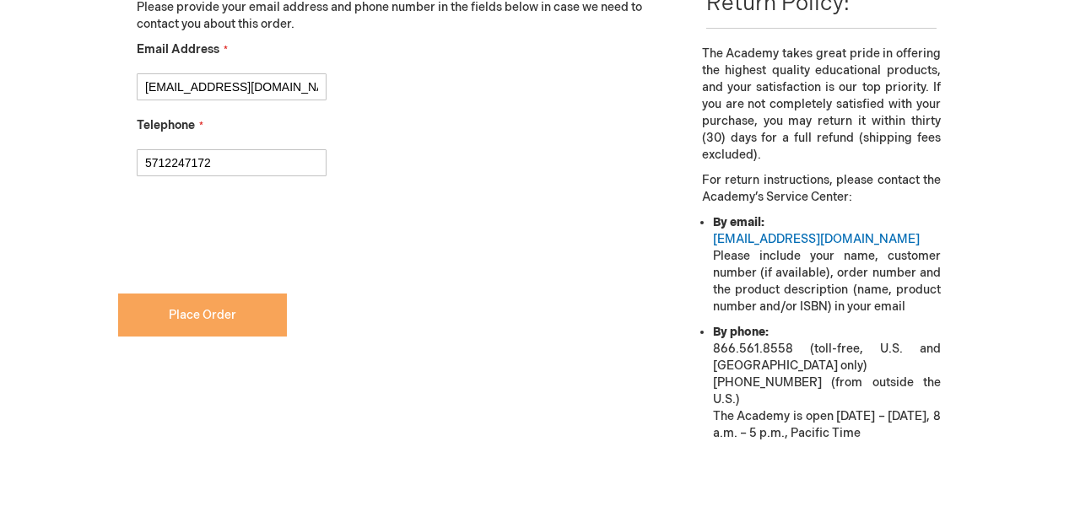
type input "4400666488933603"
click at [253, 301] on button "Place Order" at bounding box center [202, 315] width 169 height 43
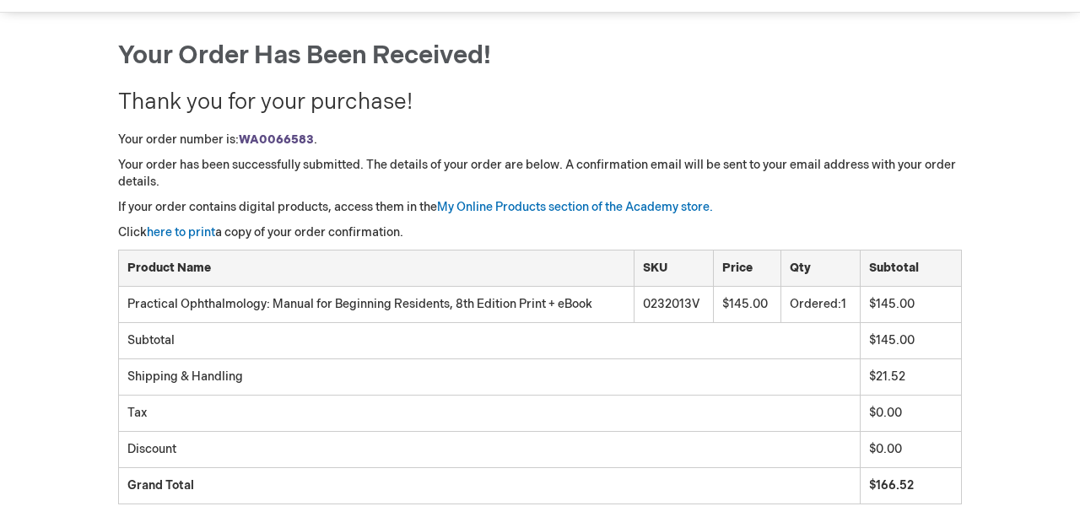
scroll to position [148, 0]
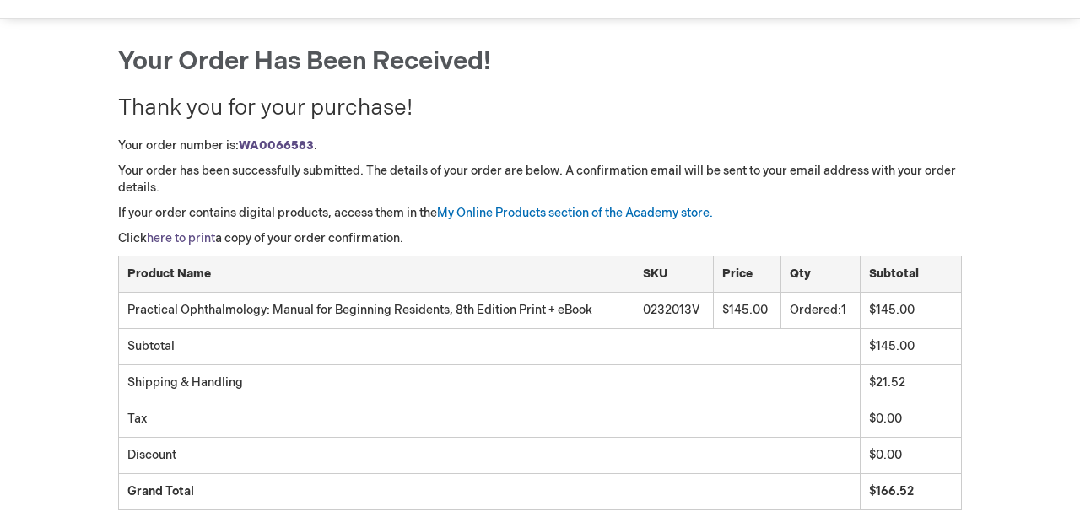
click at [197, 234] on link "here to print" at bounding box center [181, 238] width 68 height 14
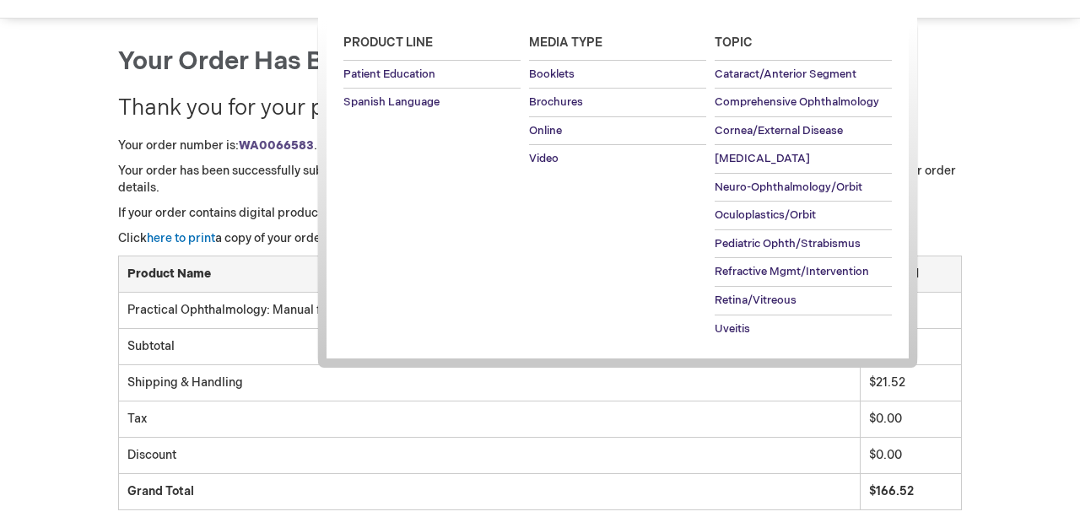
scroll to position [40, 0]
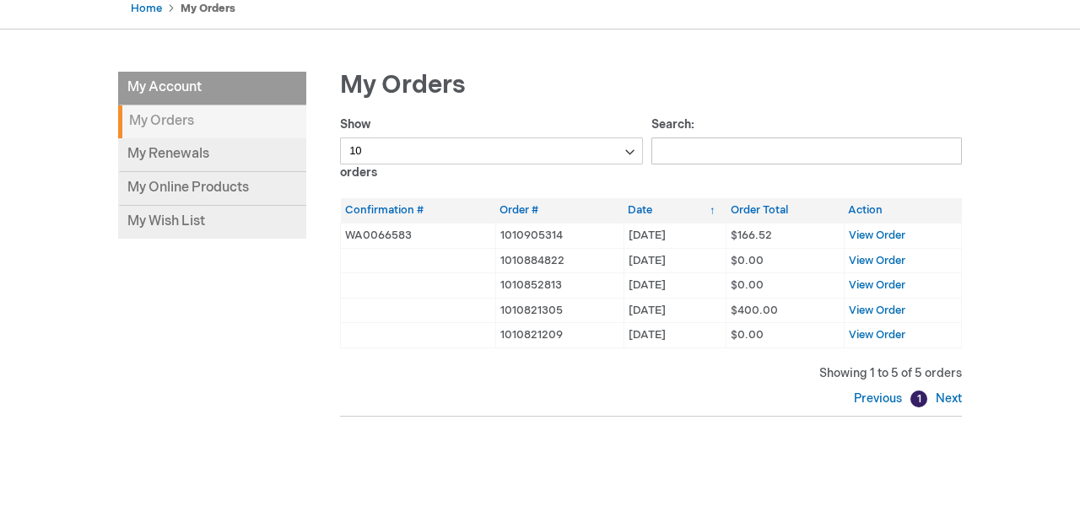
scroll to position [179, 0]
click at [877, 311] on span "View Order" at bounding box center [877, 309] width 57 height 13
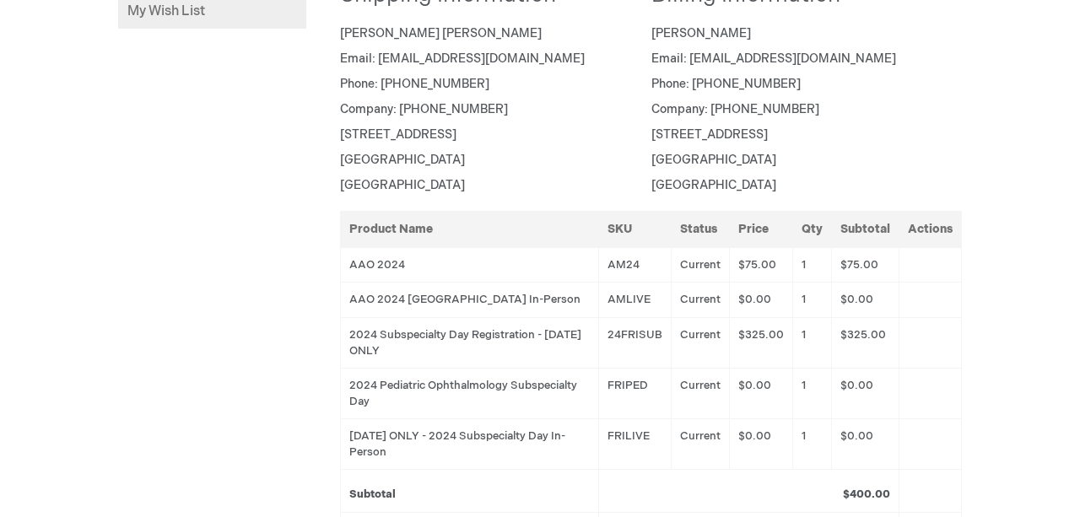
scroll to position [387, 0]
drag, startPoint x: 0, startPoint y: 0, endPoint x: 884, endPoint y: 380, distance: 962.2
click at [884, 380] on tbody "AAO 2024 AM24 Current $75.00 1 $75.00 AAO 2024 [GEOGRAPHIC_DATA] In-Person AMLI…" at bounding box center [651, 360] width 621 height 223
click at [884, 380] on td "$0.00" at bounding box center [865, 395] width 67 height 51
drag, startPoint x: 884, startPoint y: 380, endPoint x: 877, endPoint y: 321, distance: 59.5
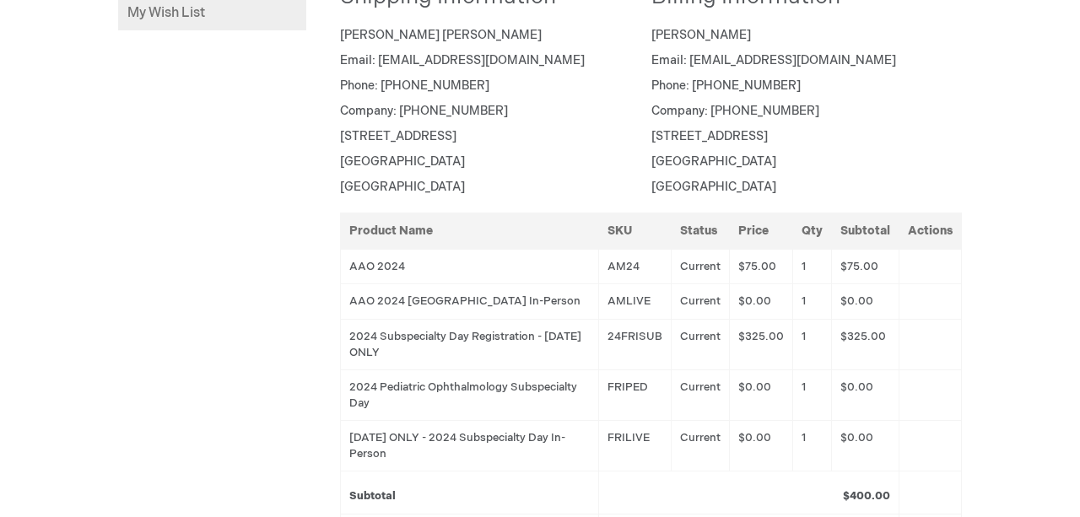
click at [877, 321] on tbody "AAO 2024 AM24 Current $75.00 1 $75.00 AAO 2024 [GEOGRAPHIC_DATA] In-Person AMLI…" at bounding box center [651, 360] width 621 height 223
click at [877, 321] on td "$325.00" at bounding box center [865, 344] width 67 height 51
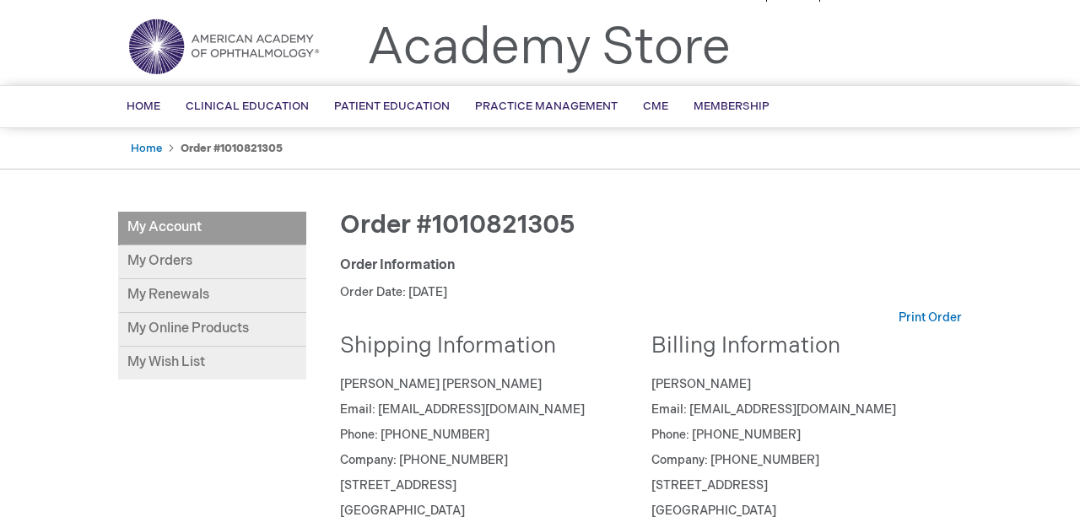
scroll to position [0, 0]
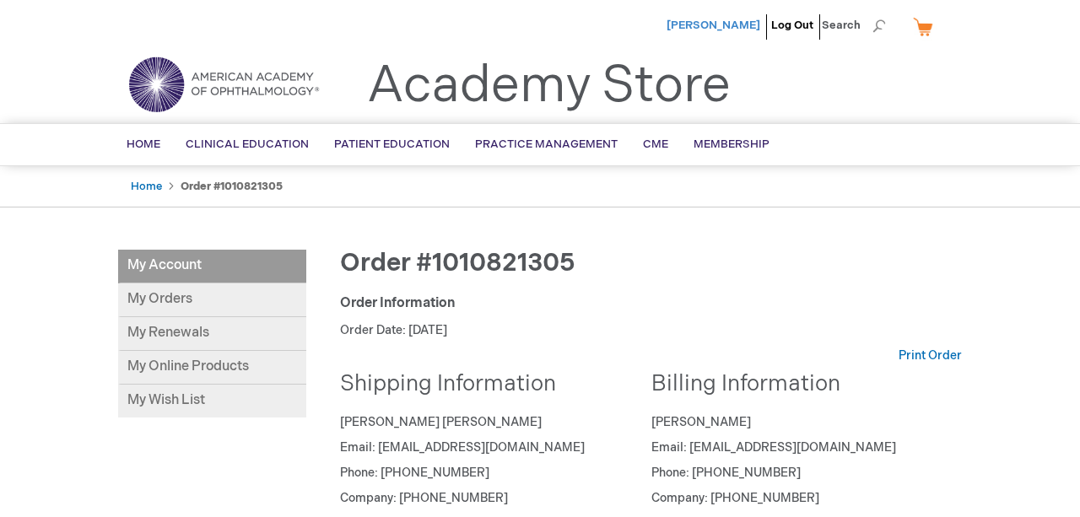
click at [758, 31] on span "[PERSON_NAME]" at bounding box center [713, 25] width 94 height 13
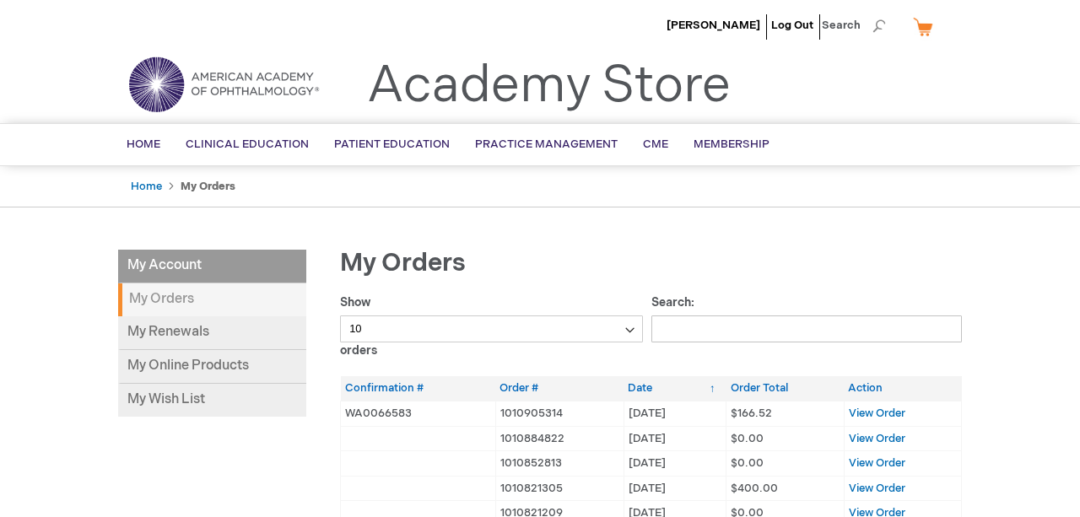
click at [178, 78] on img at bounding box center [223, 84] width 202 height 61
